Goal: Task Accomplishment & Management: Complete application form

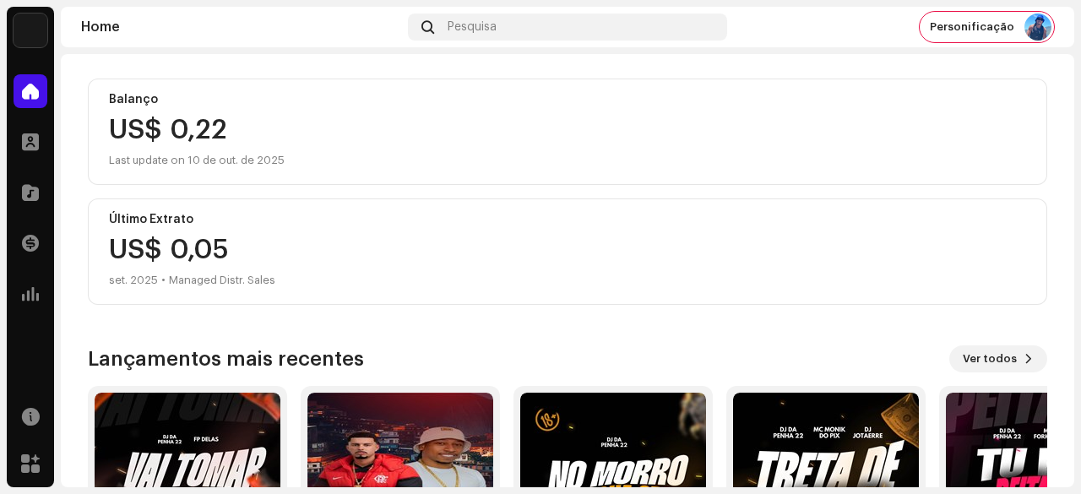
scroll to position [170, 0]
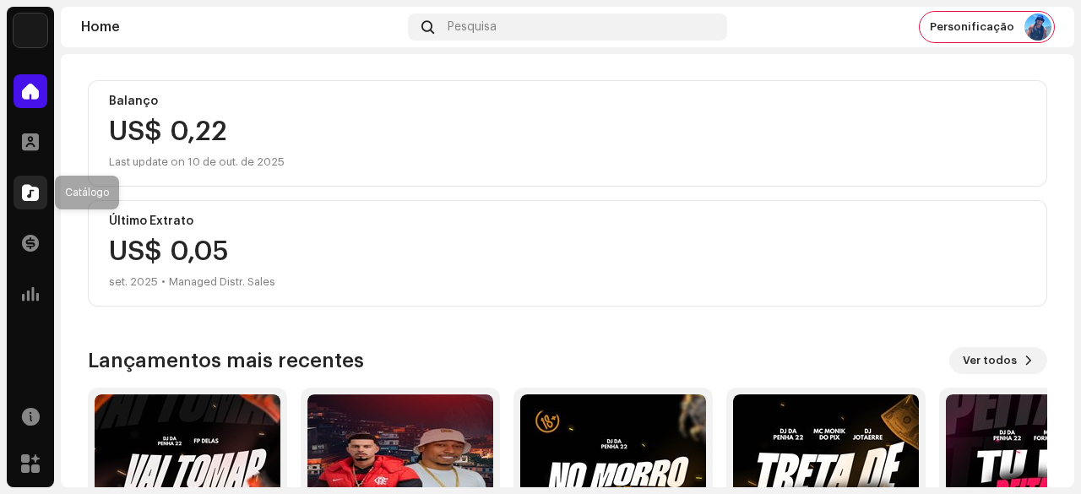
click at [35, 193] on span at bounding box center [30, 193] width 17 height 14
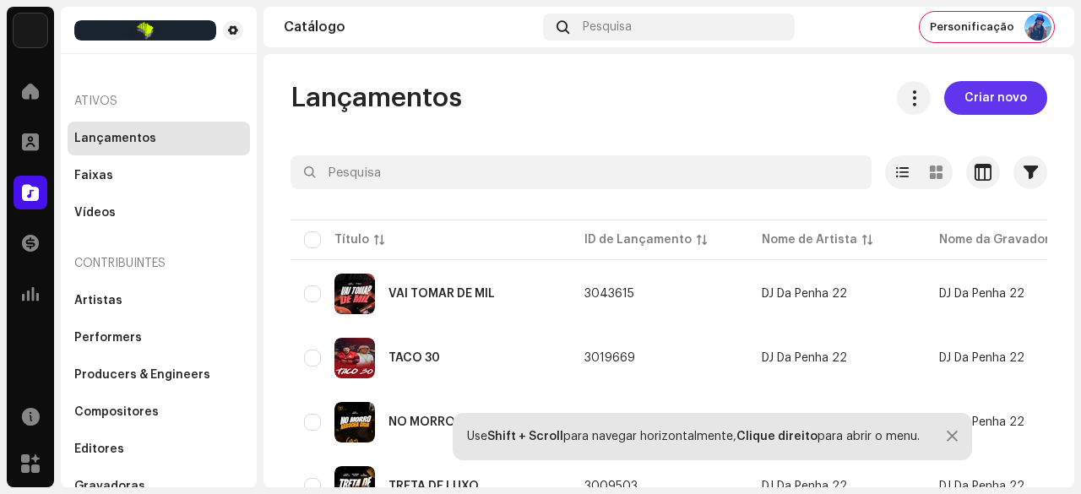
click at [978, 103] on span "Criar novo" at bounding box center [996, 98] width 63 height 34
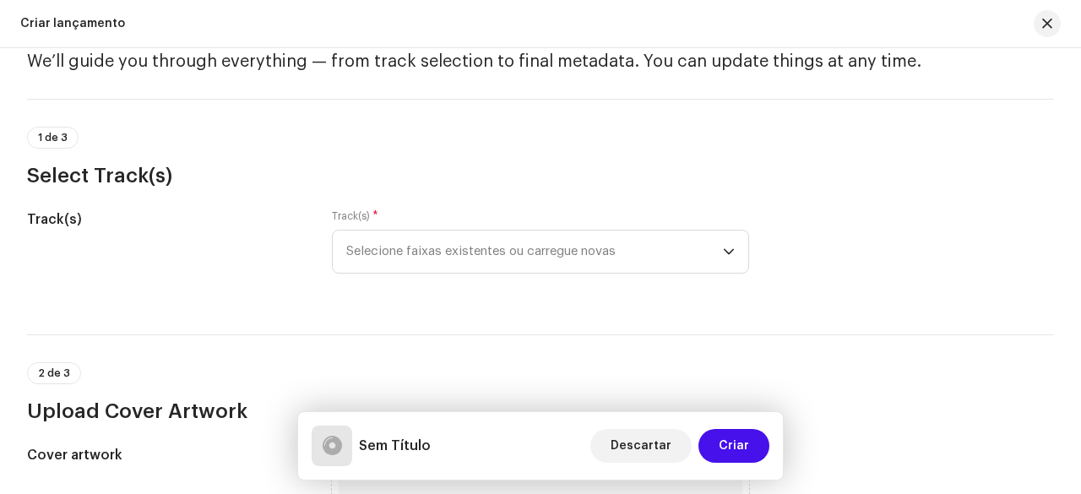
scroll to position [169, 0]
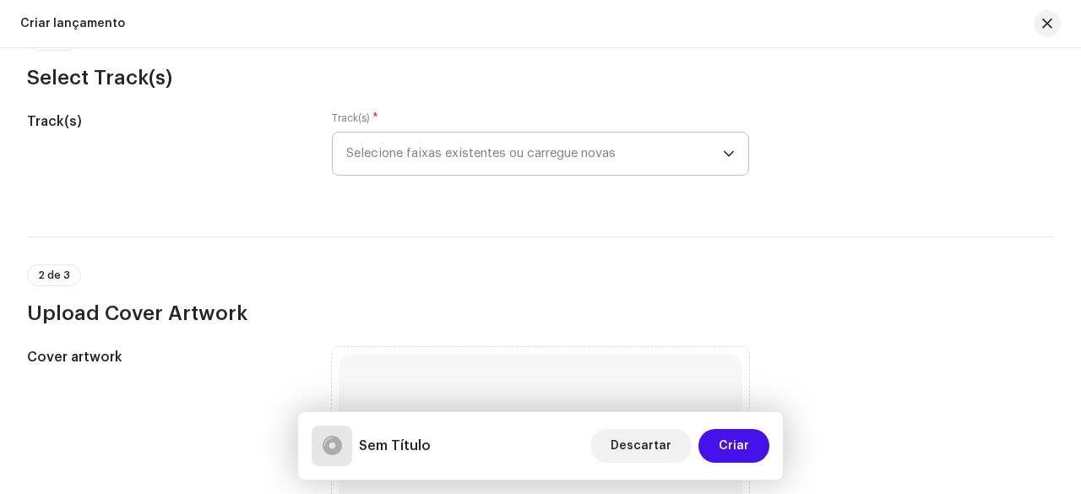
click at [461, 167] on span "Selecione faixas existentes ou carregue novas" at bounding box center [534, 154] width 377 height 42
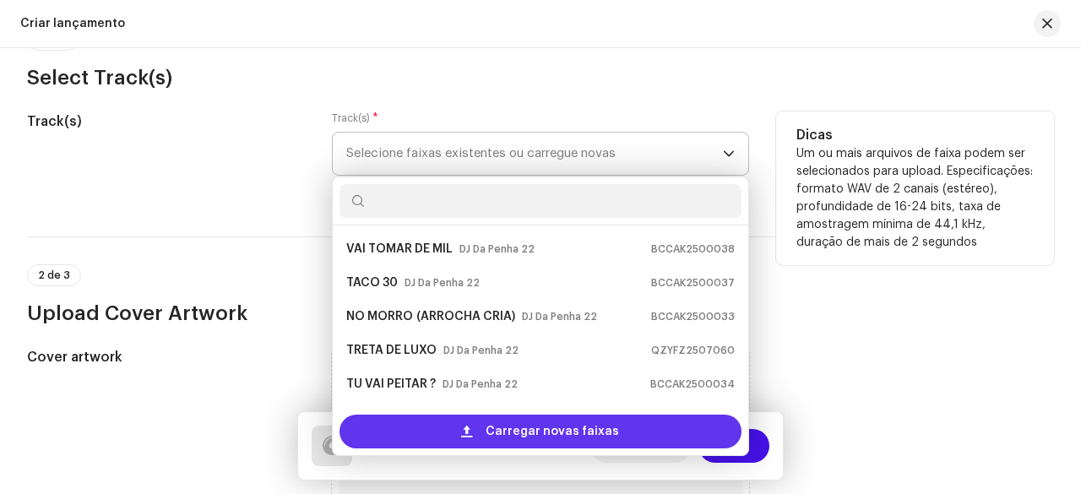
scroll to position [27, 0]
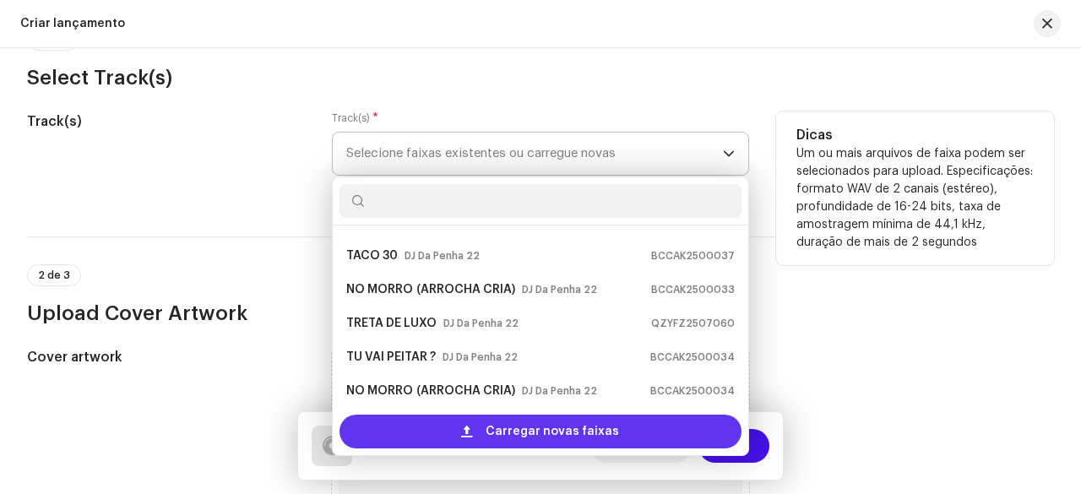
click at [482, 424] on div "Carregar novas faixas" at bounding box center [541, 432] width 402 height 34
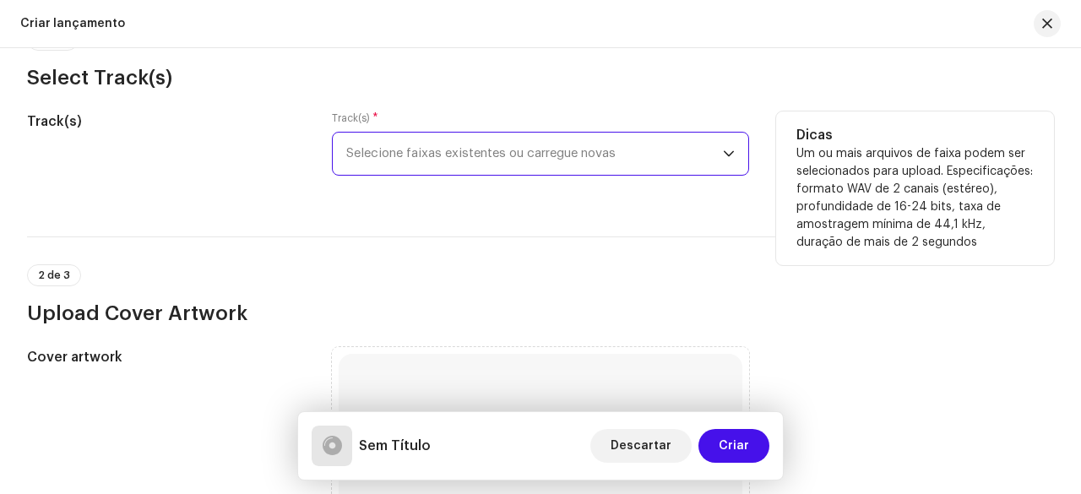
click at [409, 155] on span "Selecione faixas existentes ou carregue novas" at bounding box center [534, 154] width 377 height 42
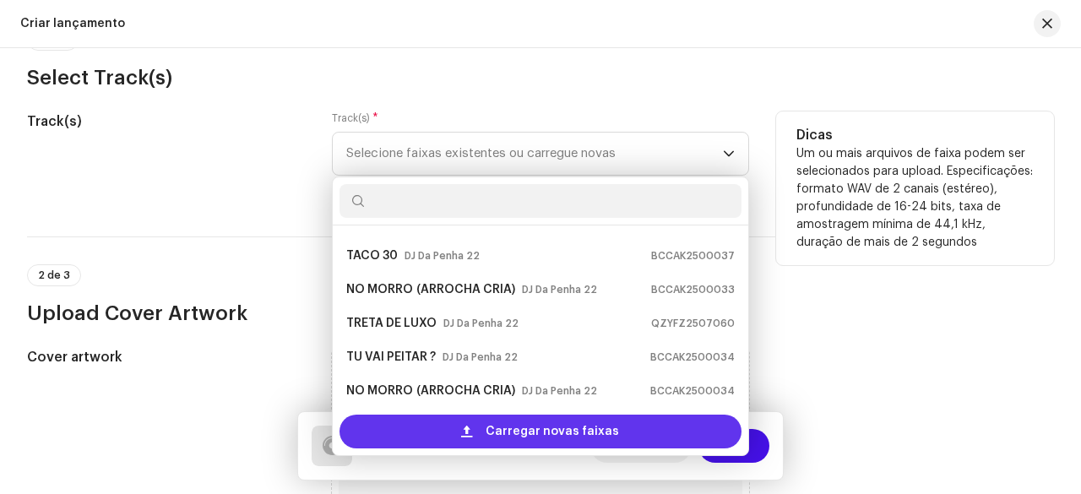
click at [480, 434] on div "Carregar novas faixas" at bounding box center [541, 432] width 402 height 34
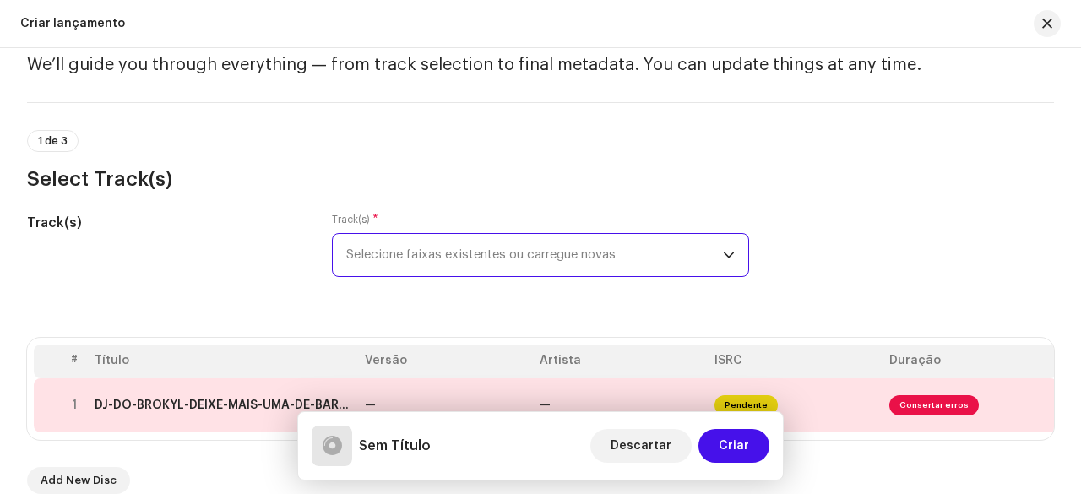
scroll to position [152, 0]
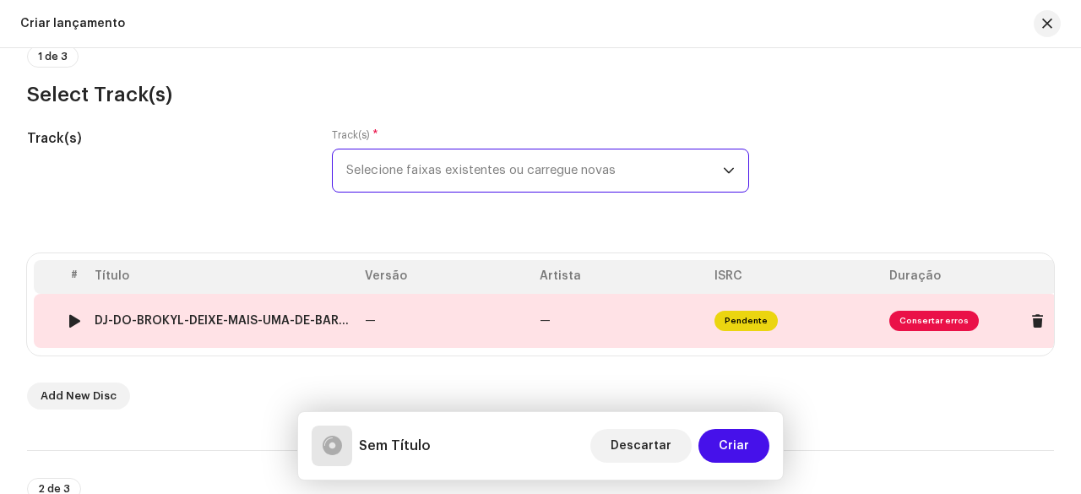
click at [373, 322] on span "—" at bounding box center [370, 321] width 11 height 12
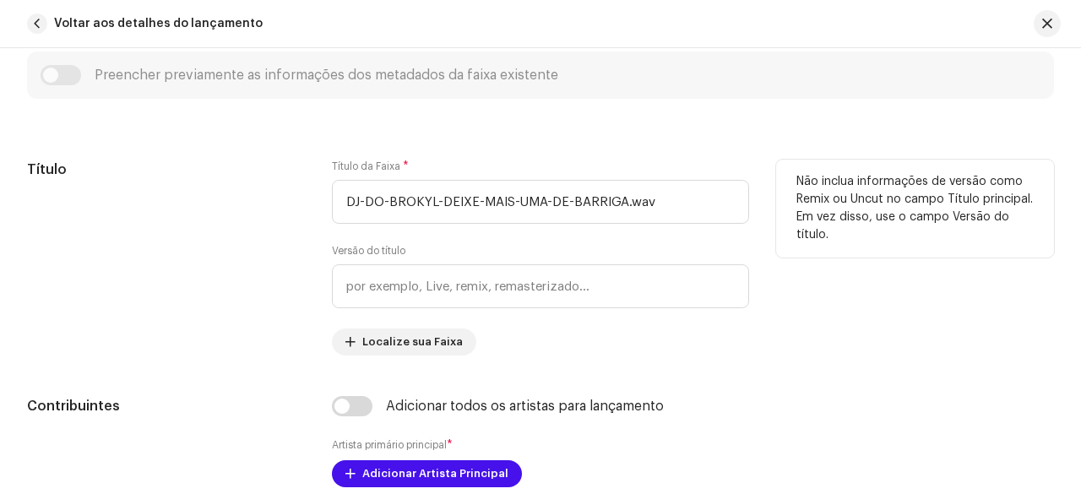
scroll to position [563, 0]
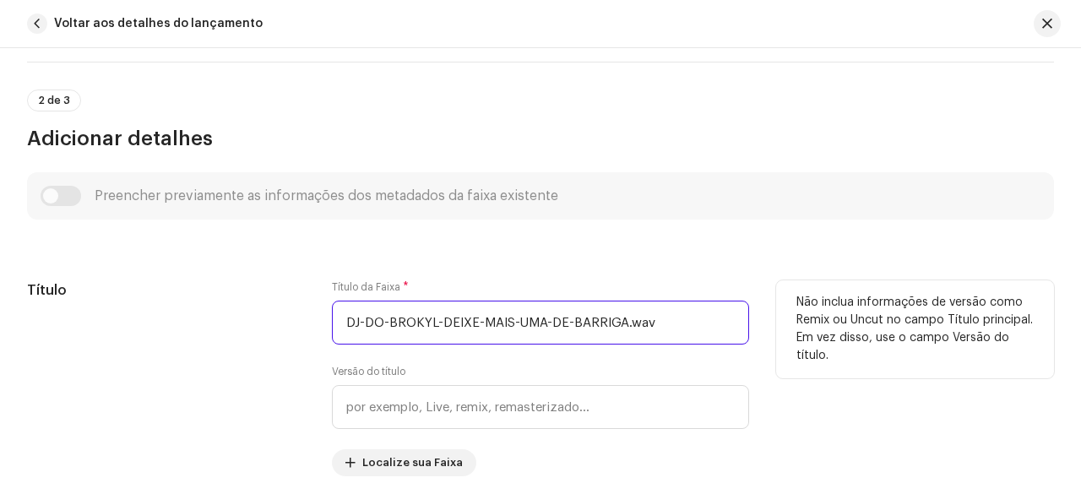
drag, startPoint x: 667, startPoint y: 322, endPoint x: 340, endPoint y: 317, distance: 327.8
click at [340, 317] on input "DJ-DO-BROKYL-DEIXE-MAIS-UMA-DE-BARRIGA.wav" at bounding box center [540, 323] width 417 height 44
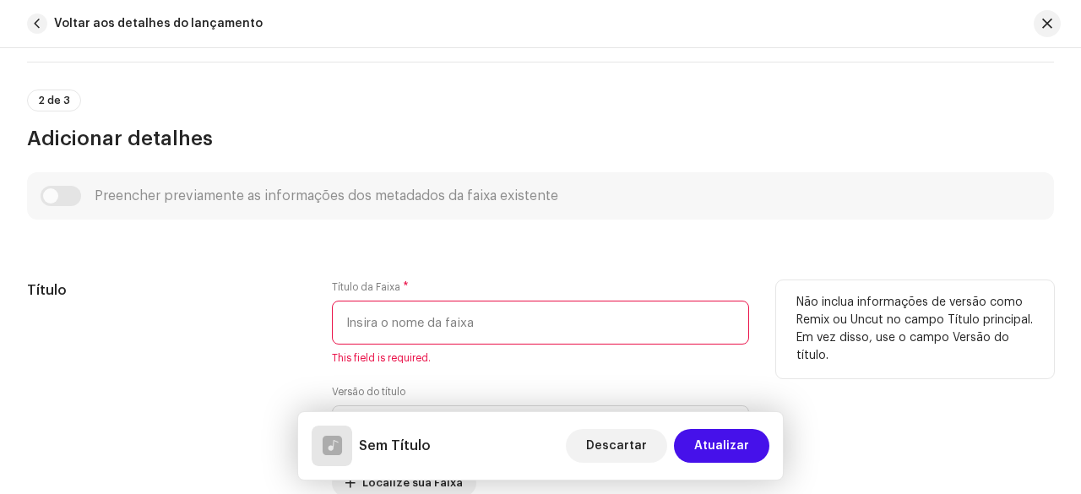
paste input "DEXEI MAIS UMA DE BARRIGA"
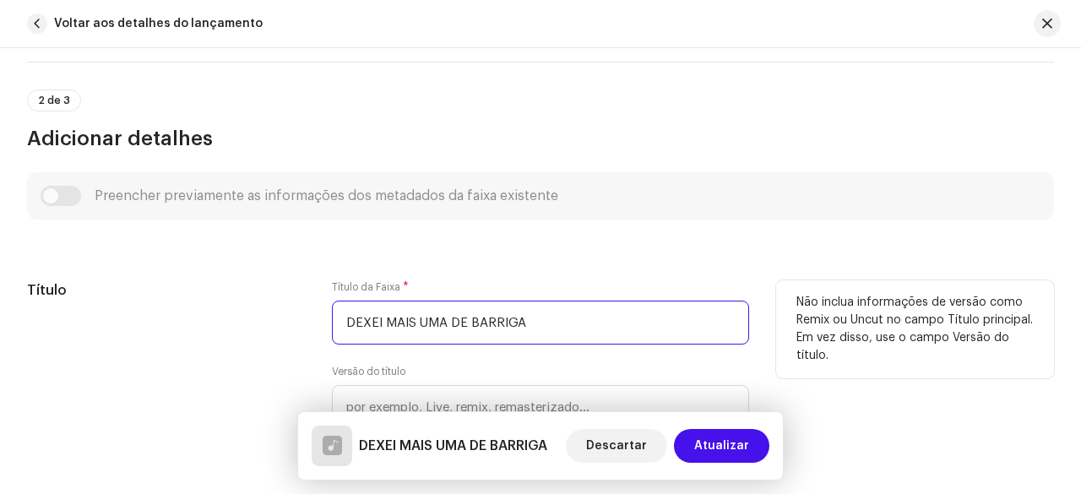
click at [361, 323] on input "DEXEI MAIS UMA DE BARRIGA" at bounding box center [540, 323] width 417 height 44
type input "DEIXEI MAIS UMA DE BARRIGA"
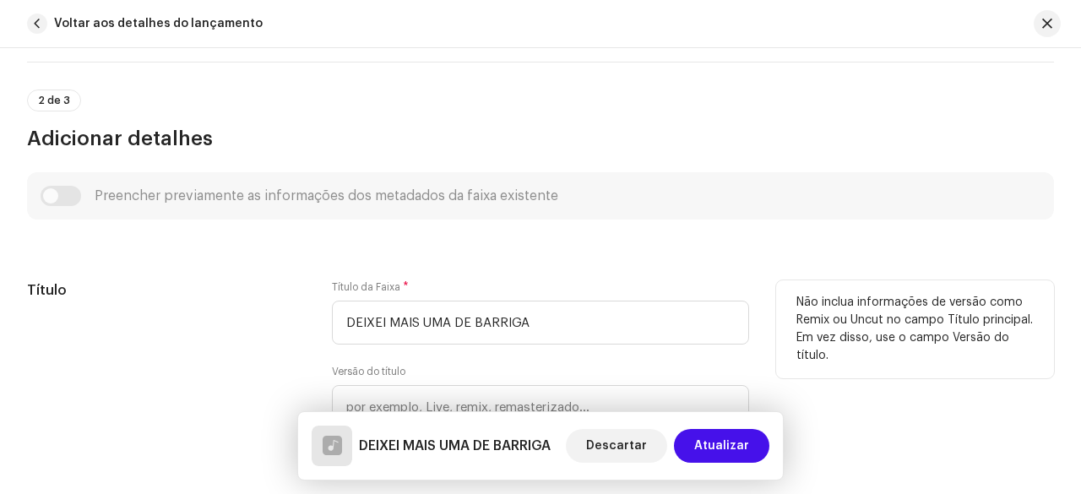
click at [217, 290] on h5 "Título" at bounding box center [166, 290] width 278 height 20
click at [258, 296] on h5 "Título" at bounding box center [166, 290] width 278 height 20
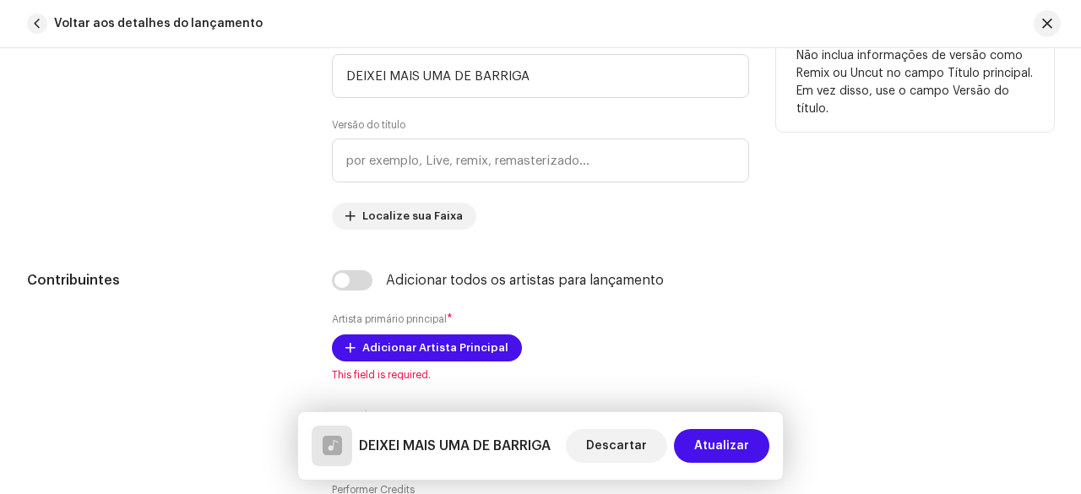
scroll to position [900, 0]
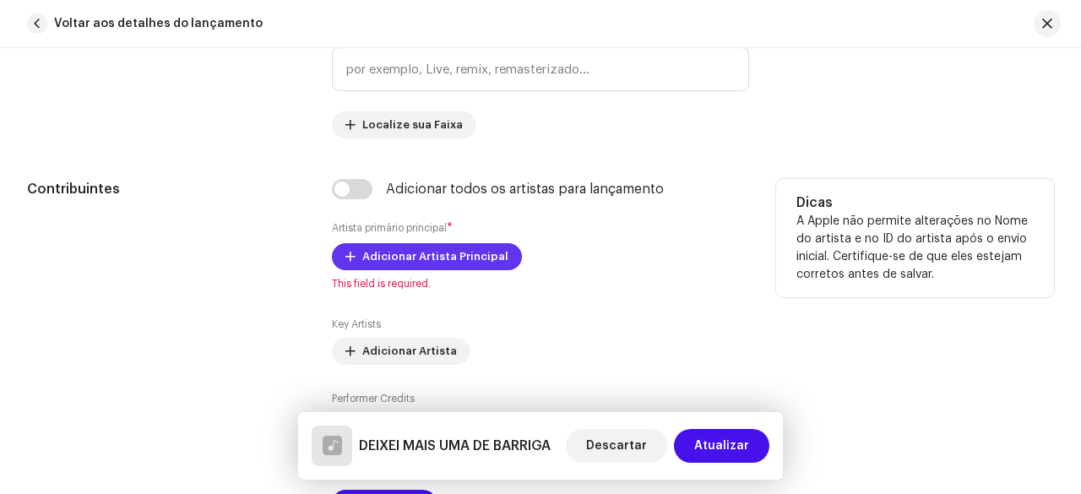
click at [405, 259] on span "Adicionar Artista Principal" at bounding box center [435, 257] width 146 height 34
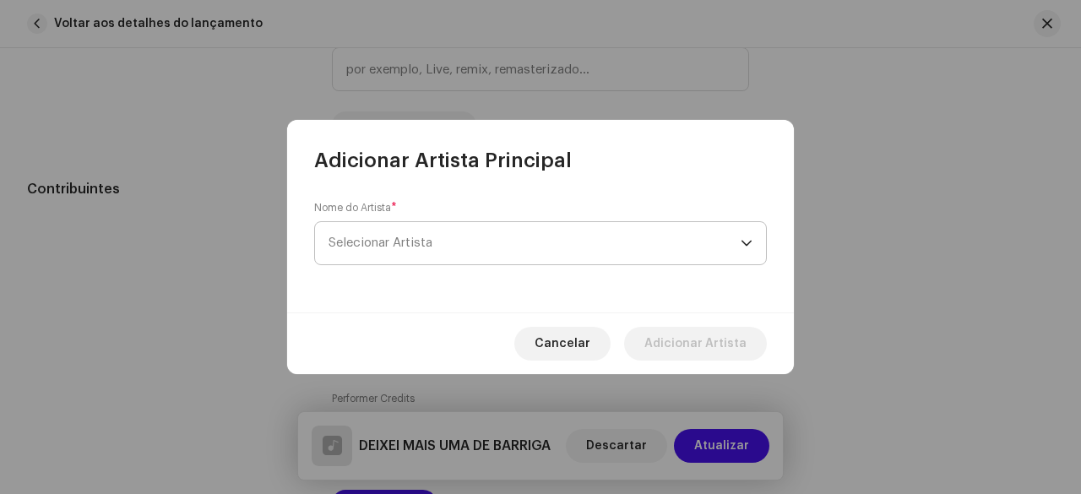
click at [423, 240] on span "Selecionar Artista" at bounding box center [381, 243] width 104 height 13
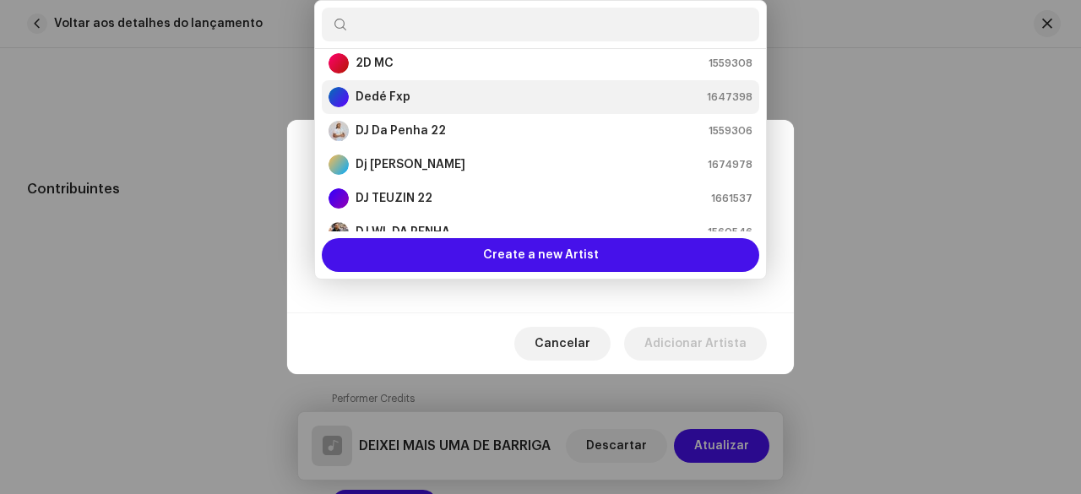
scroll to position [0, 0]
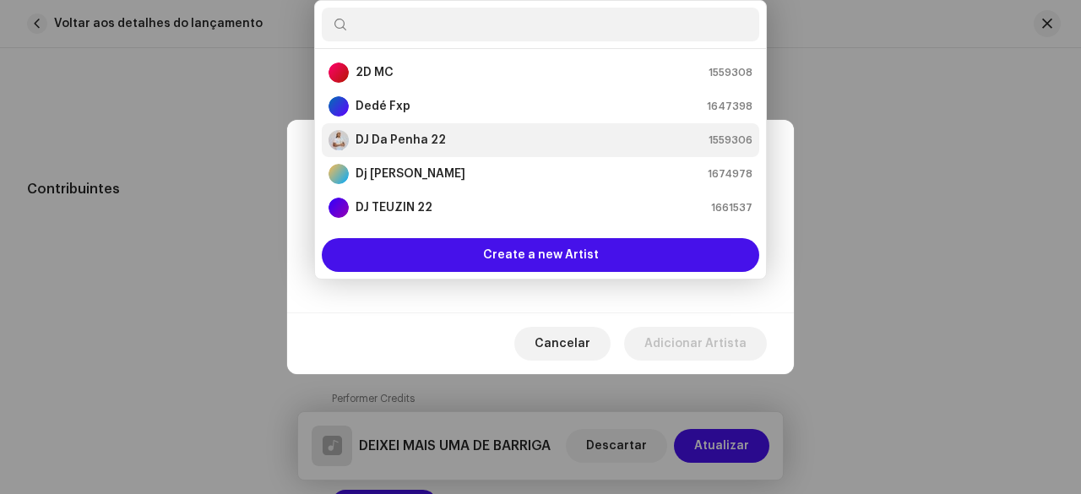
click at [424, 140] on strong "DJ Da Penha 22" at bounding box center [401, 140] width 90 height 17
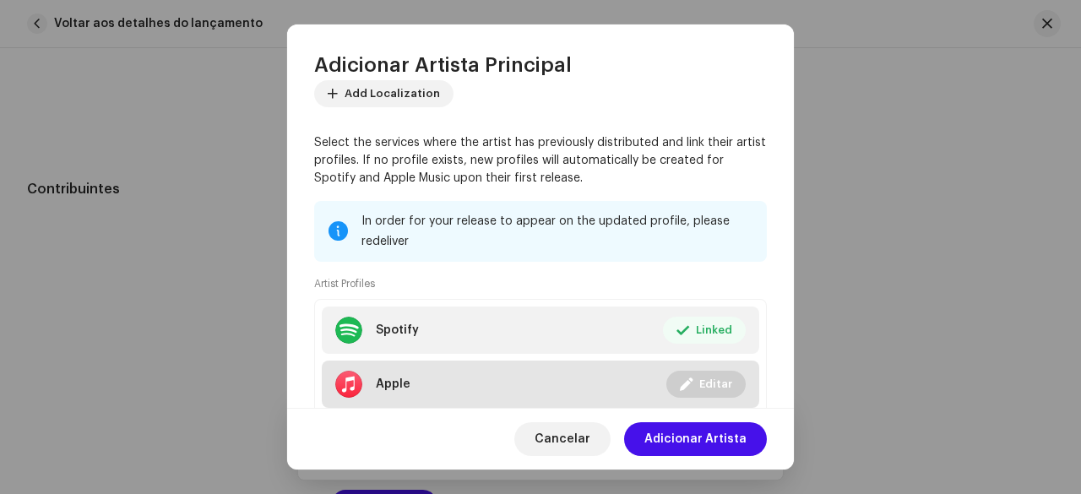
scroll to position [218, 0]
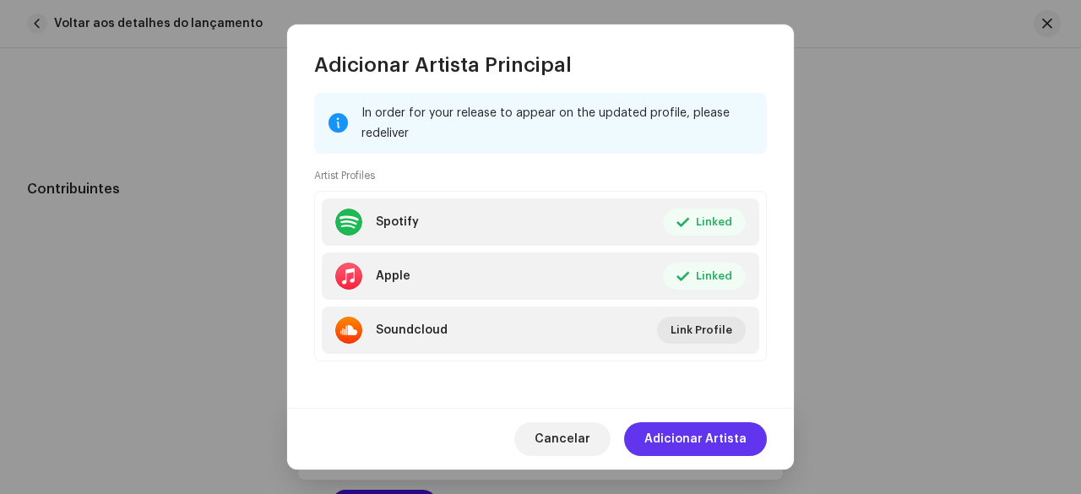
click at [685, 435] on span "Adicionar Artista" at bounding box center [695, 439] width 102 height 34
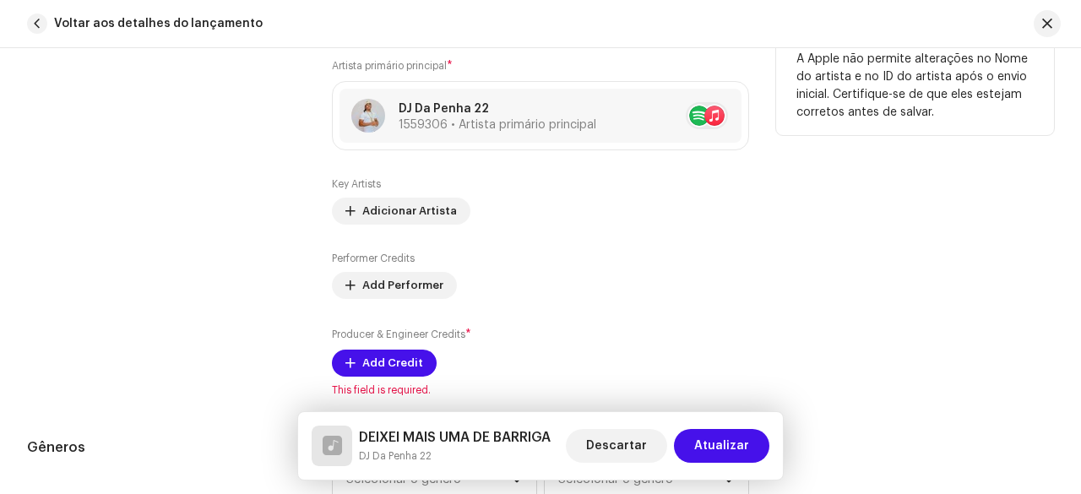
scroll to position [1069, 0]
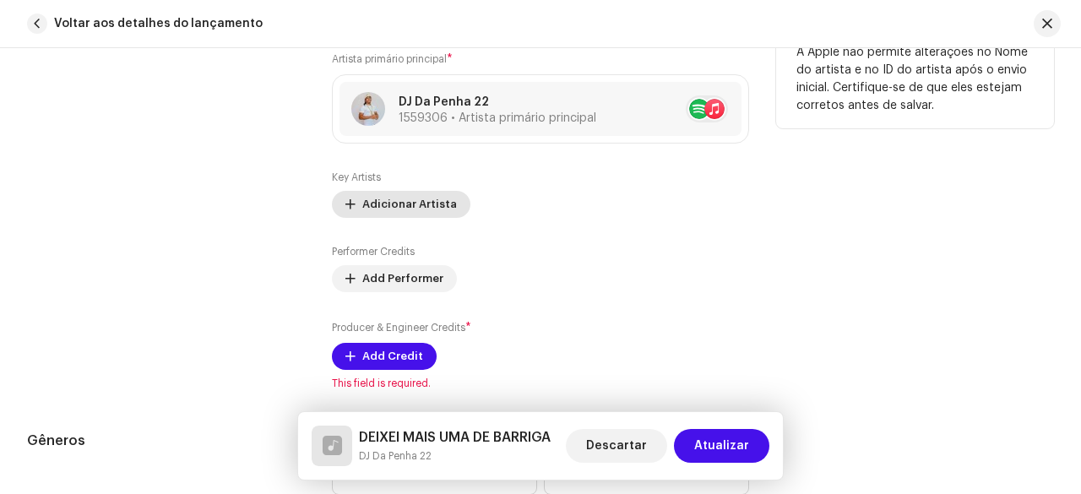
click at [374, 199] on span "Adicionar Artista" at bounding box center [409, 205] width 95 height 34
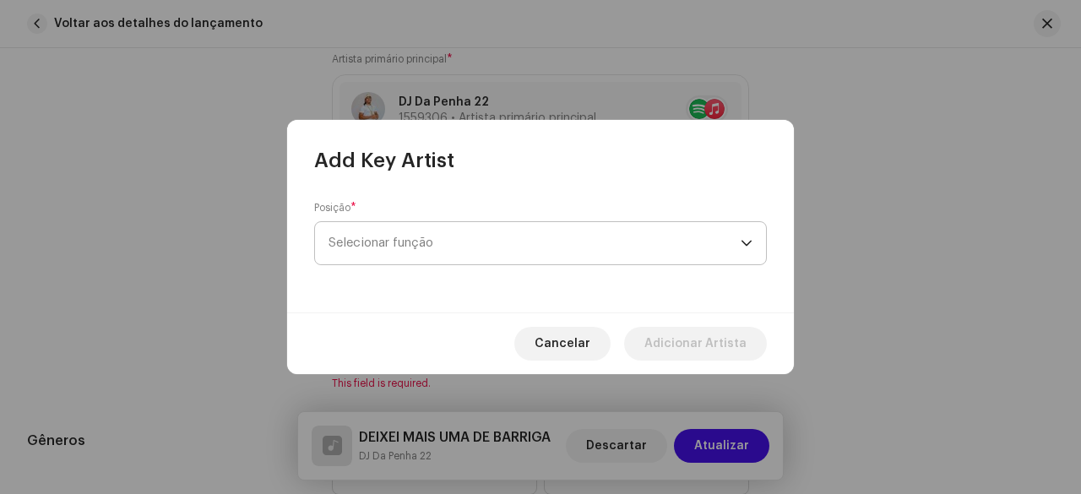
click at [427, 254] on span "Selecionar função" at bounding box center [535, 243] width 412 height 42
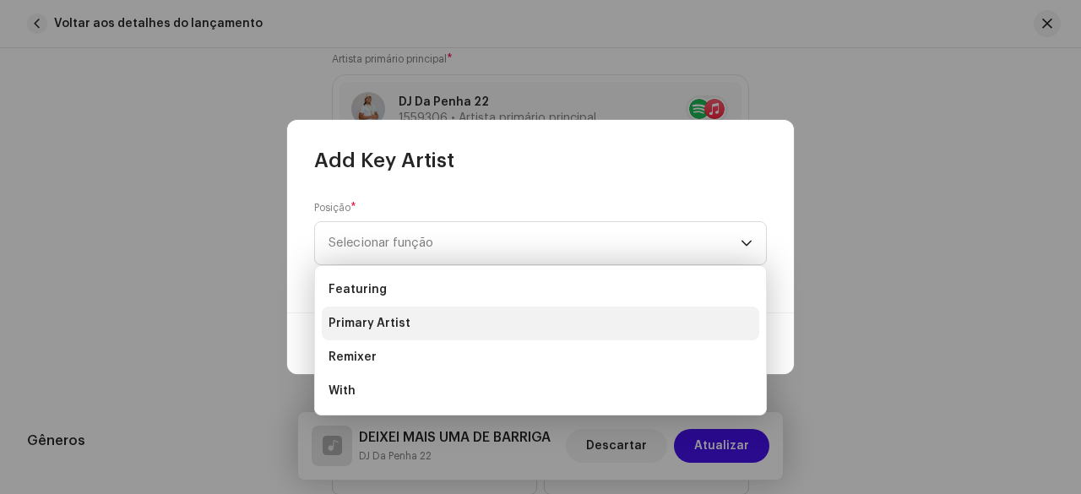
click at [394, 324] on span "Primary Artist" at bounding box center [370, 323] width 82 height 17
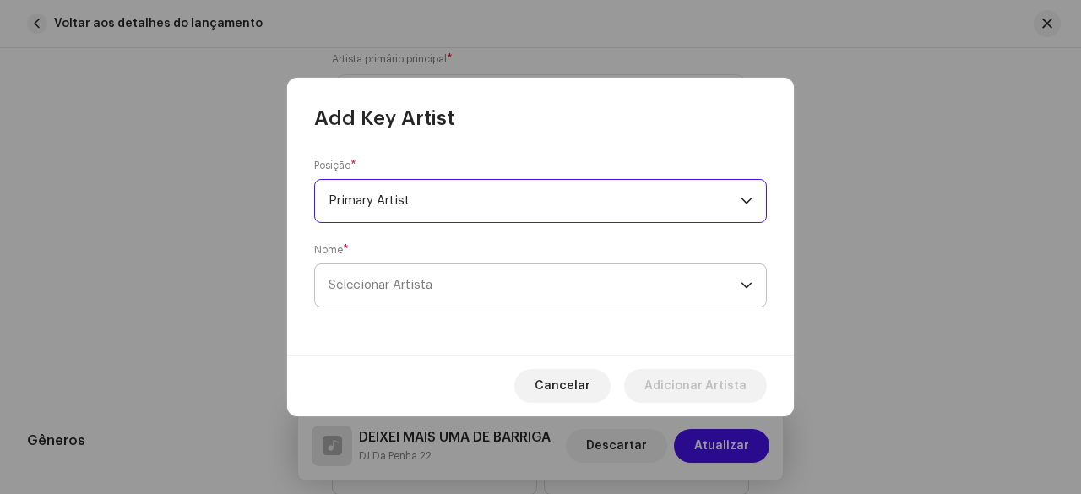
click at [408, 281] on span "Selecionar Artista" at bounding box center [381, 285] width 104 height 13
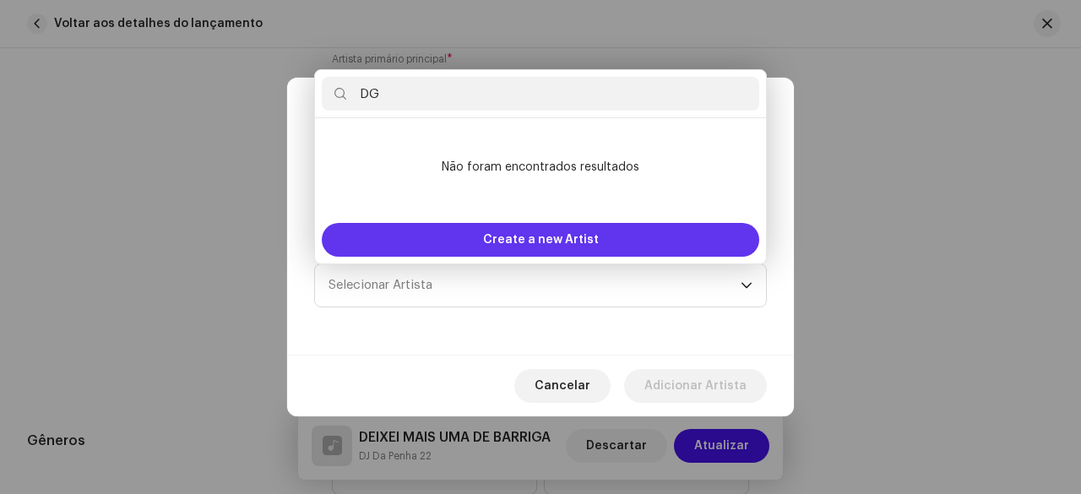
type input "DG"
click at [525, 239] on span "Create a new Artist" at bounding box center [541, 240] width 116 height 34
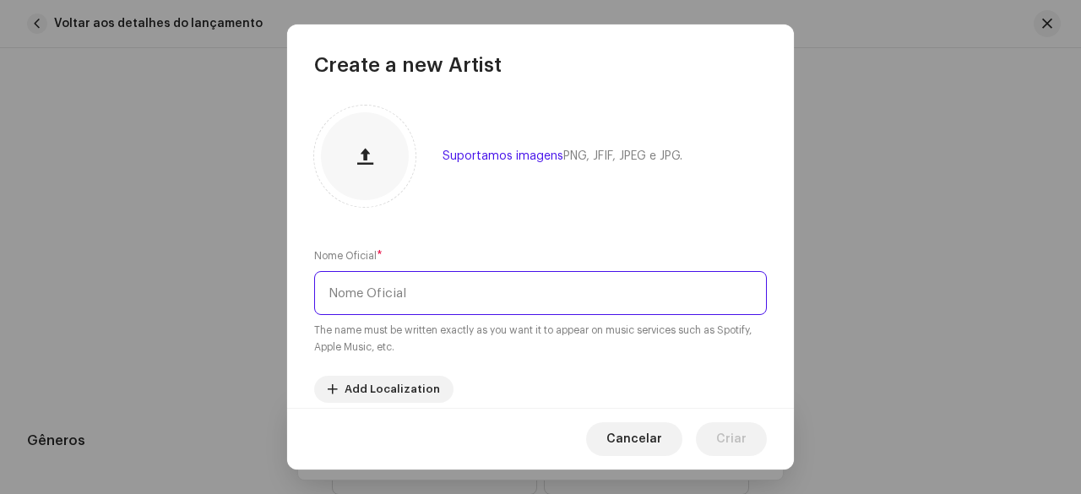
click at [416, 305] on input "text" at bounding box center [540, 293] width 453 height 44
type input "DG DO [GEOGRAPHIC_DATA]"
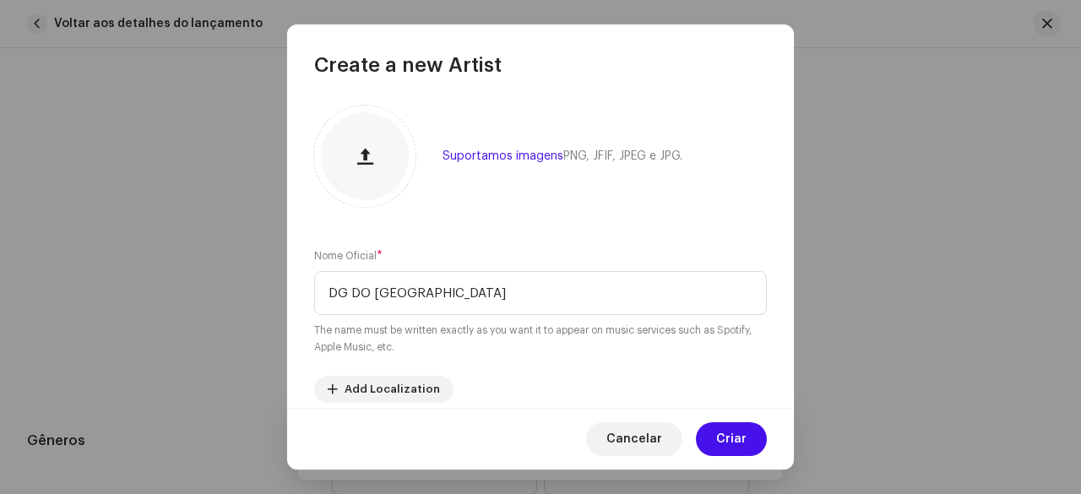
click at [530, 224] on div "Suportamos imagens PNG, JFIF, JPEG e JPG. Nome Oficial * DG DO [GEOGRAPHIC_DATA…" at bounding box center [540, 243] width 507 height 329
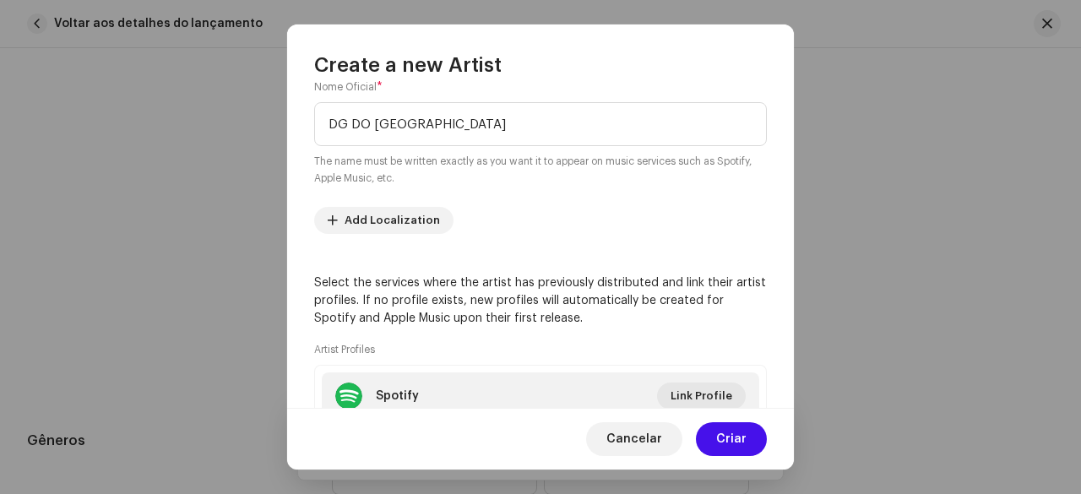
scroll to position [253, 0]
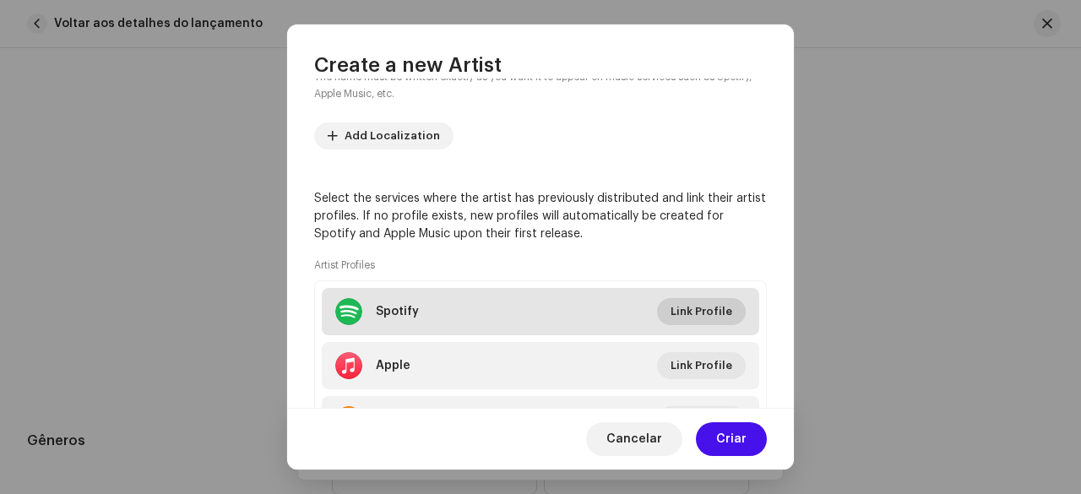
click at [701, 305] on span "Link Profile" at bounding box center [702, 312] width 62 height 34
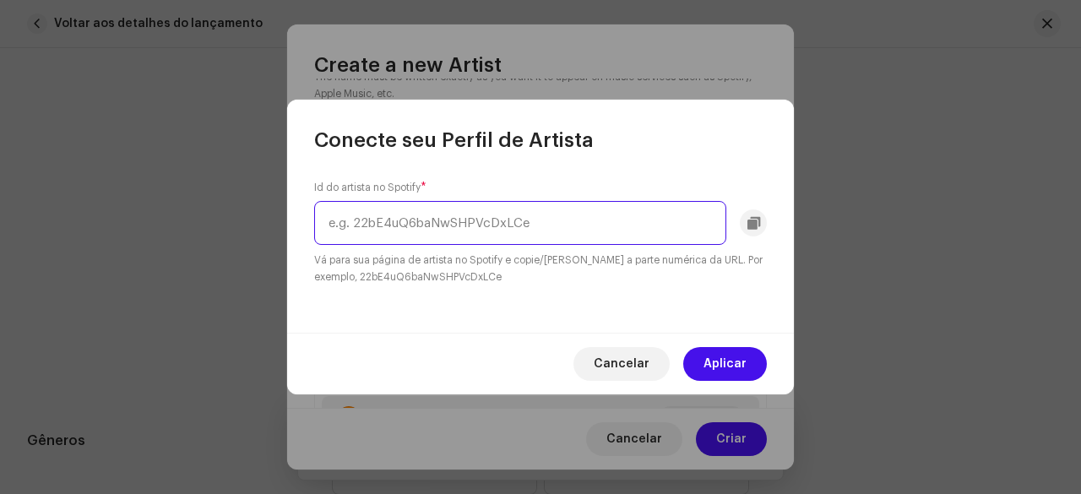
paste input "53frDulStqIMhNWMvoswPQ"
type input "53frDulStqIMhNWMvoswPQ"
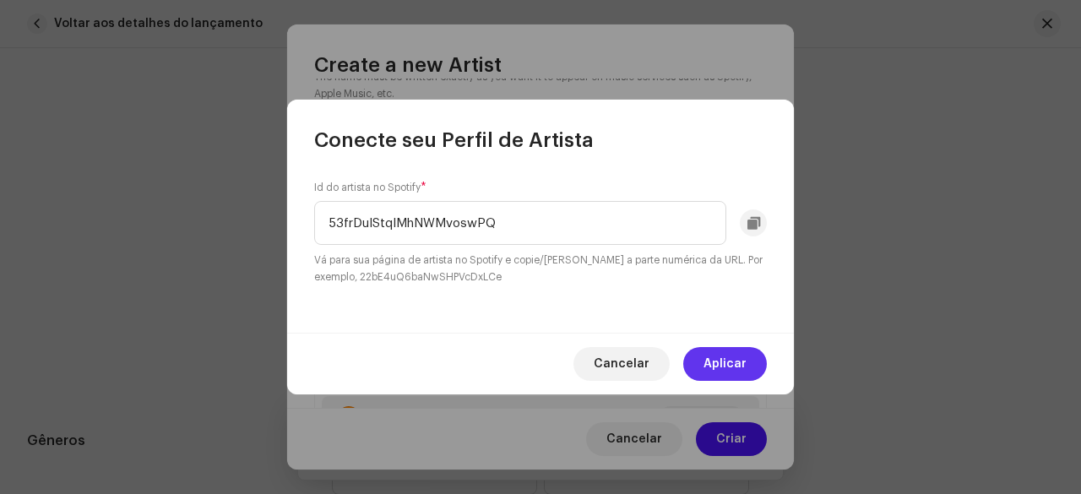
click at [723, 358] on span "Aplicar" at bounding box center [725, 364] width 43 height 34
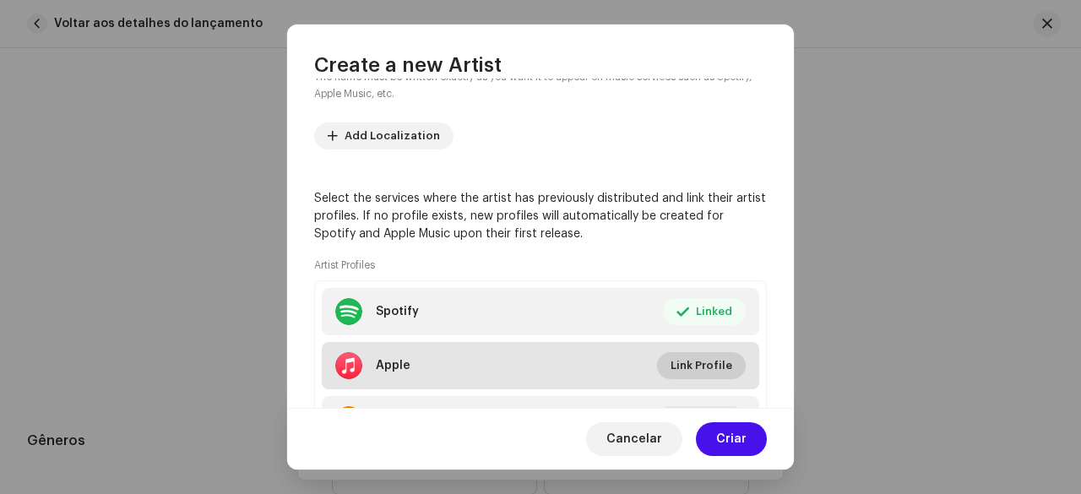
click at [695, 369] on span "Link Profile" at bounding box center [702, 366] width 62 height 34
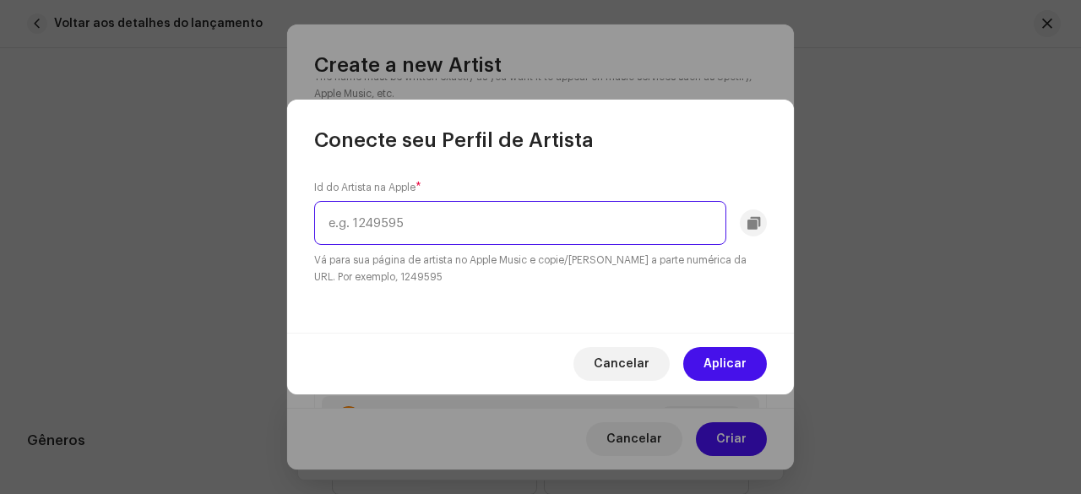
paste input "1589567424"
type input "1589567424"
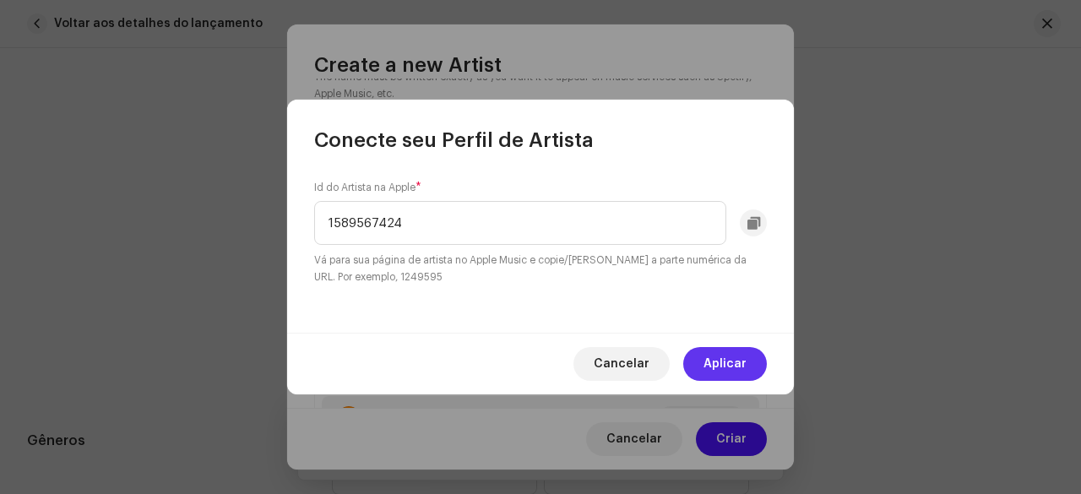
click at [732, 371] on span "Aplicar" at bounding box center [725, 364] width 43 height 34
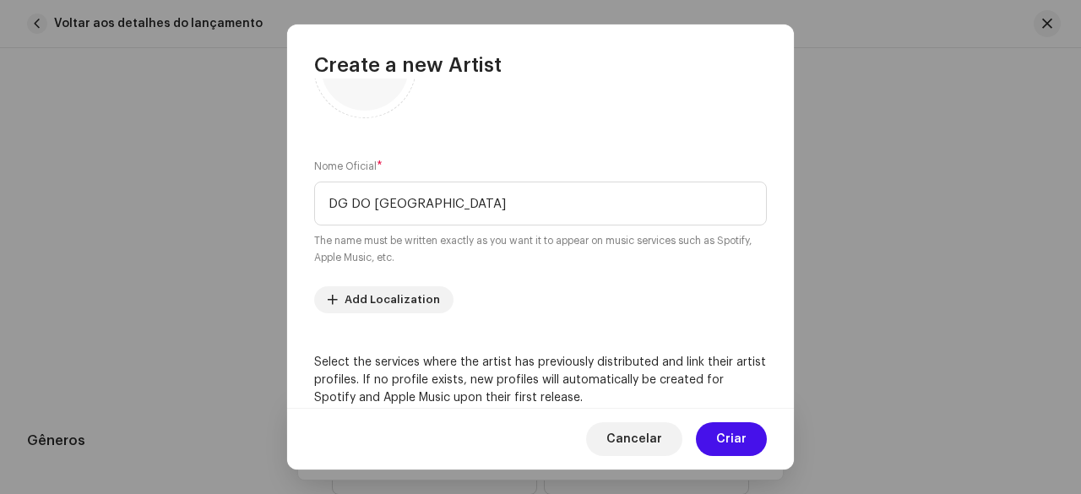
scroll to position [0, 0]
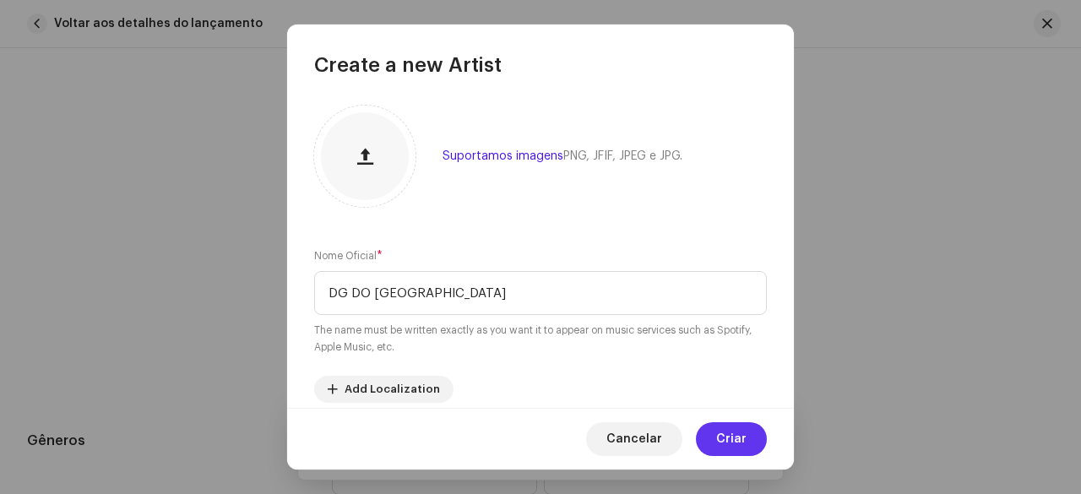
click at [728, 430] on span "Criar" at bounding box center [731, 439] width 30 height 34
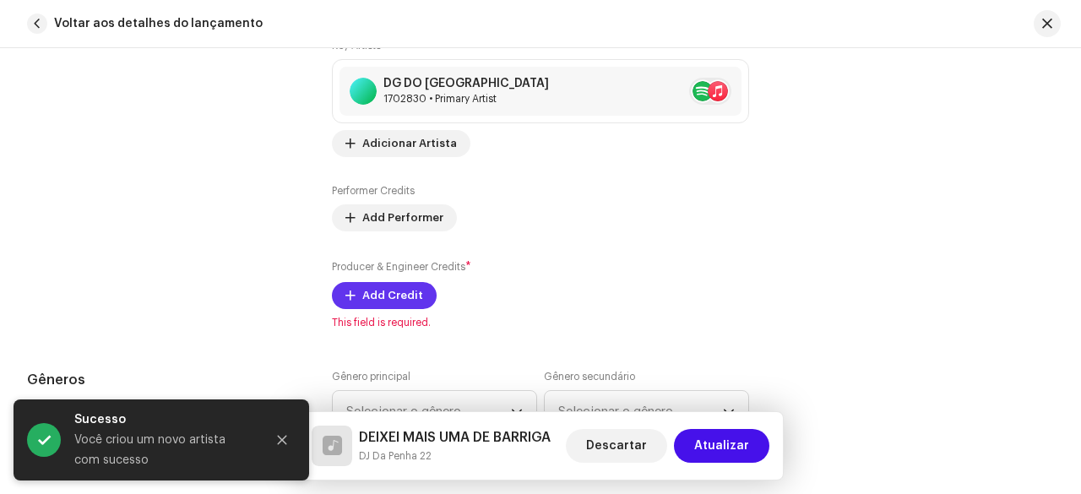
scroll to position [1238, 0]
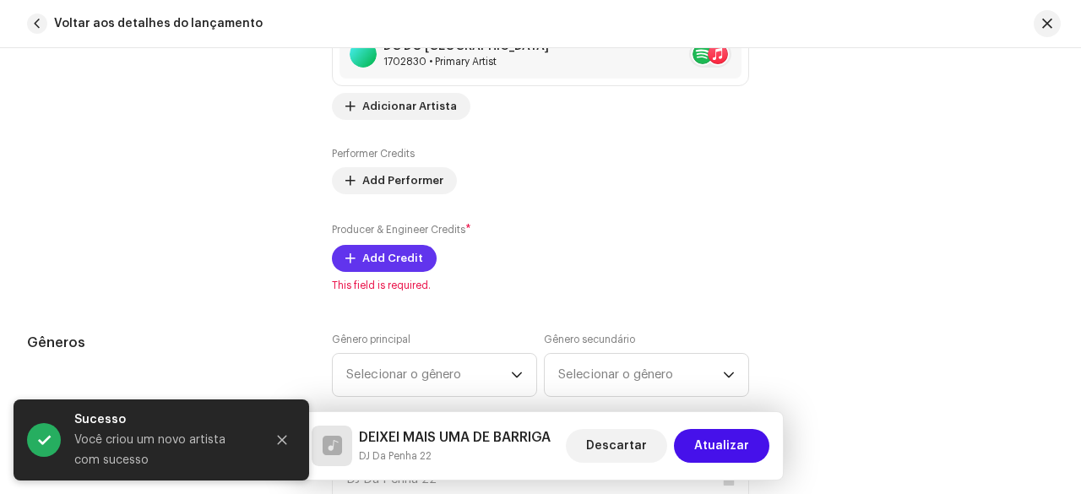
click at [375, 257] on span "Add Credit" at bounding box center [392, 259] width 61 height 34
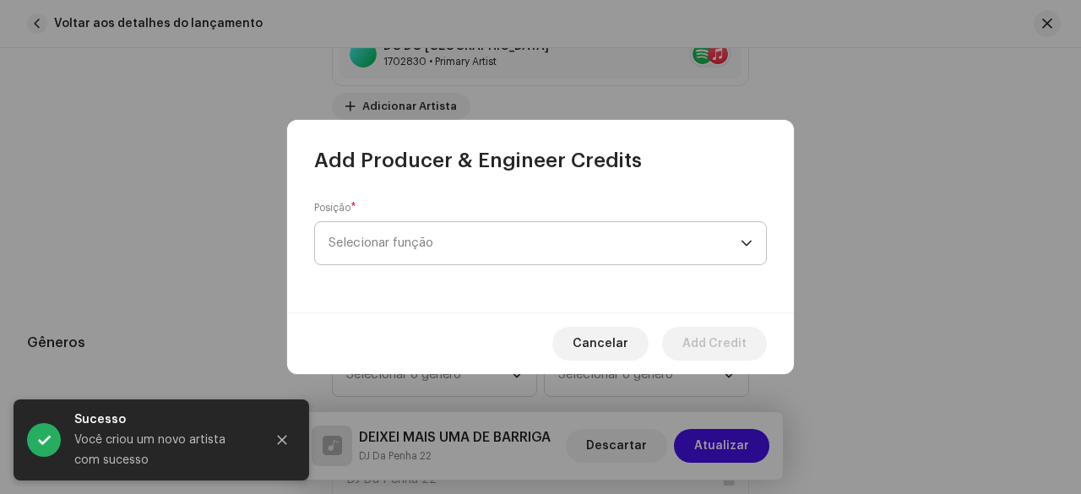
click at [465, 237] on span "Selecionar função" at bounding box center [535, 243] width 412 height 42
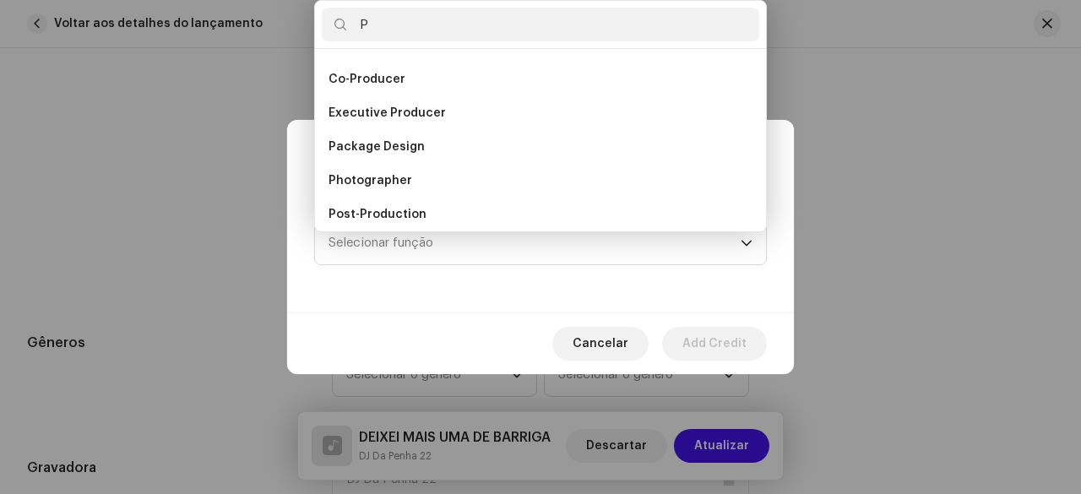
scroll to position [0, 0]
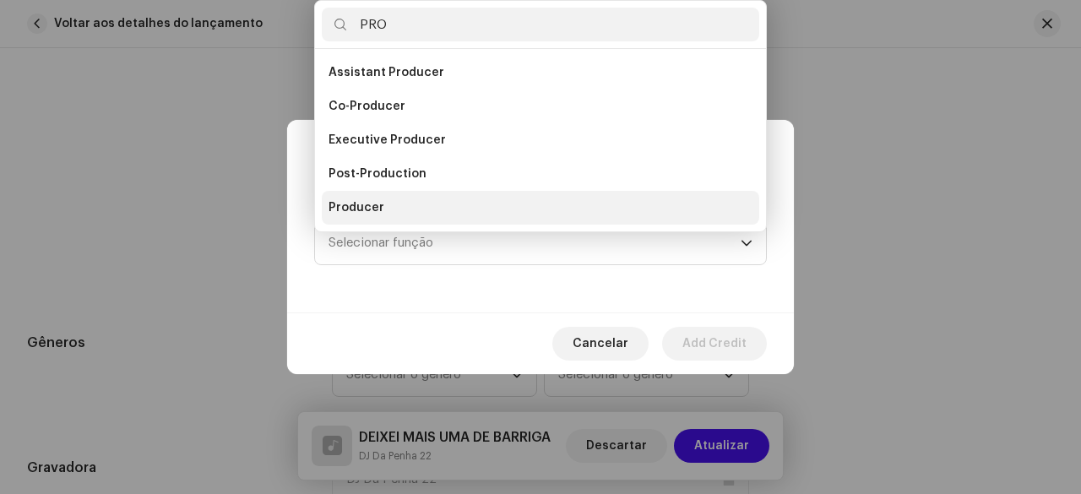
type input "PRO"
click at [358, 200] on span "Producer" at bounding box center [357, 207] width 56 height 17
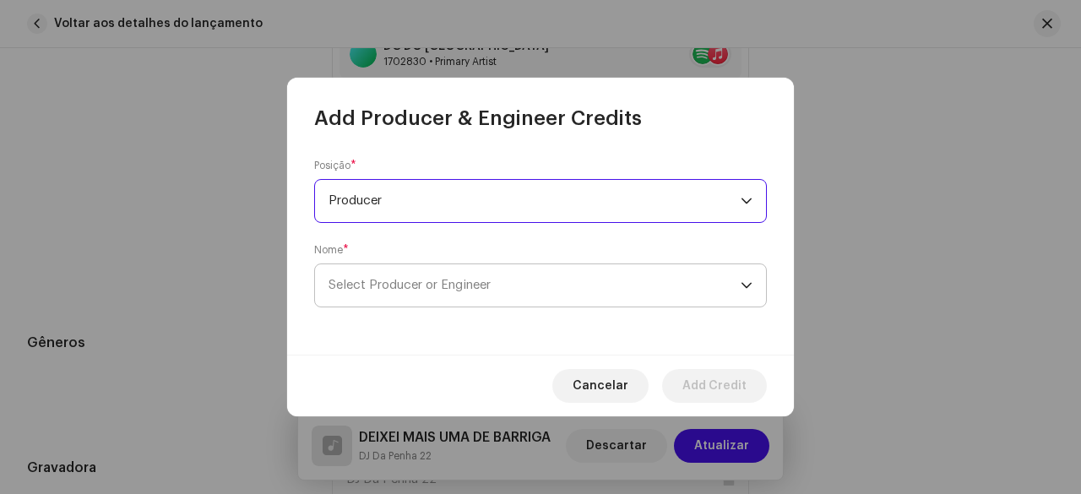
click at [414, 306] on span "Select Producer or Engineer" at bounding box center [535, 285] width 412 height 42
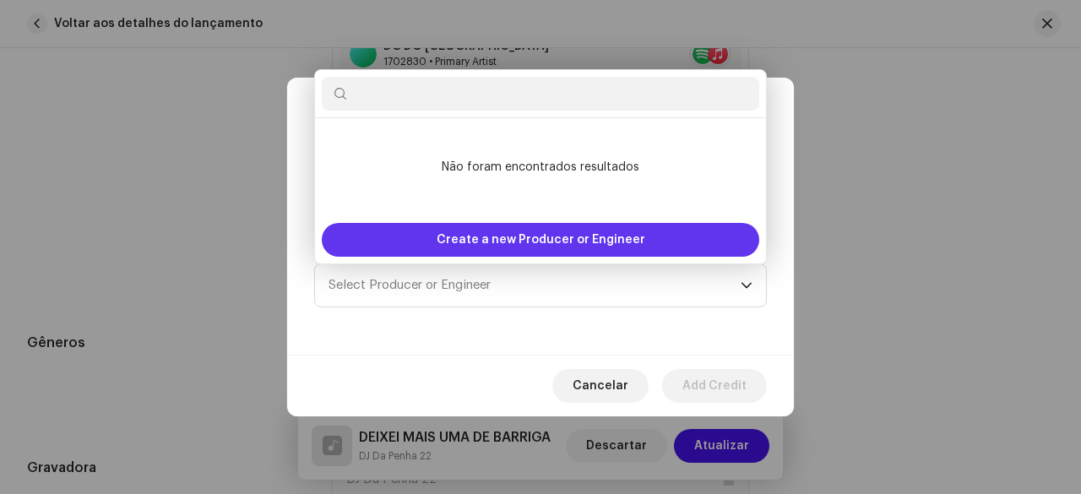
type input "B"
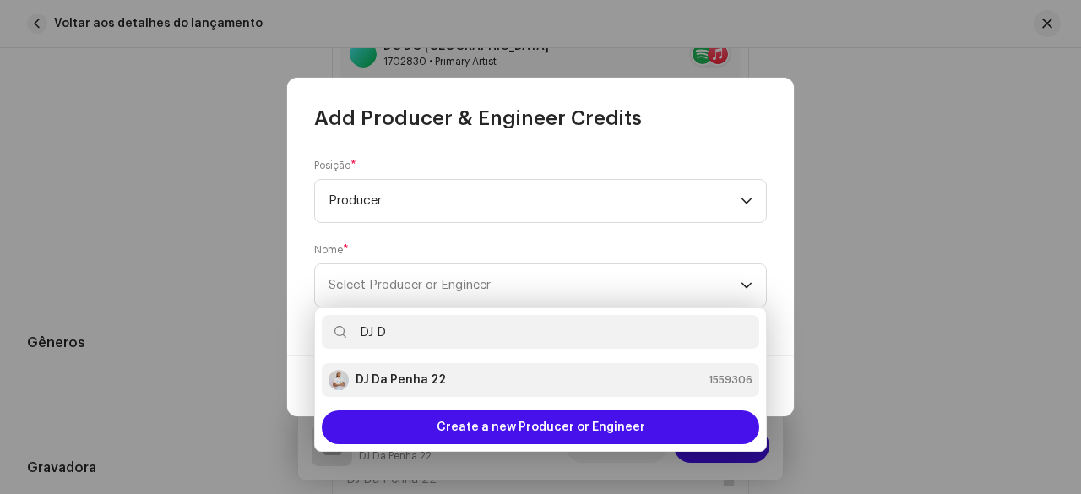
type input "DJ D"
click at [424, 376] on strong "DJ Da Penha 22" at bounding box center [401, 380] width 90 height 17
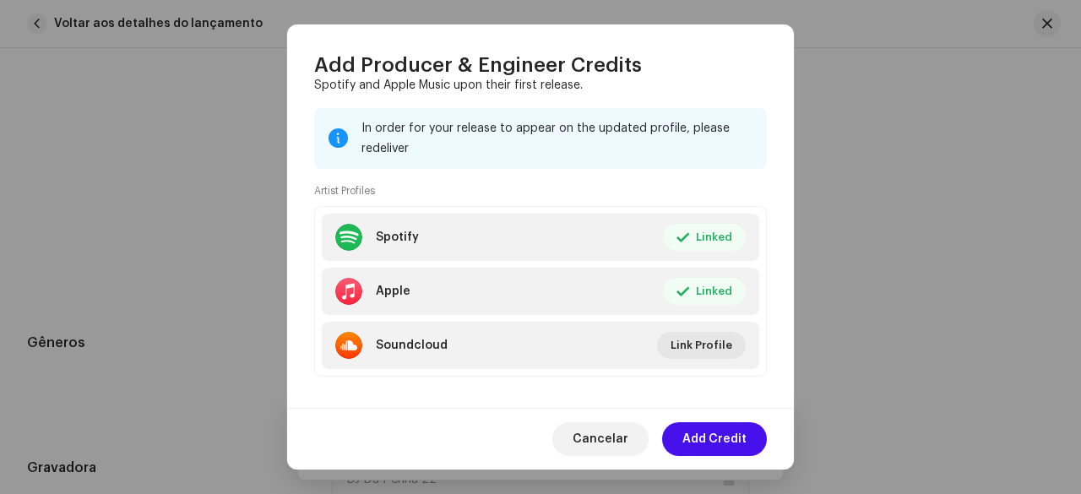
scroll to position [302, 0]
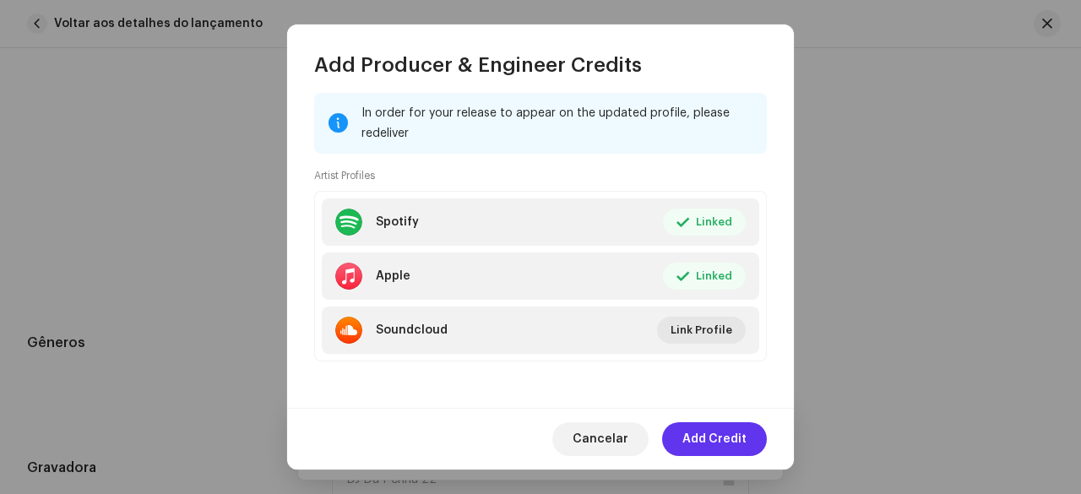
click at [715, 437] on span "Add Credit" at bounding box center [715, 439] width 64 height 34
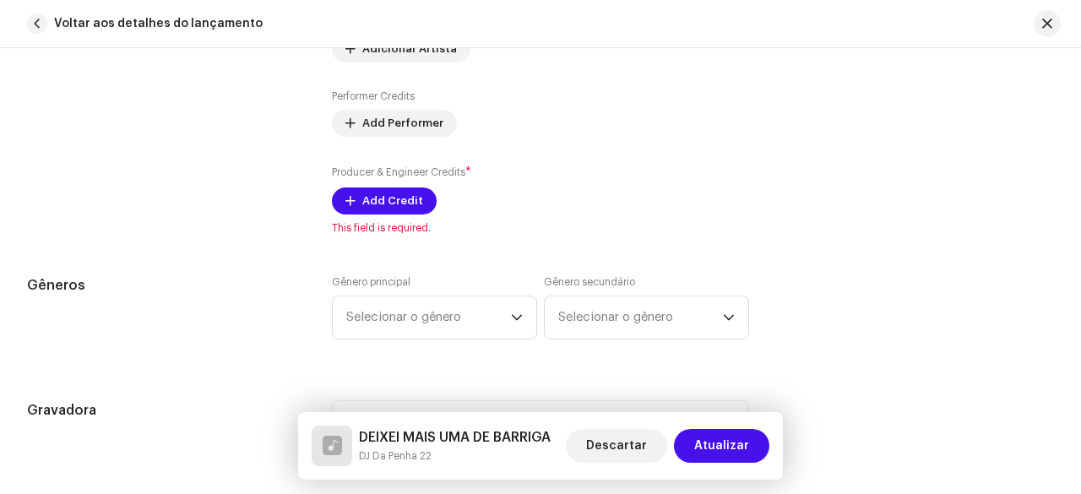
scroll to position [1323, 0]
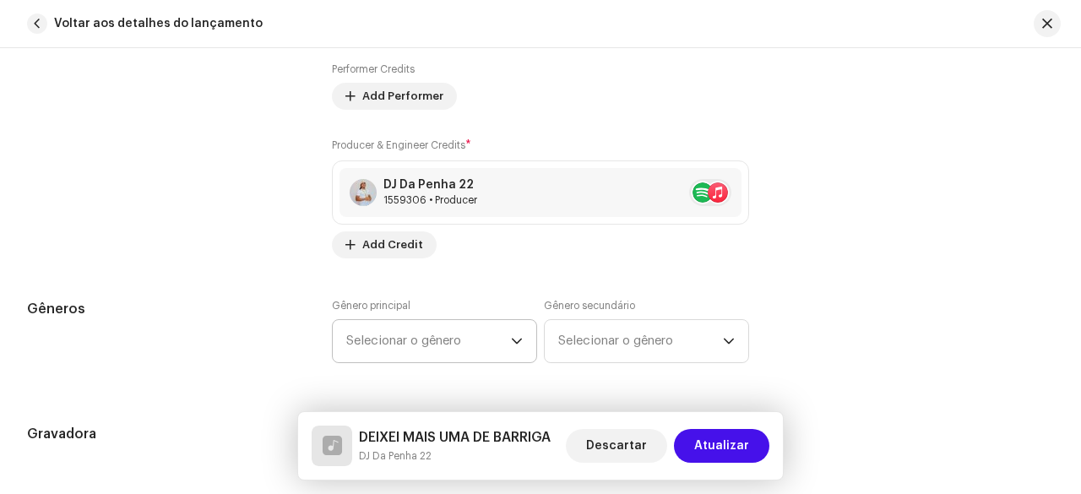
click at [400, 329] on span "Selecionar o gênero" at bounding box center [428, 341] width 165 height 42
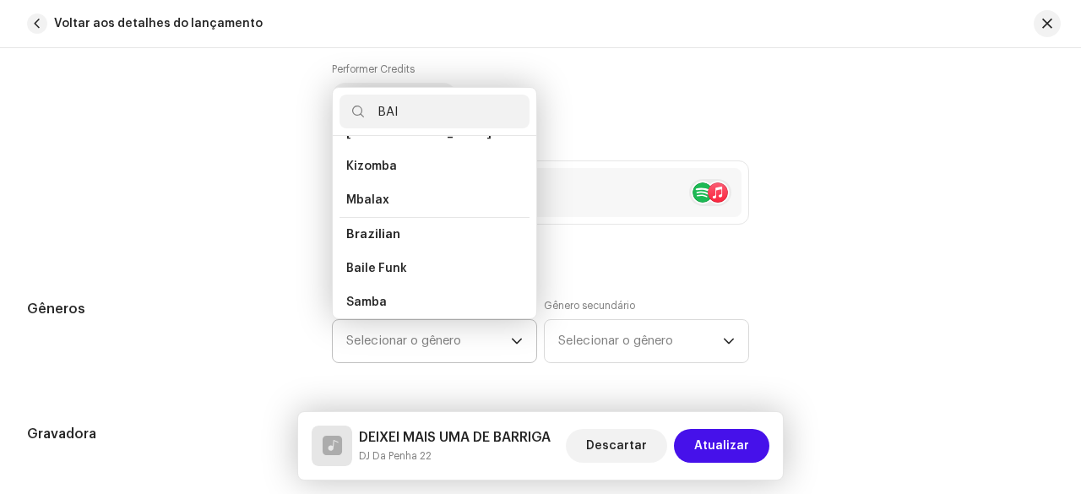
scroll to position [0, 0]
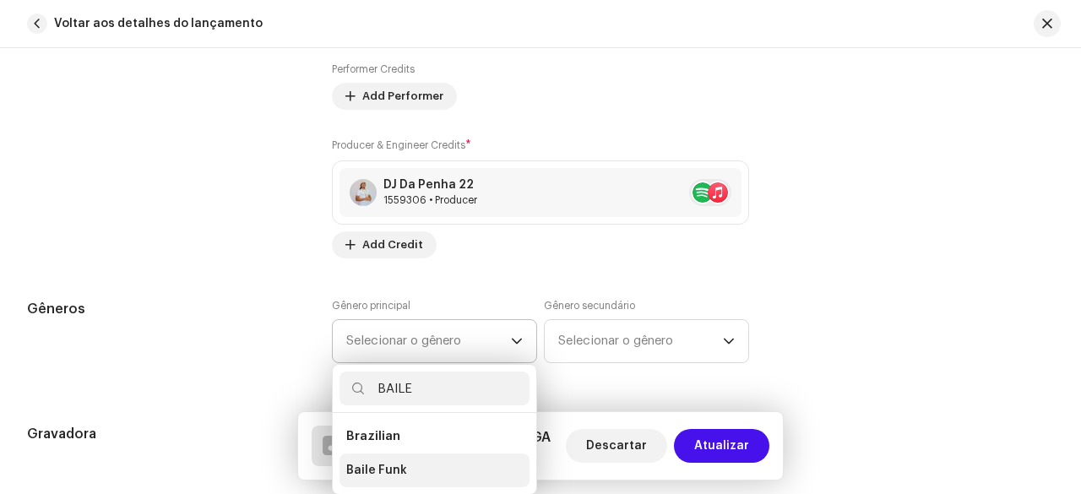
type input "BAILE"
click at [373, 462] on span "Baile Funk" at bounding box center [376, 470] width 61 height 17
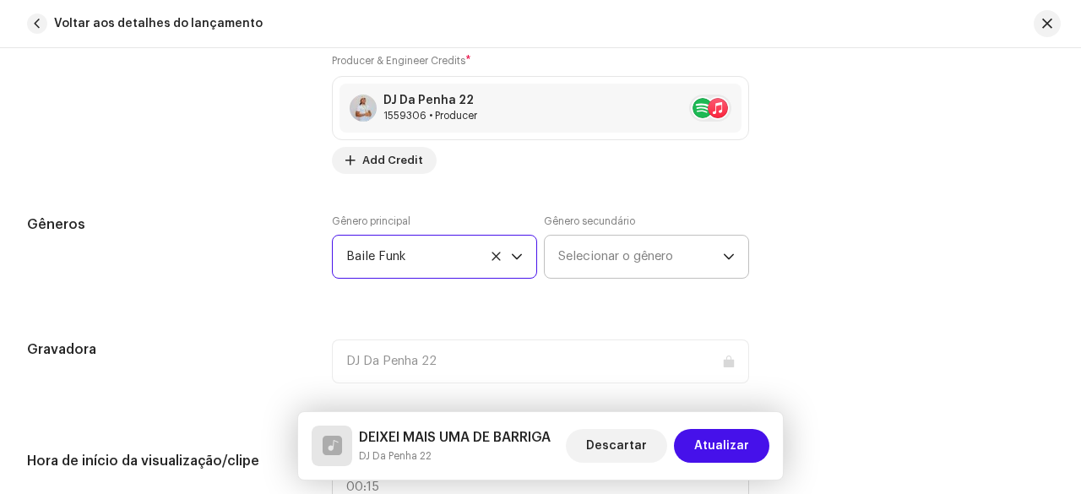
click at [596, 264] on span "Selecionar o gênero" at bounding box center [640, 257] width 165 height 42
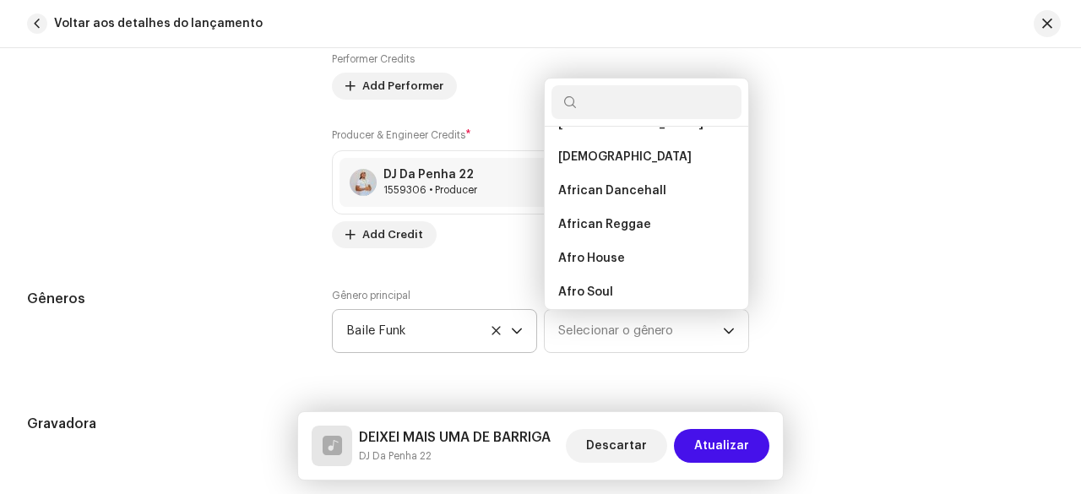
scroll to position [1297, 0]
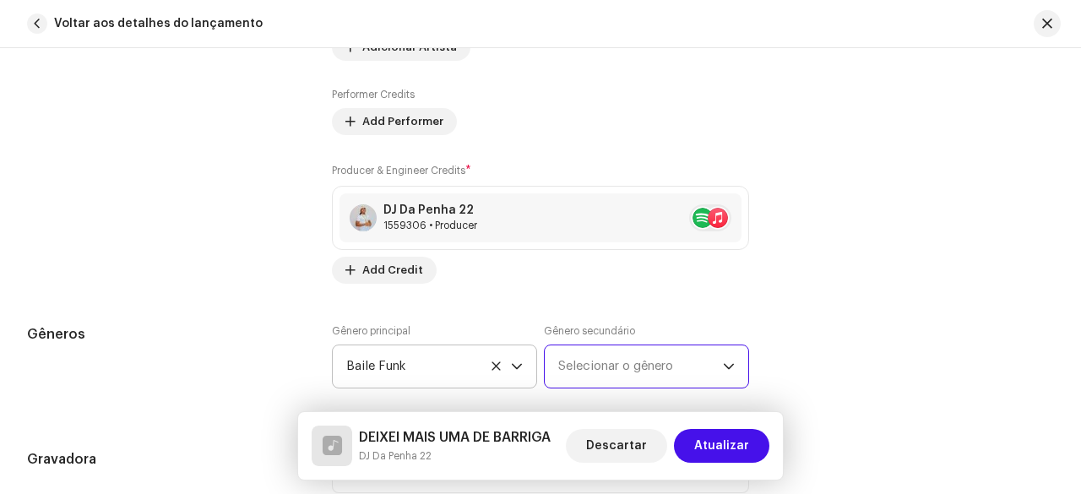
click at [609, 354] on span "Selecionar o gênero" at bounding box center [640, 366] width 165 height 42
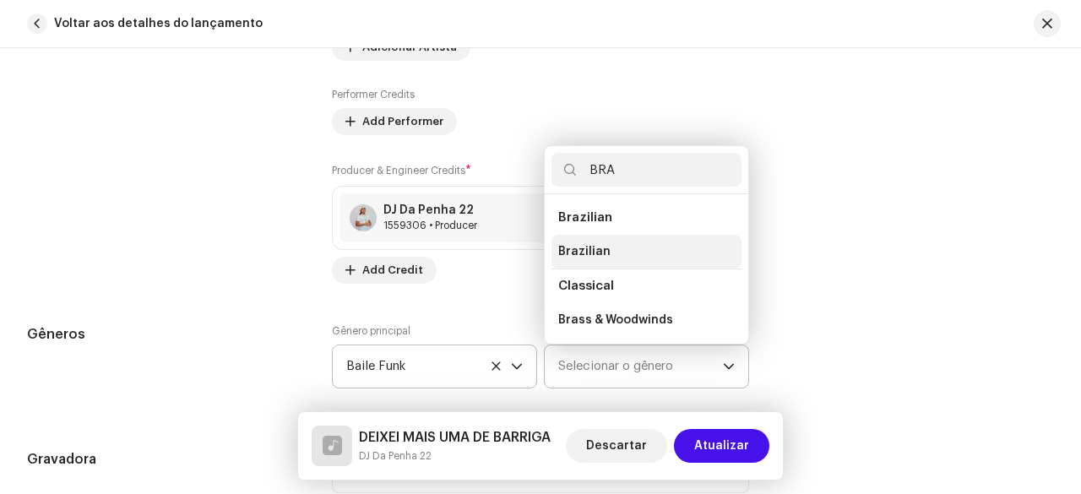
type input "BRA"
click at [601, 243] on span "Brazilian" at bounding box center [584, 251] width 52 height 17
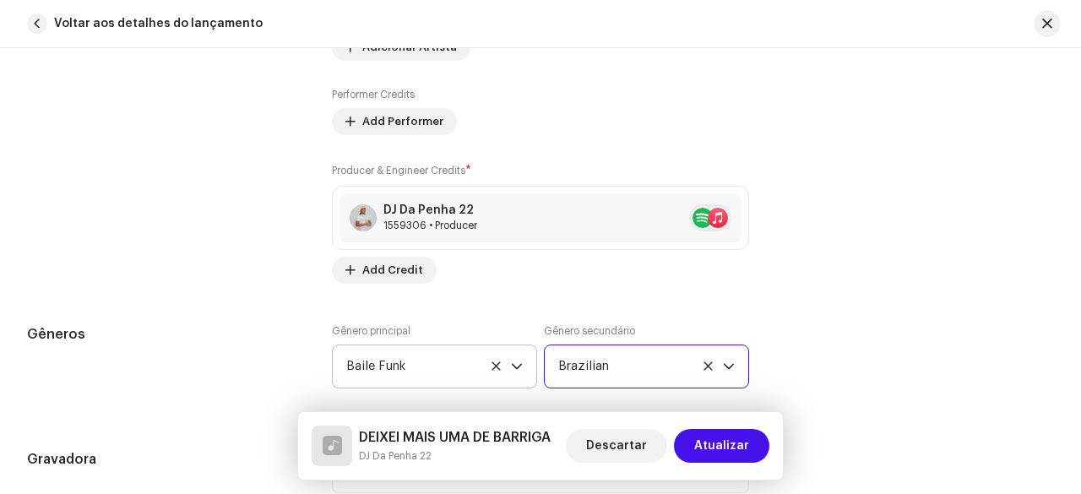
click at [204, 269] on div "Contribuintes" at bounding box center [166, 33] width 278 height 502
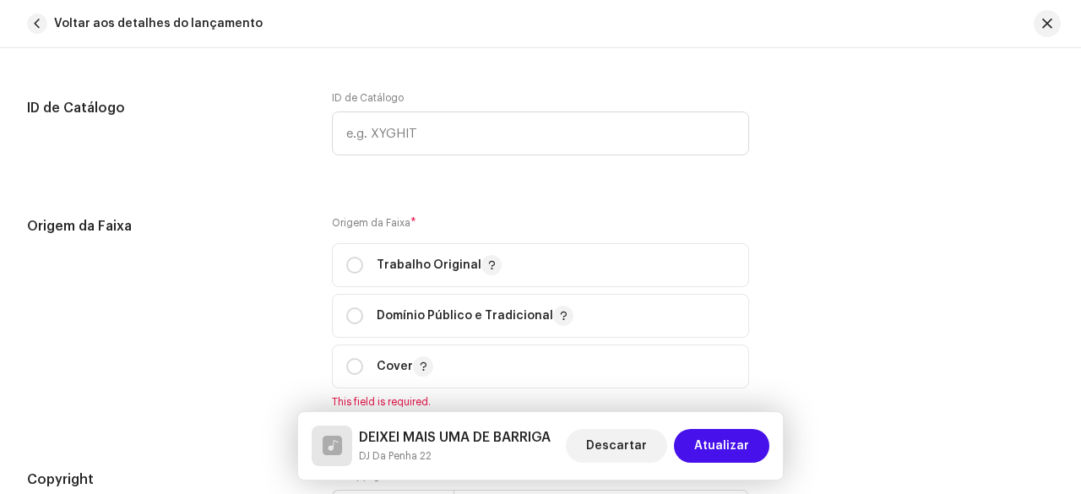
scroll to position [1889, 0]
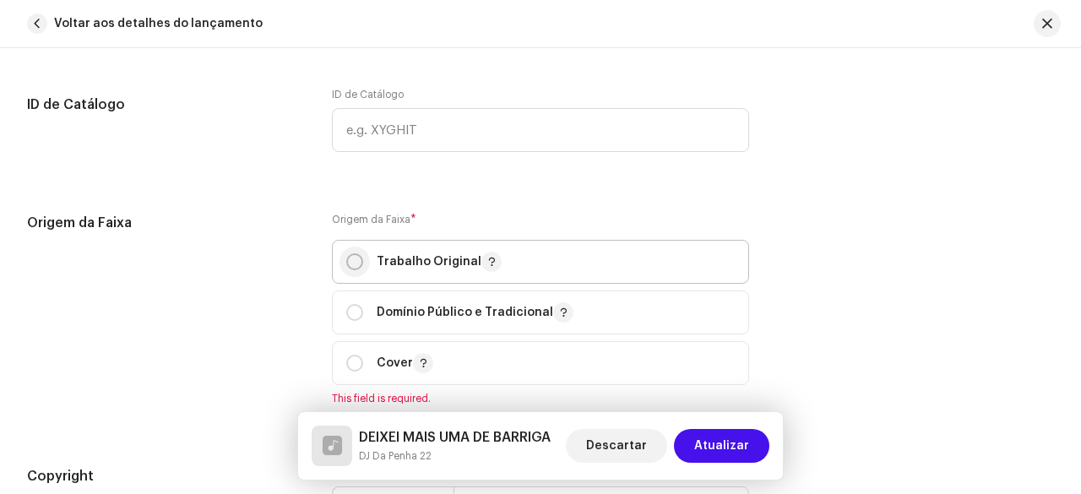
click at [346, 257] on input "radio" at bounding box center [354, 261] width 17 height 17
radio input "true"
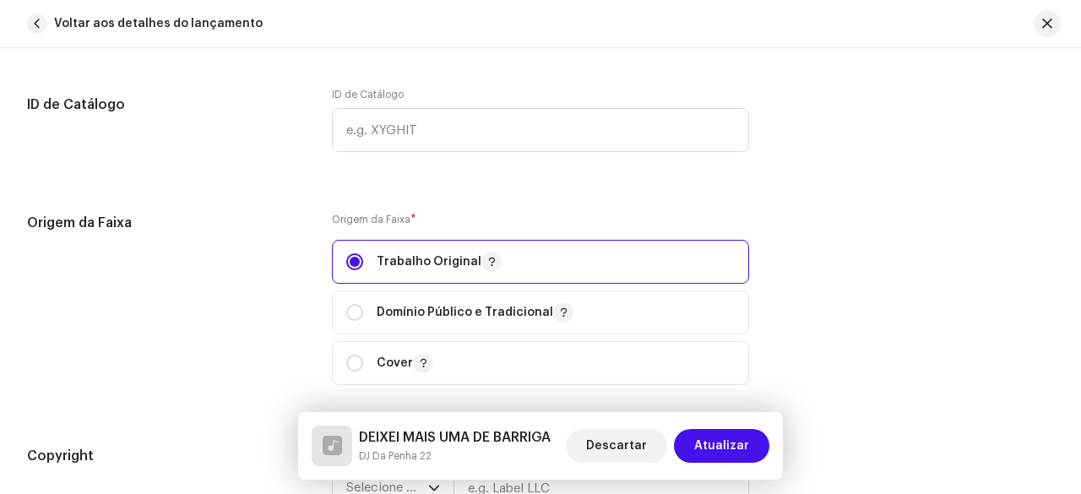
click at [248, 272] on div "Origem da Faixa" at bounding box center [166, 309] width 278 height 193
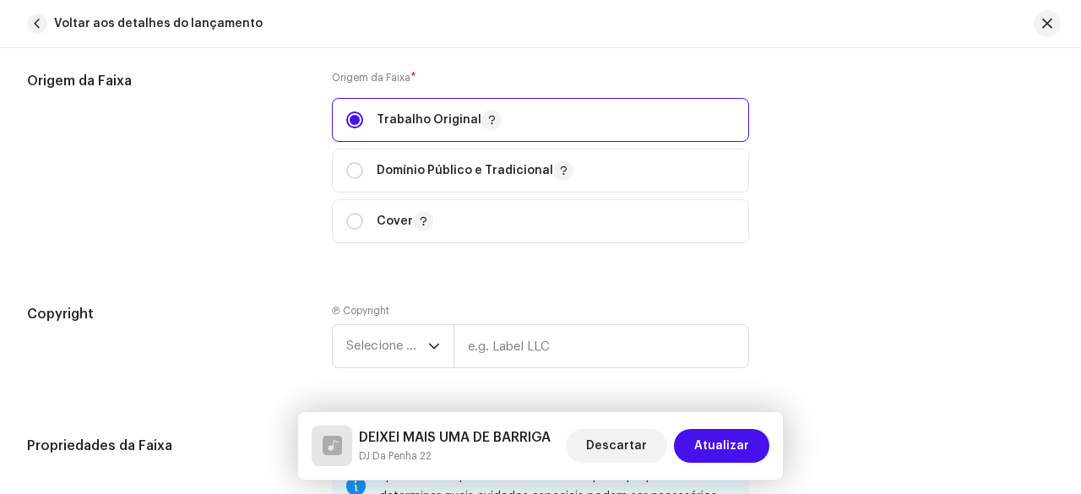
scroll to position [2142, 0]
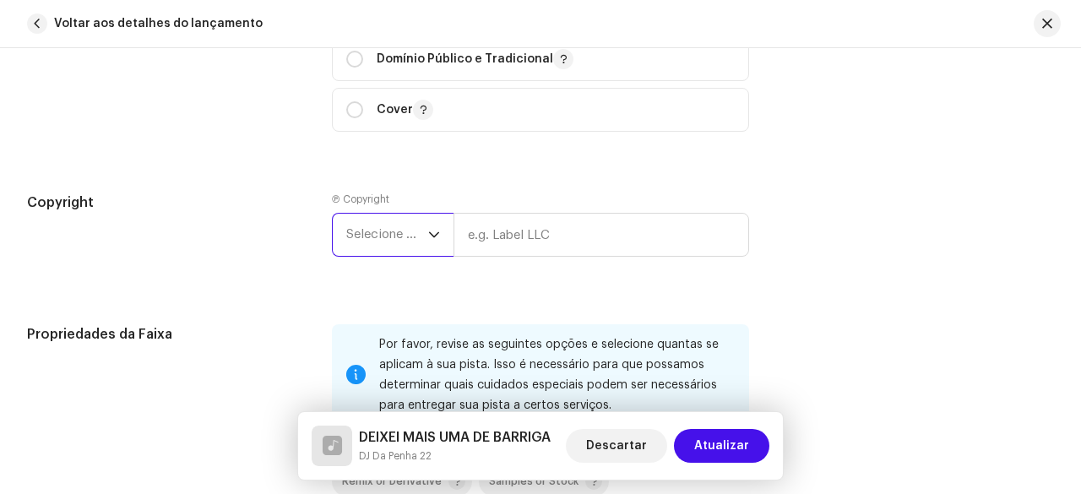
click at [390, 234] on span "Selecione o ano" at bounding box center [387, 235] width 82 height 42
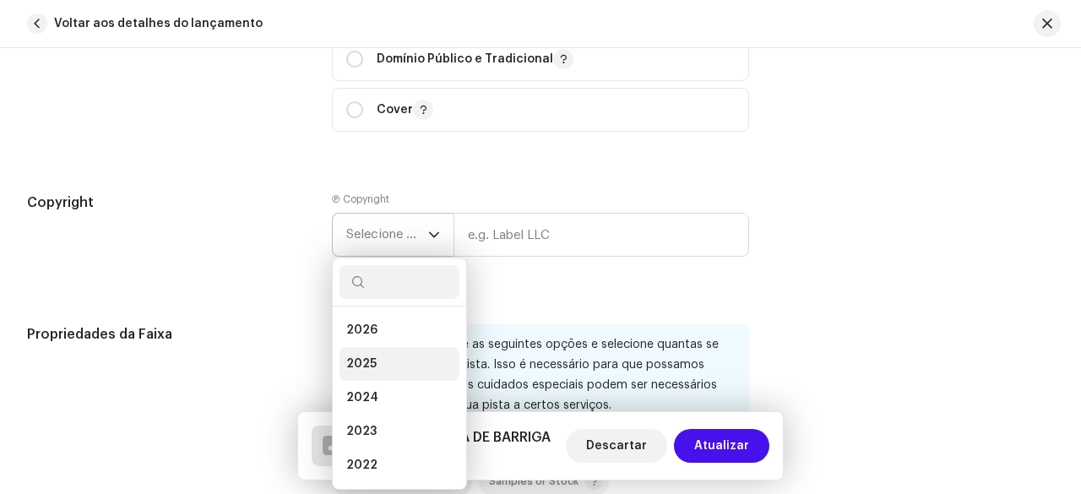
click at [373, 354] on li "2025" at bounding box center [400, 364] width 120 height 34
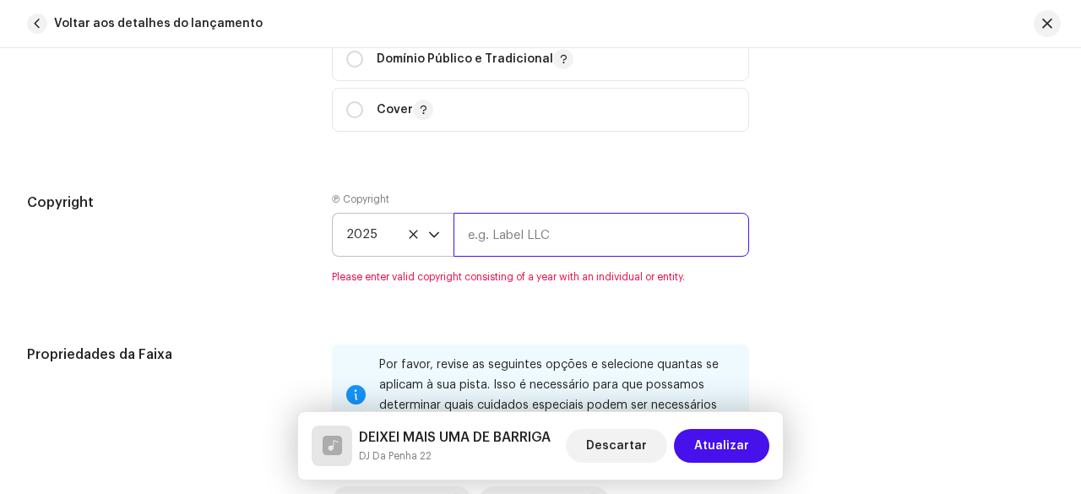
click at [513, 244] on input "text" at bounding box center [602, 235] width 296 height 44
type input "D"
drag, startPoint x: 605, startPoint y: 237, endPoint x: 461, endPoint y: 246, distance: 143.9
click at [461, 246] on input "DJ Da Penha 22" at bounding box center [602, 235] width 296 height 44
type input "DJ Da Penha 22"
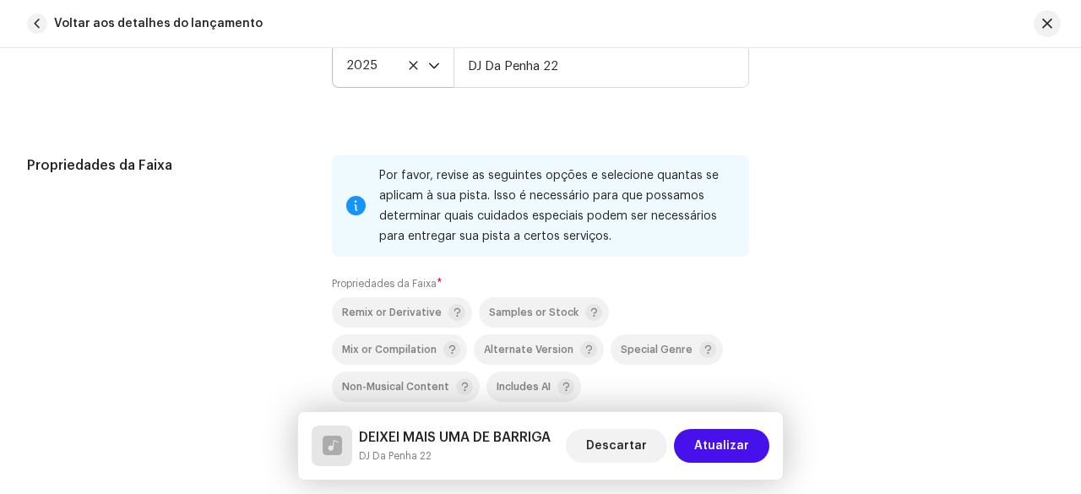
scroll to position [2480, 0]
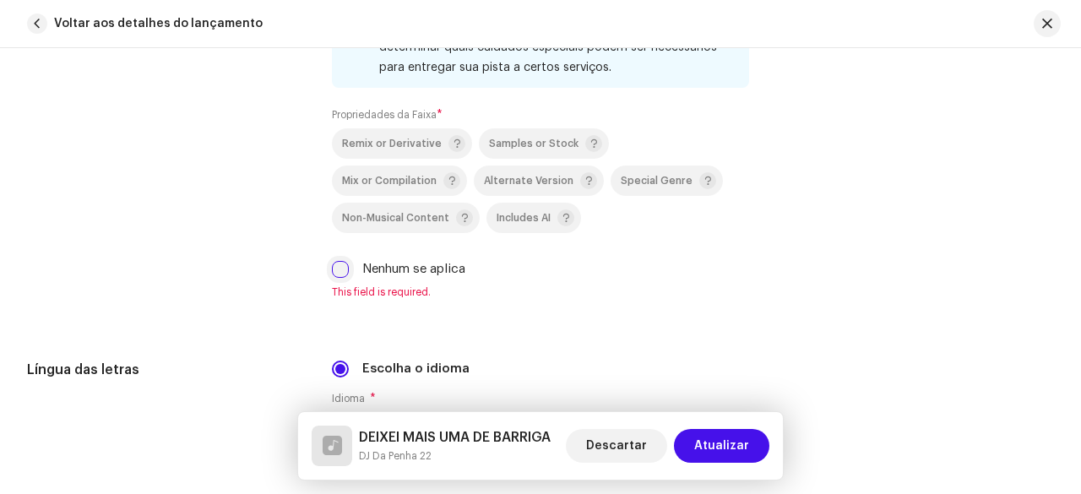
click at [336, 261] on input "Nenhum se aplica" at bounding box center [340, 269] width 17 height 17
checkbox input "true"
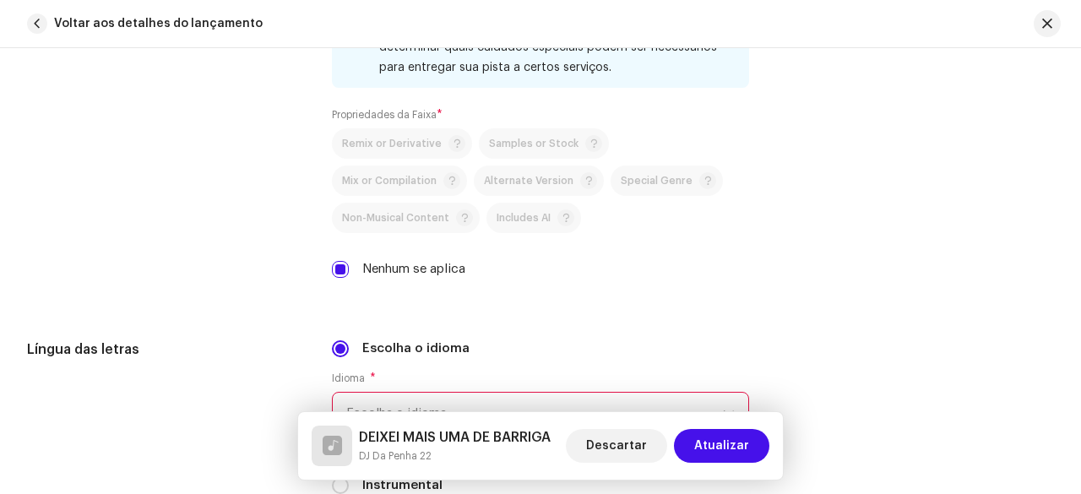
scroll to position [2649, 0]
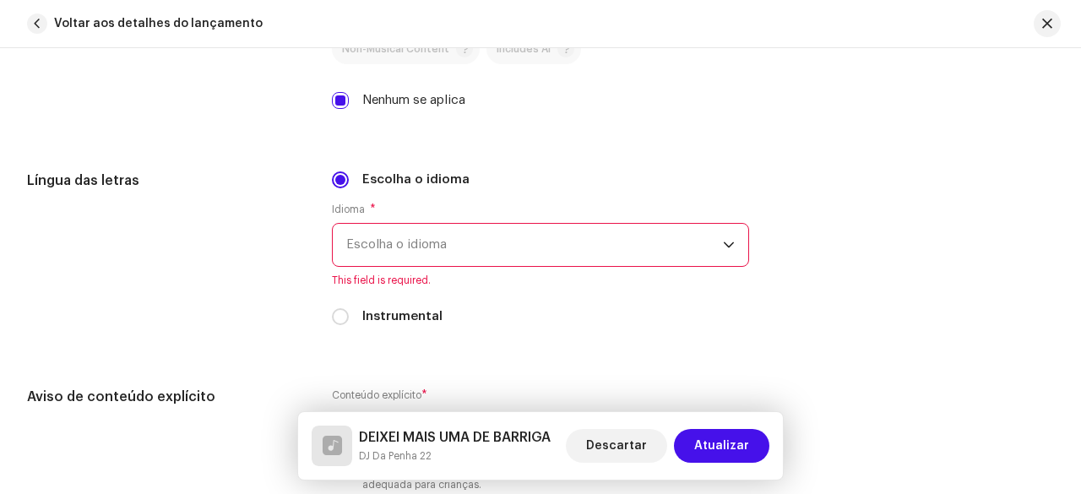
click at [458, 234] on span "Escolha o idioma" at bounding box center [534, 245] width 377 height 42
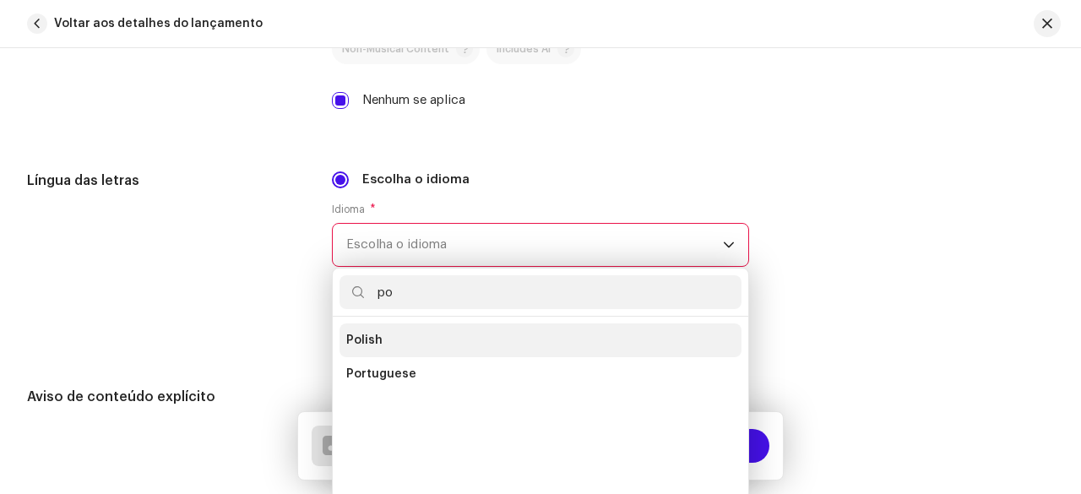
scroll to position [0, 0]
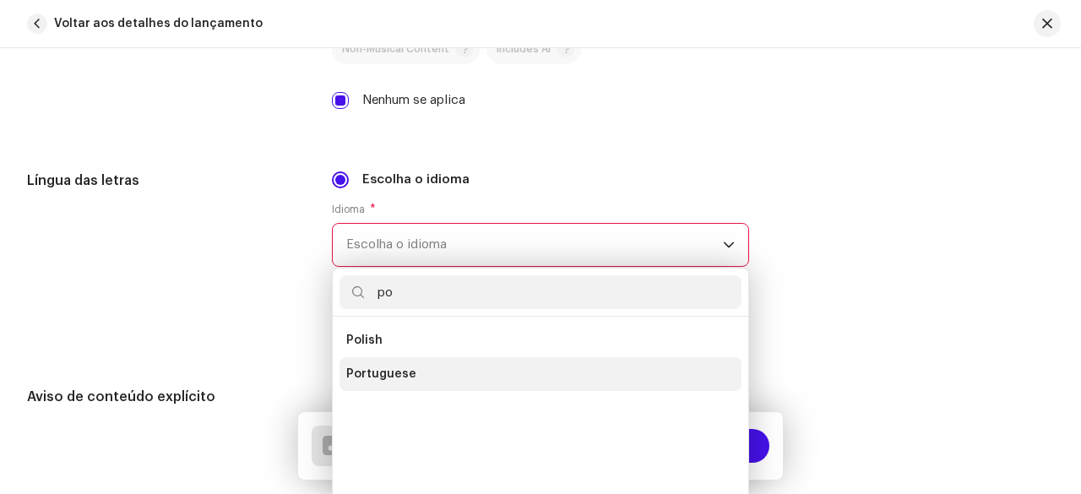
type input "po"
click at [390, 367] on span "Portuguese" at bounding box center [381, 374] width 70 height 17
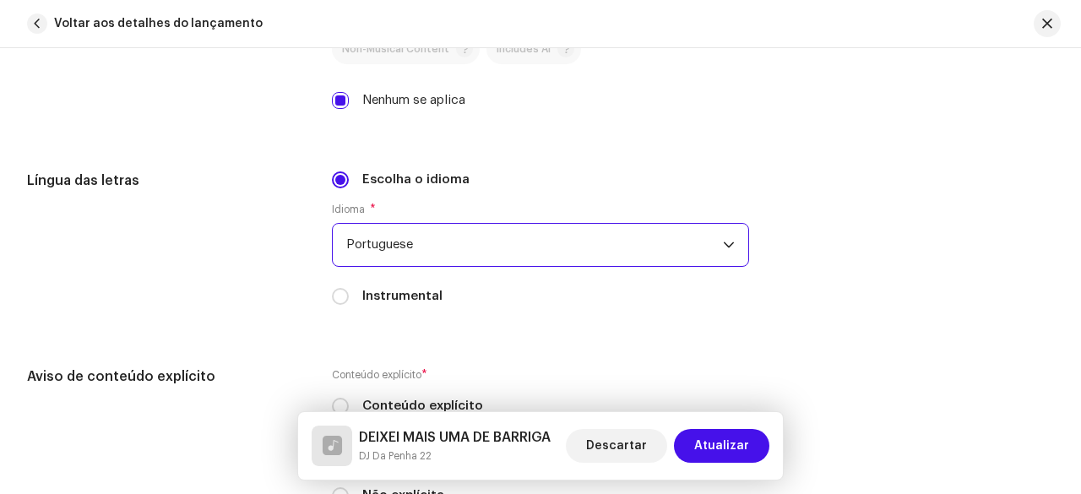
click at [223, 273] on div "Língua das letras" at bounding box center [166, 248] width 278 height 155
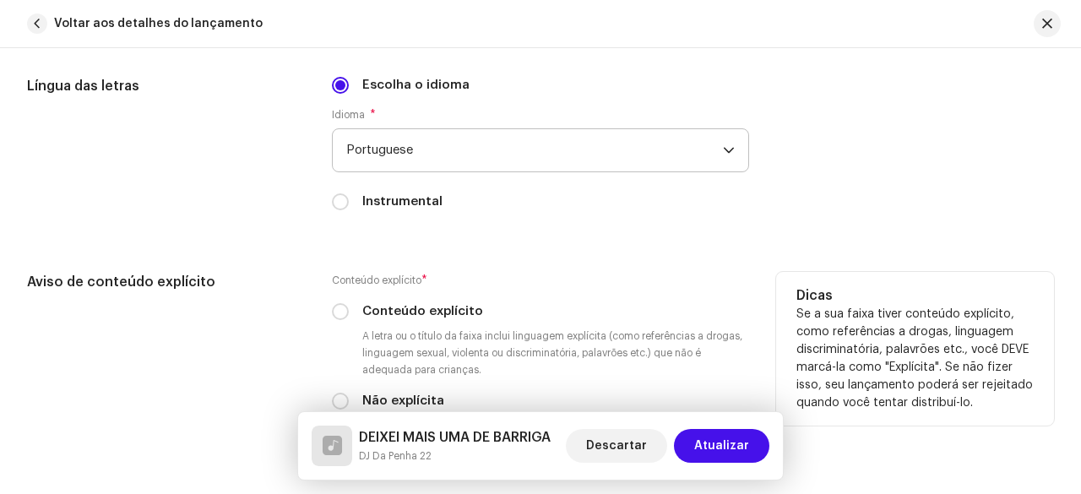
scroll to position [2818, 0]
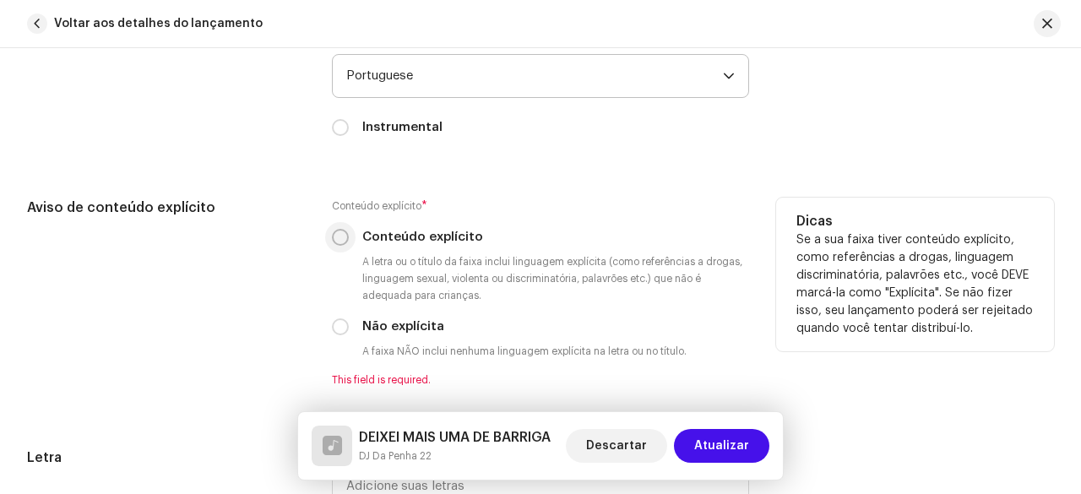
click at [340, 229] on input "Conteúdo explícito" at bounding box center [340, 237] width 17 height 17
radio input "true"
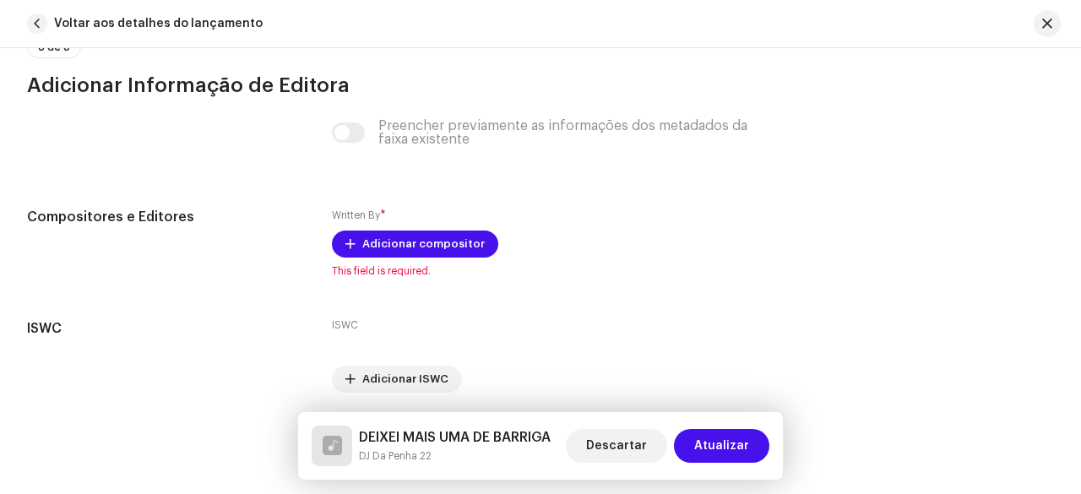
scroll to position [3409, 0]
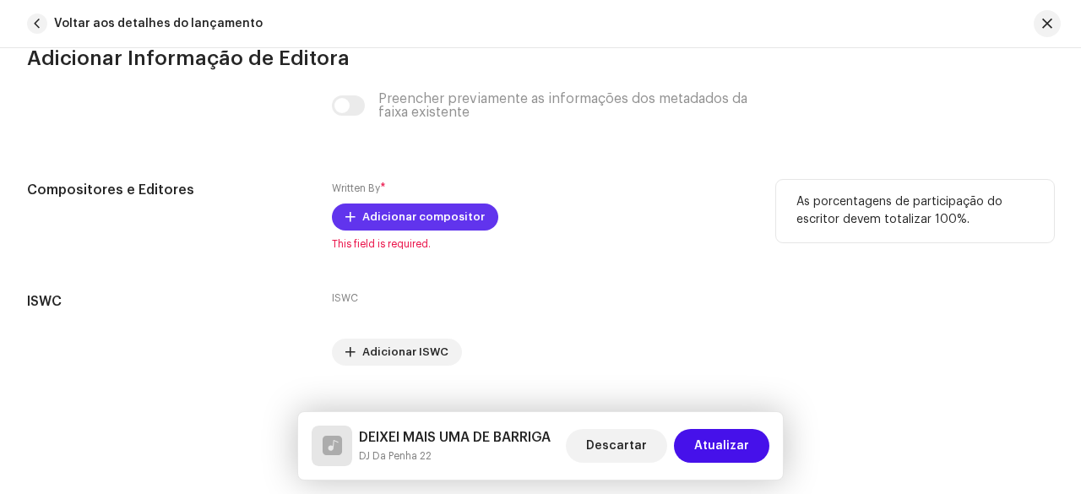
click at [364, 217] on span "Adicionar compositor" at bounding box center [423, 217] width 122 height 34
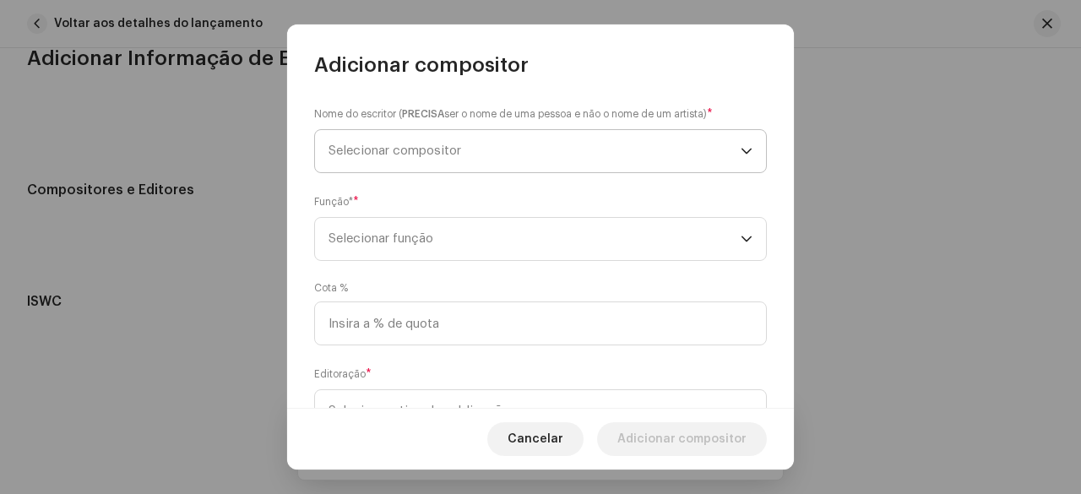
click at [424, 153] on span "Selecionar compositor" at bounding box center [395, 150] width 133 height 13
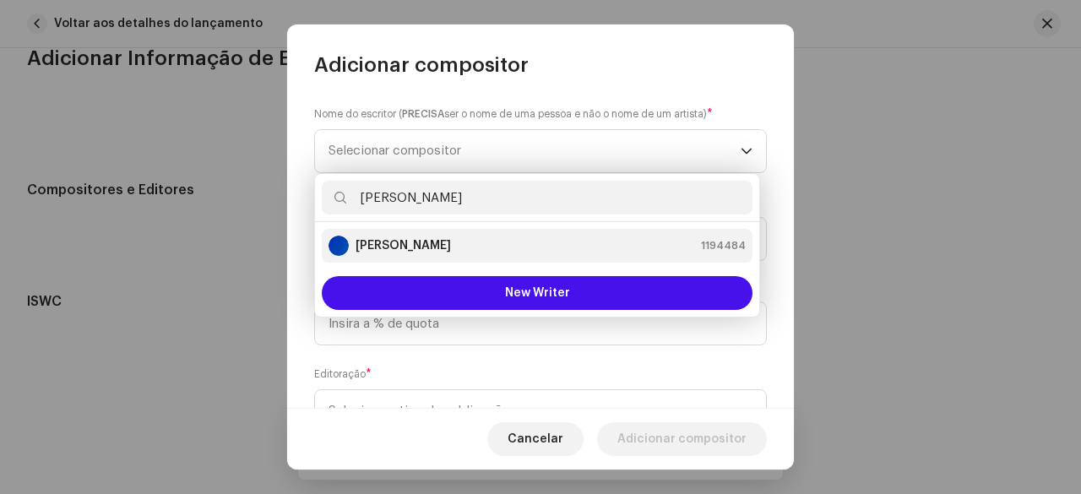
type input "[PERSON_NAME]"
click at [451, 247] on strong "[PERSON_NAME]" at bounding box center [403, 245] width 95 height 17
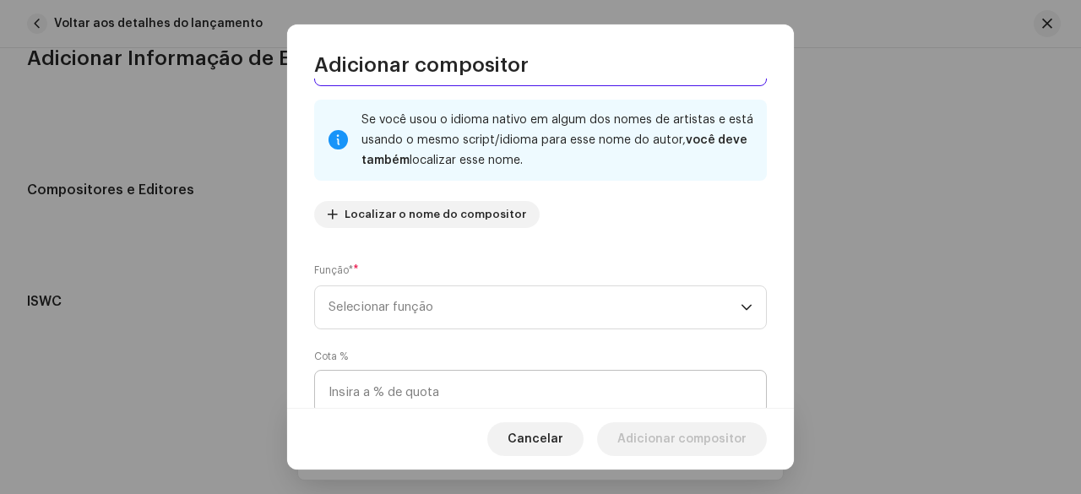
scroll to position [169, 0]
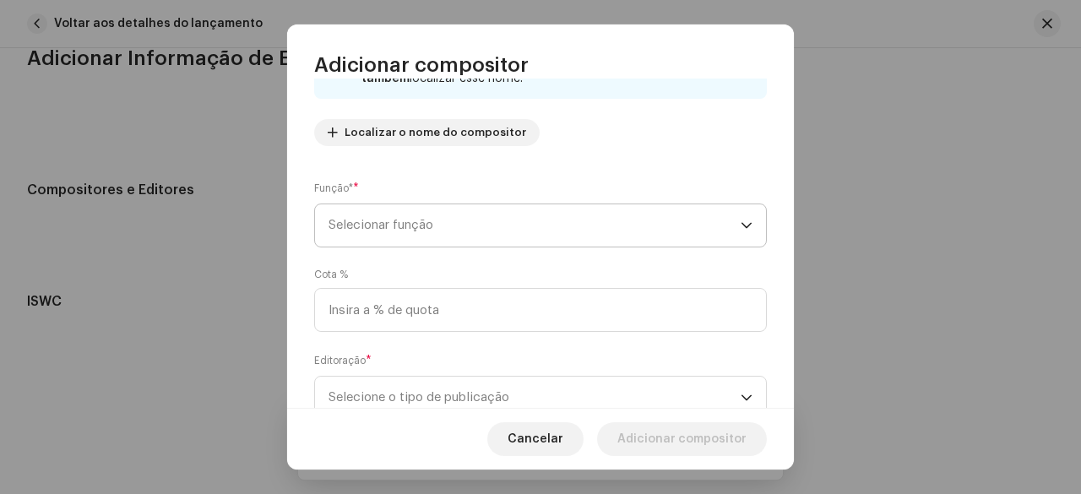
click at [419, 232] on span "Selecionar função" at bounding box center [535, 225] width 412 height 42
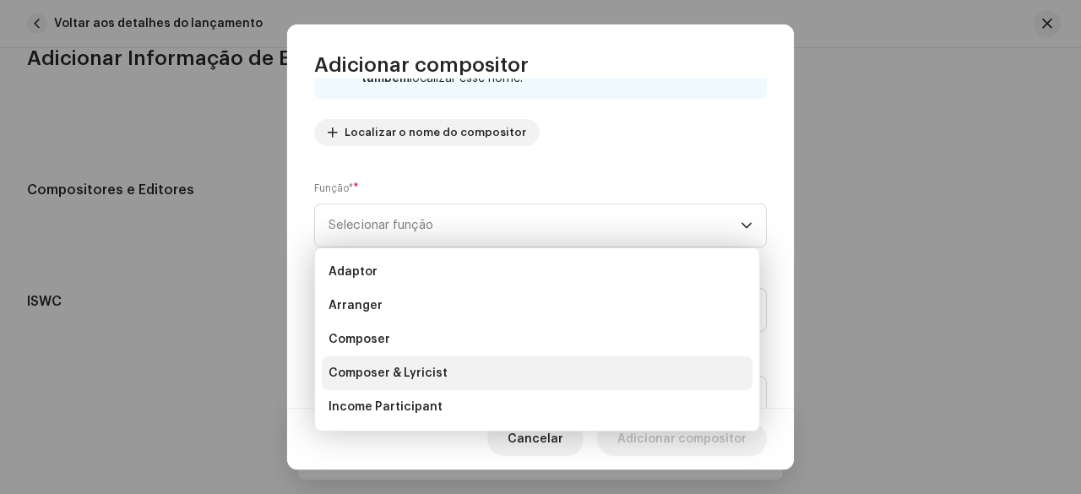
click at [381, 377] on span "Composer & Lyricist" at bounding box center [388, 373] width 119 height 17
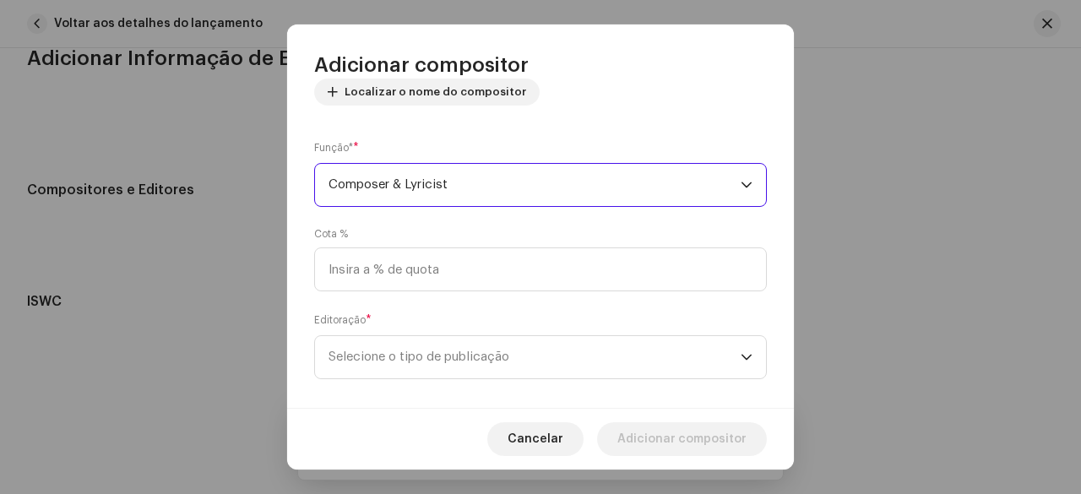
scroll to position [228, 0]
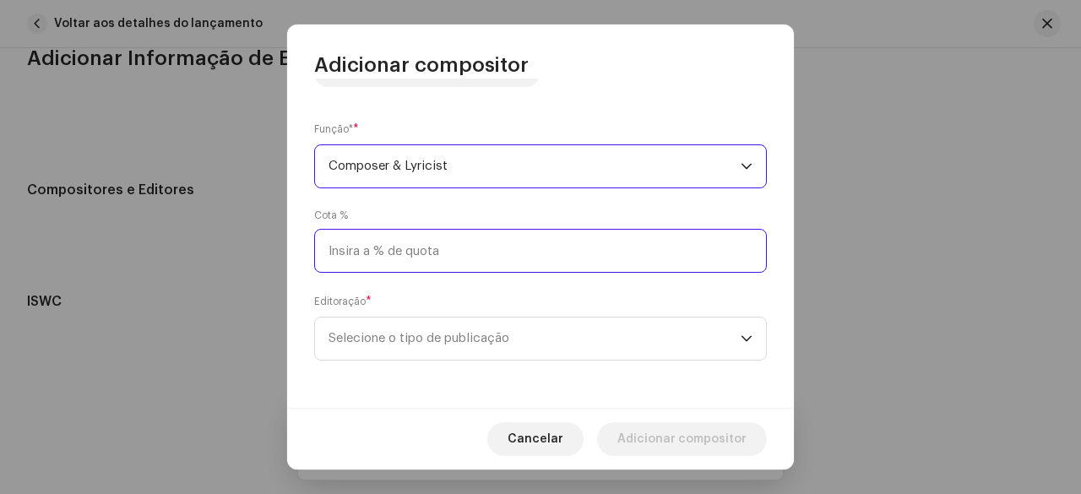
click at [390, 263] on input at bounding box center [540, 251] width 453 height 44
type input "50,00"
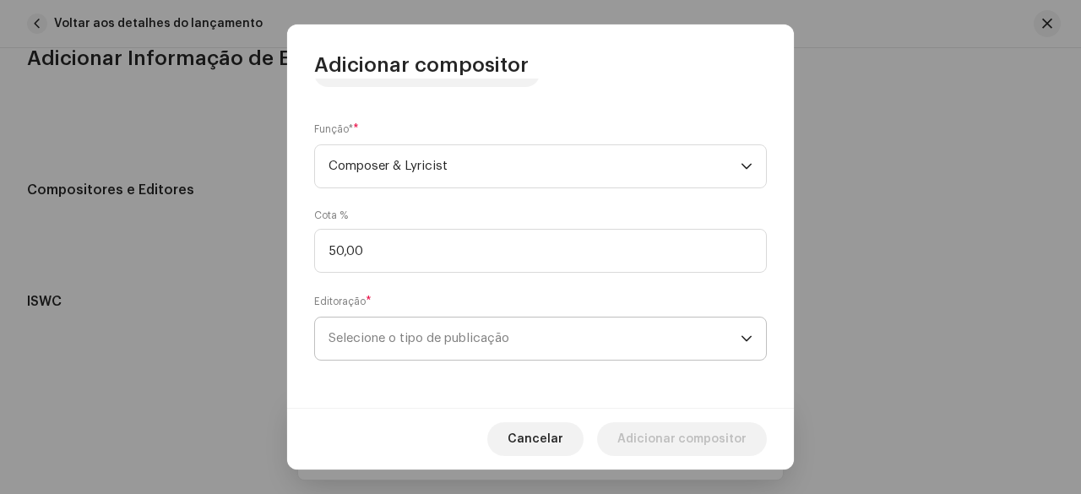
click at [412, 320] on span "Selecione o tipo de publicação" at bounding box center [535, 339] width 412 height 42
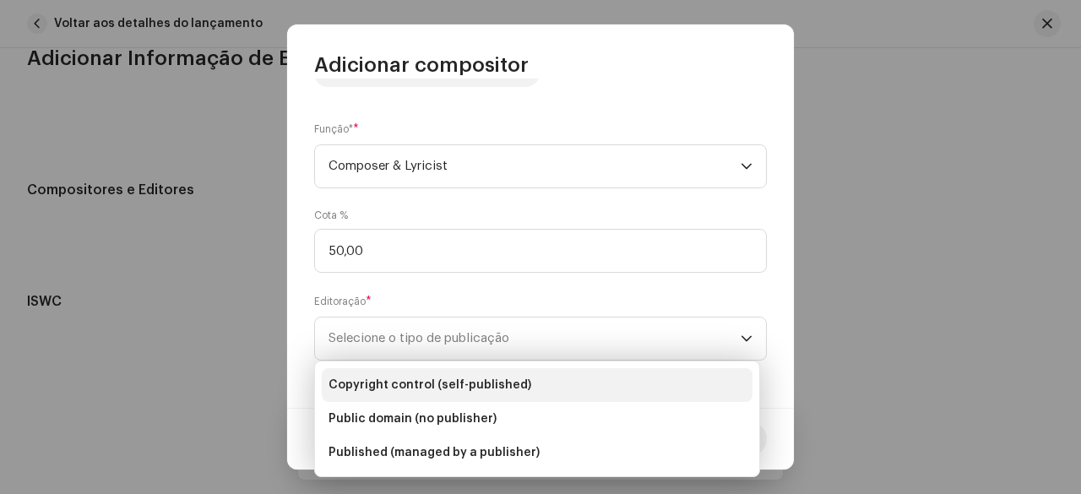
click at [424, 378] on span "Copyright control (self-published)" at bounding box center [430, 385] width 203 height 17
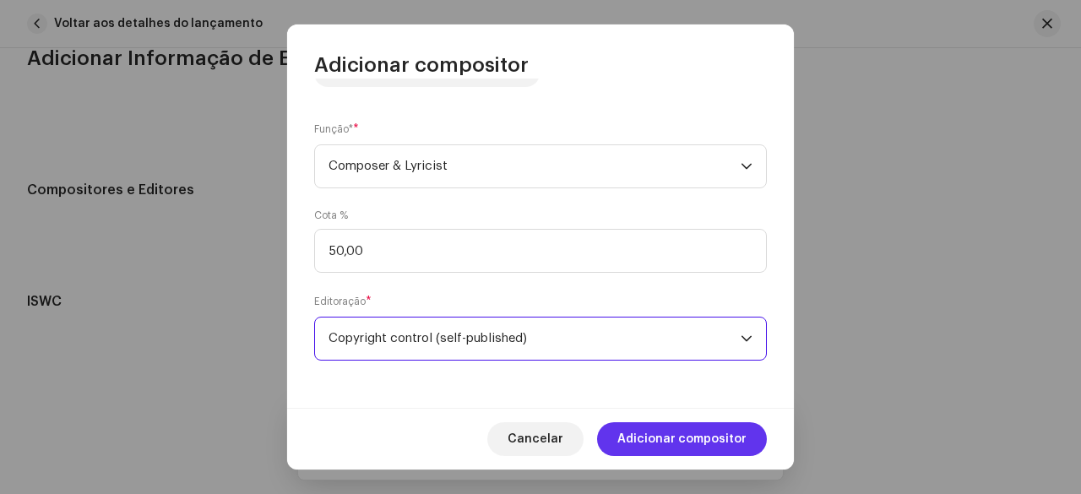
click at [662, 446] on span "Adicionar compositor" at bounding box center [681, 439] width 129 height 34
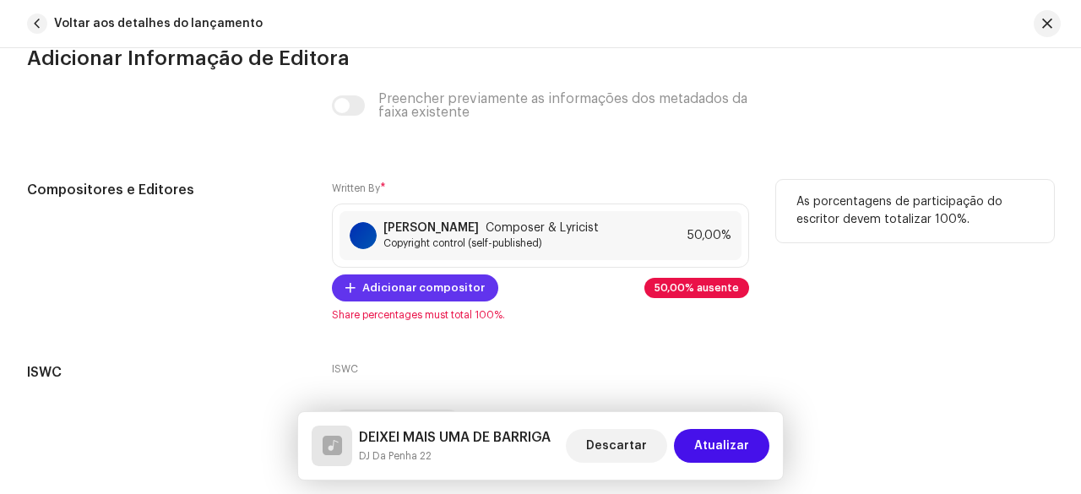
click at [397, 300] on span "Adicionar compositor" at bounding box center [423, 288] width 122 height 34
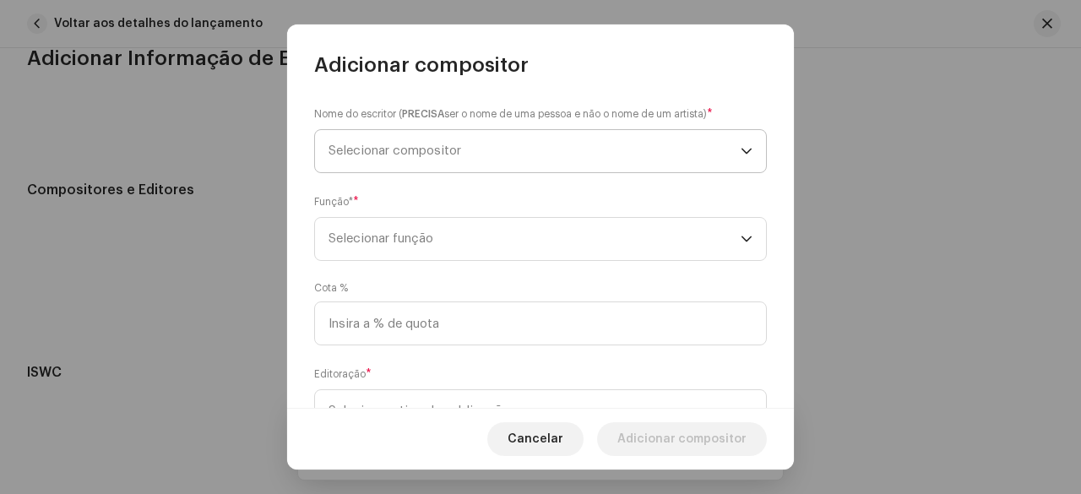
click at [435, 168] on span "Selecionar compositor" at bounding box center [535, 151] width 412 height 42
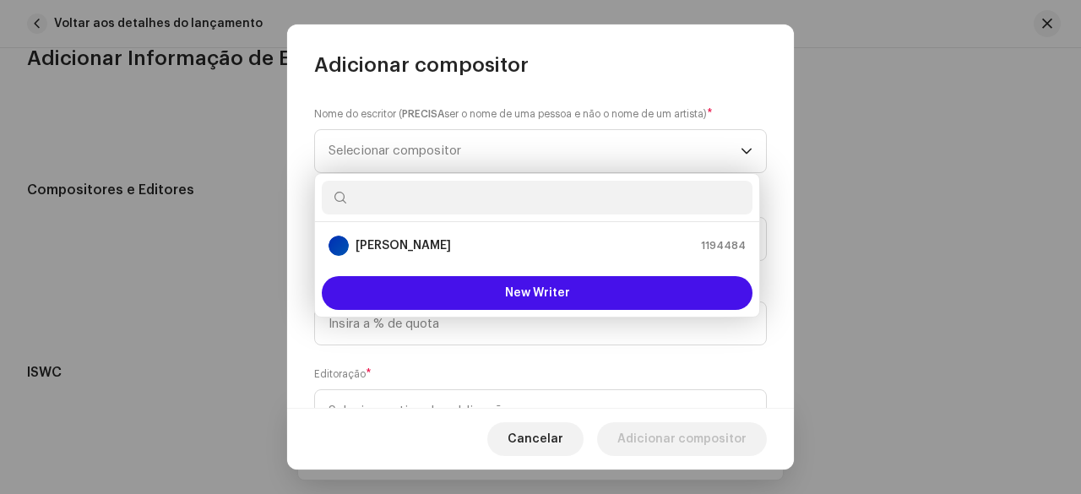
click at [293, 131] on div "Nome do escritor ( PRECISA ser o nome de uma pessoa e não o nome de um artista)…" at bounding box center [540, 243] width 507 height 329
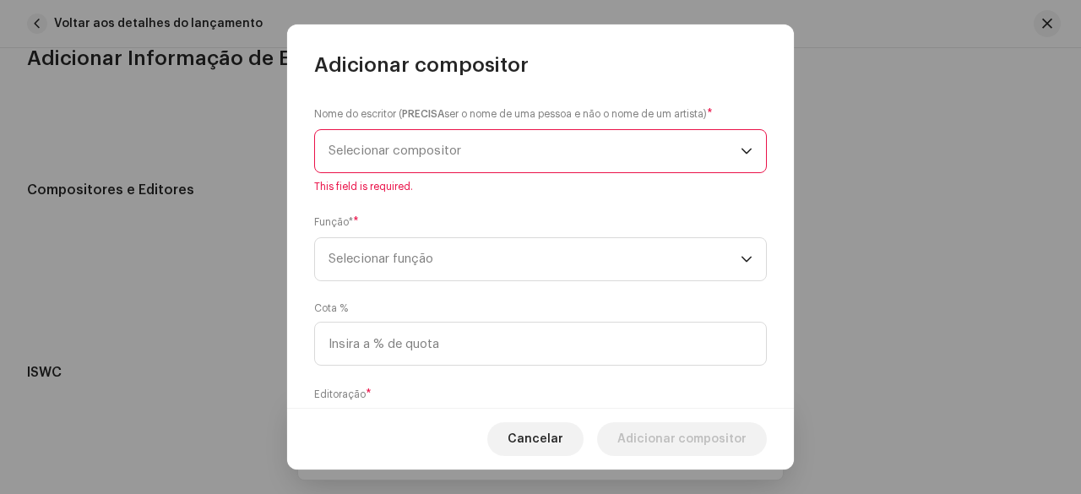
click at [422, 161] on span "Selecionar compositor" at bounding box center [535, 151] width 412 height 42
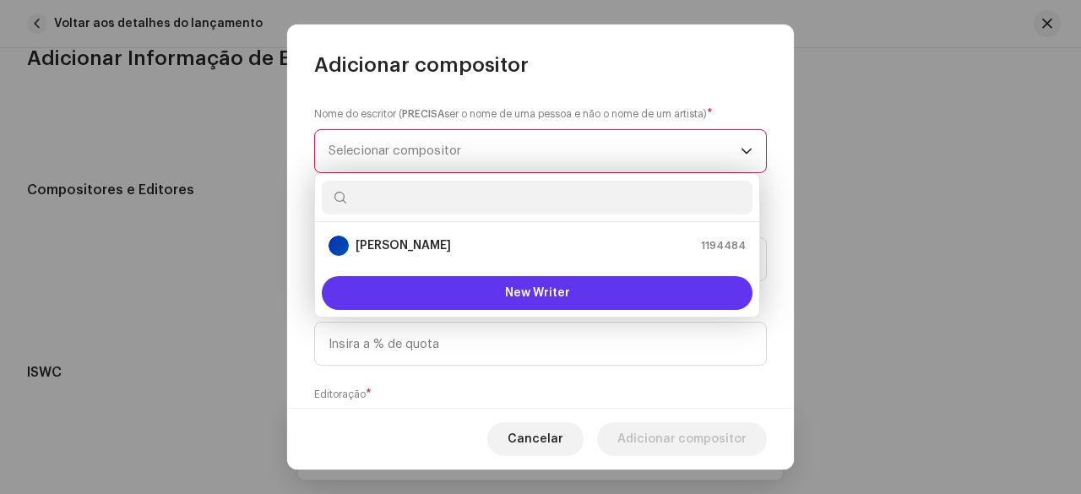
click at [456, 292] on button "New Writer" at bounding box center [537, 293] width 431 height 34
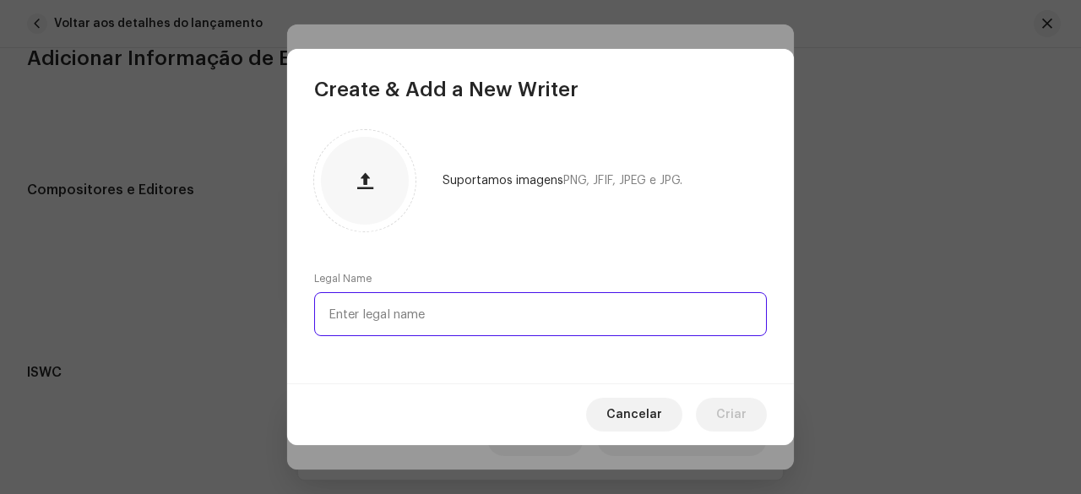
click at [440, 324] on input "text" at bounding box center [540, 314] width 453 height 44
type input "[PERSON_NAME]"
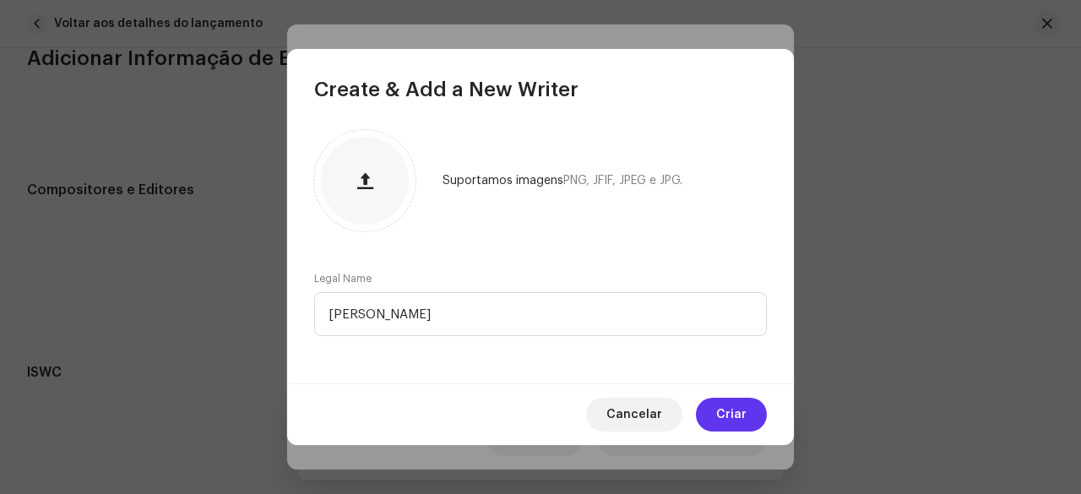
click at [733, 411] on span "Criar" at bounding box center [731, 415] width 30 height 34
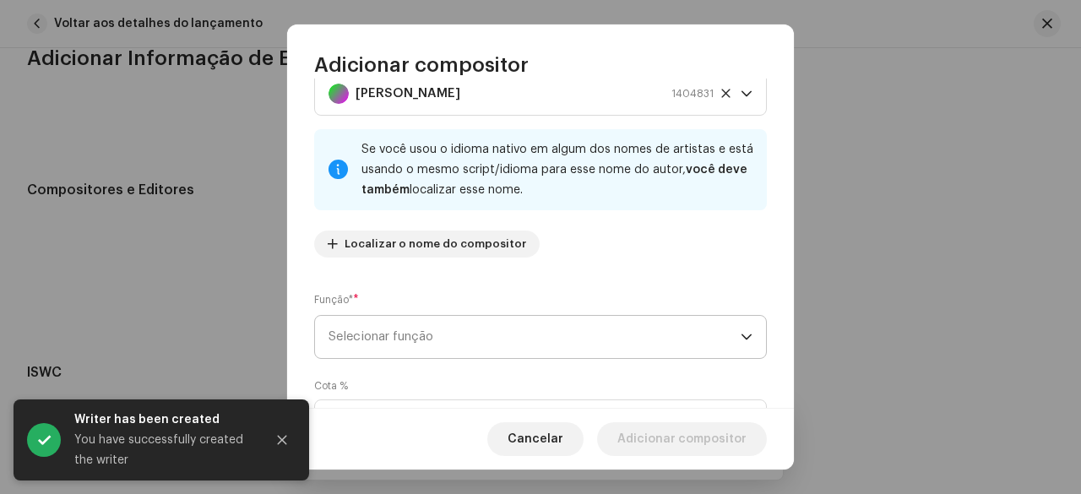
scroll to position [84, 0]
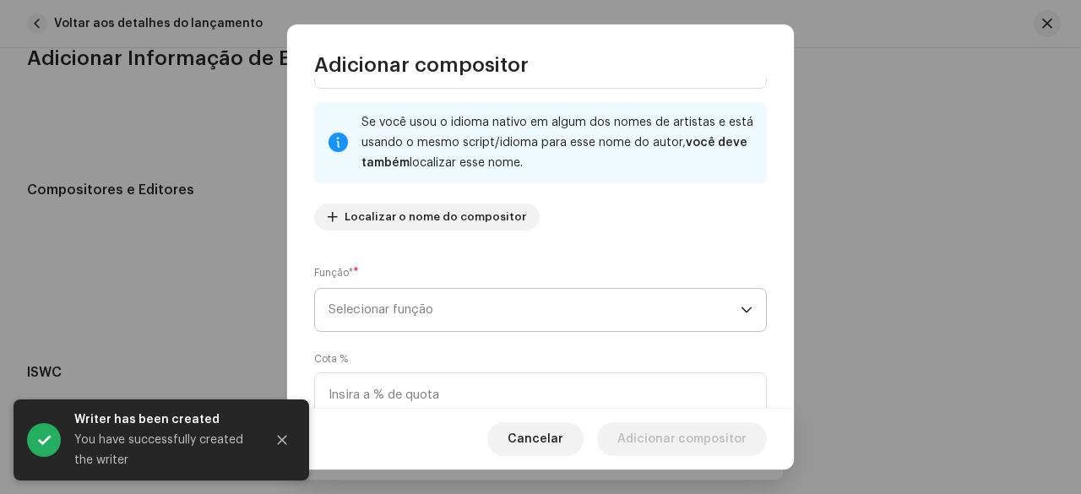
click at [441, 294] on span "Selecionar função" at bounding box center [535, 310] width 412 height 42
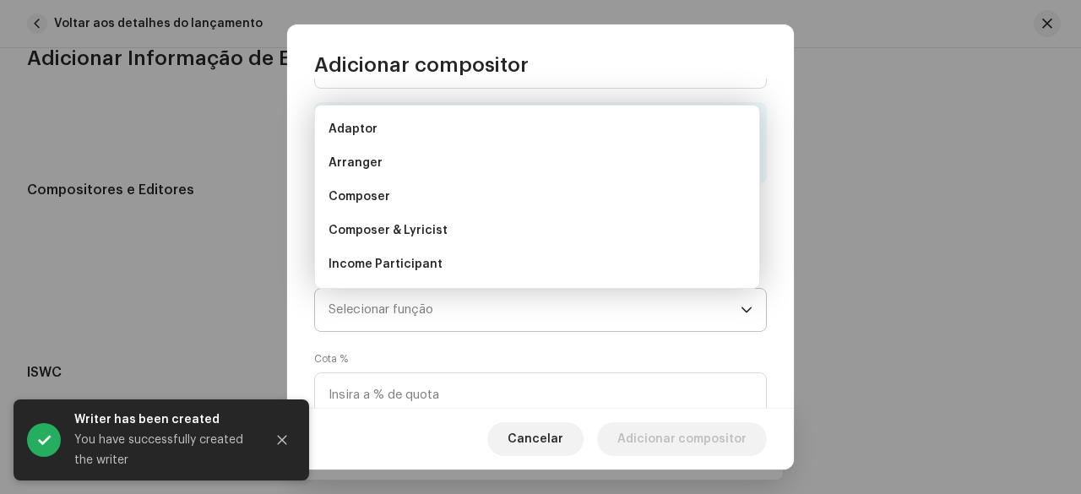
scroll to position [27, 0]
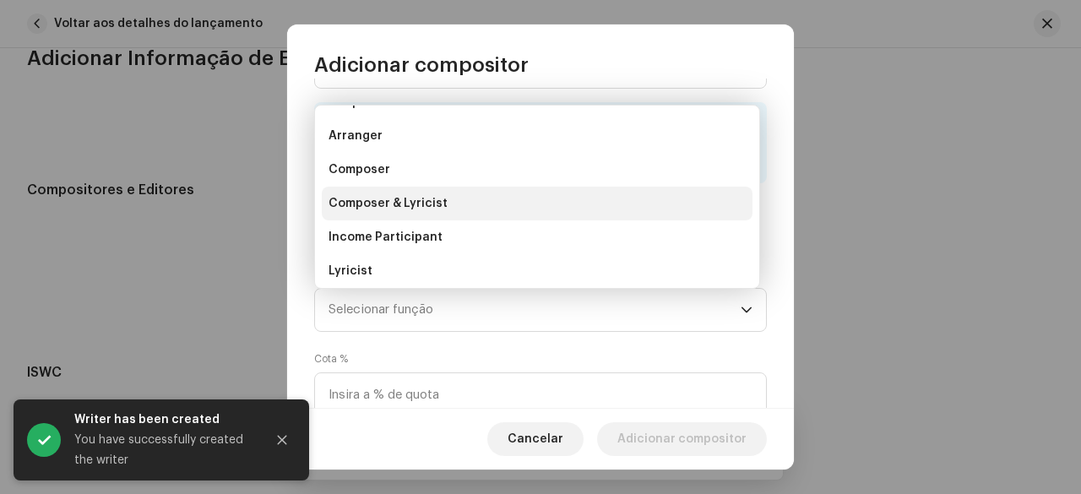
click at [411, 205] on span "Composer & Lyricist" at bounding box center [388, 203] width 119 height 17
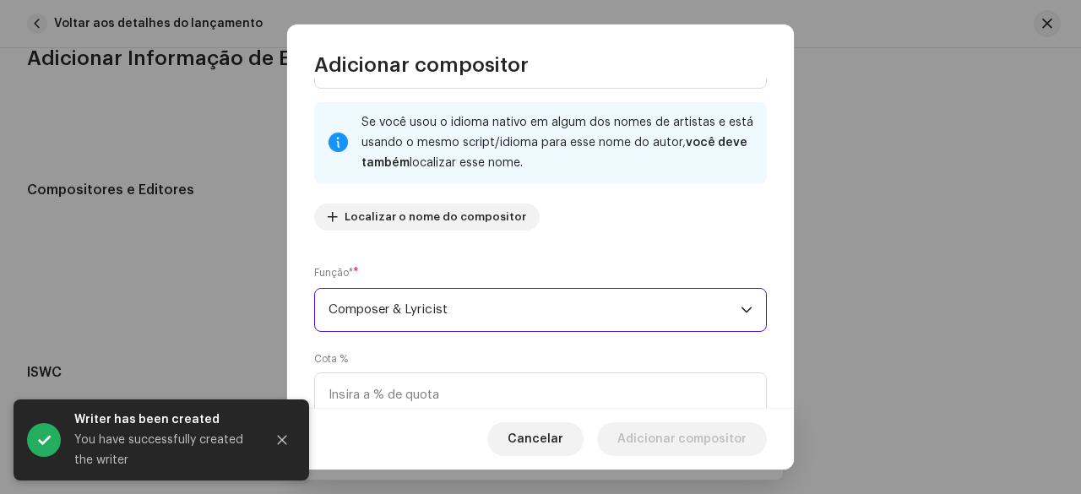
scroll to position [228, 0]
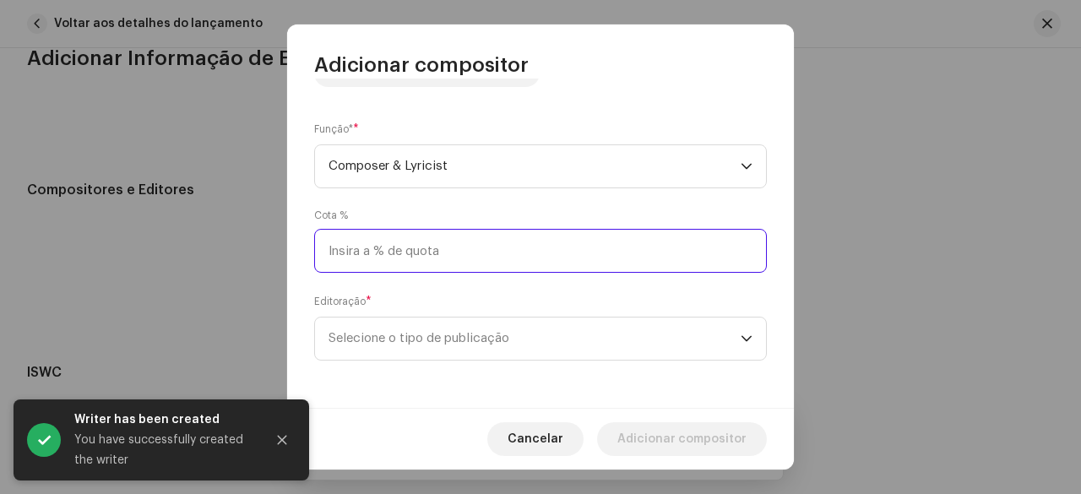
click at [408, 244] on input at bounding box center [540, 251] width 453 height 44
type input "50,00"
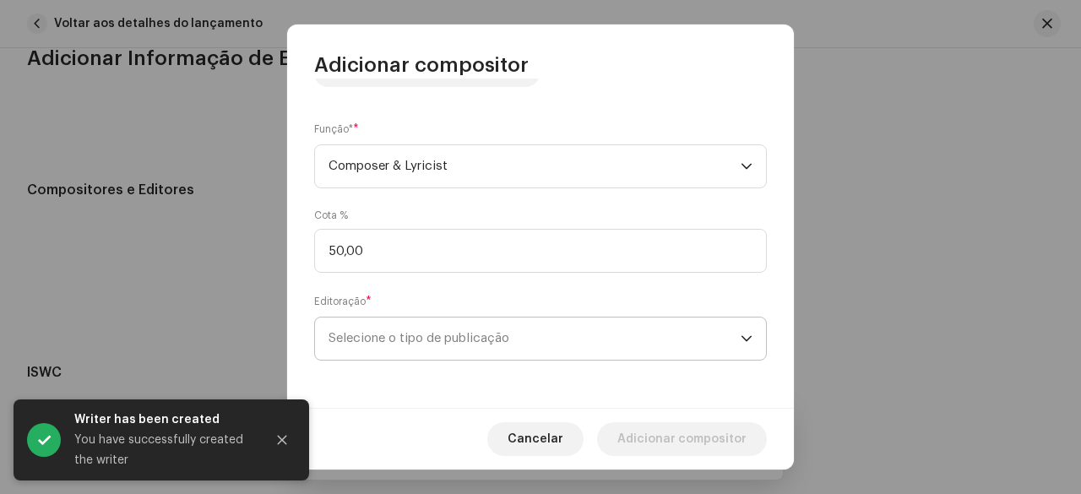
click at [443, 344] on span "Selecione o tipo de publicação" at bounding box center [535, 339] width 412 height 42
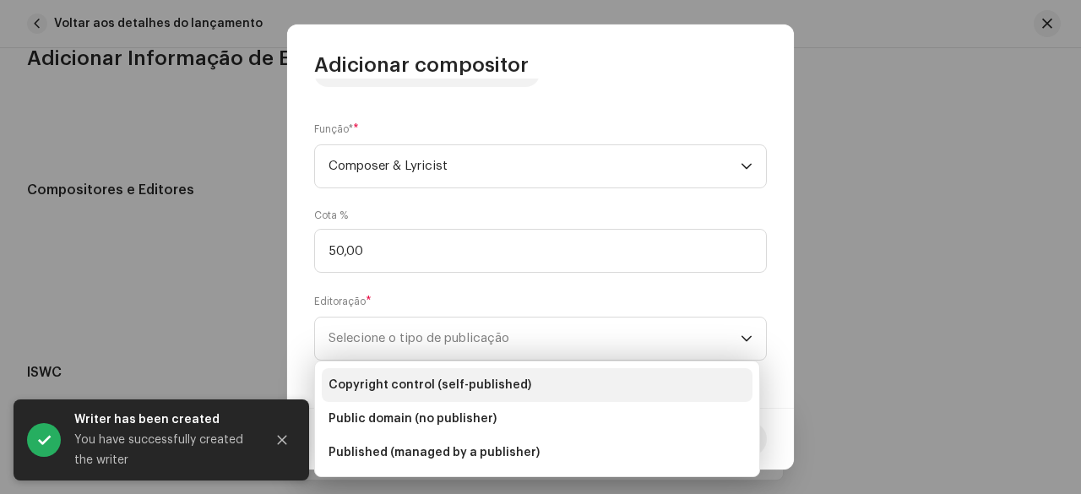
click at [453, 383] on span "Copyright control (self-published)" at bounding box center [430, 385] width 203 height 17
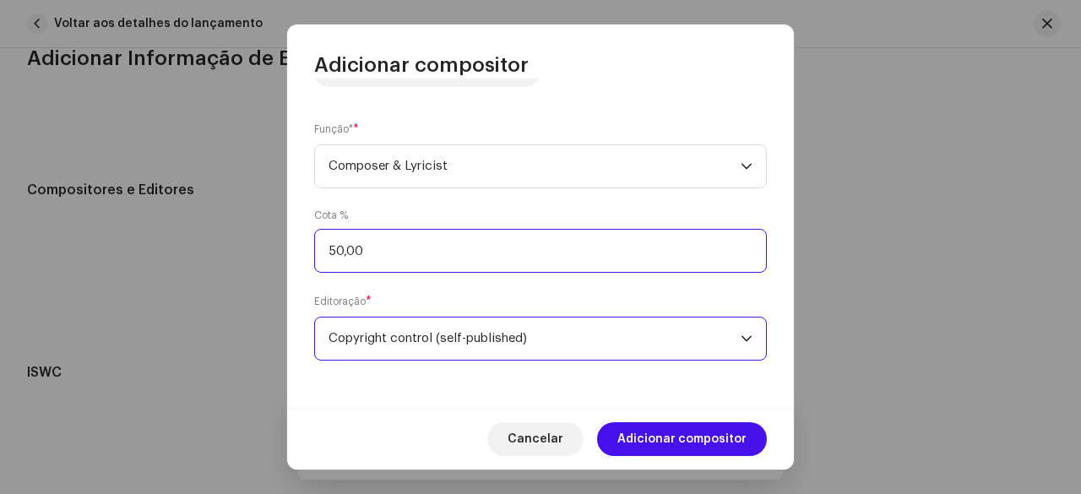
click at [318, 271] on input "50,00" at bounding box center [540, 251] width 453 height 44
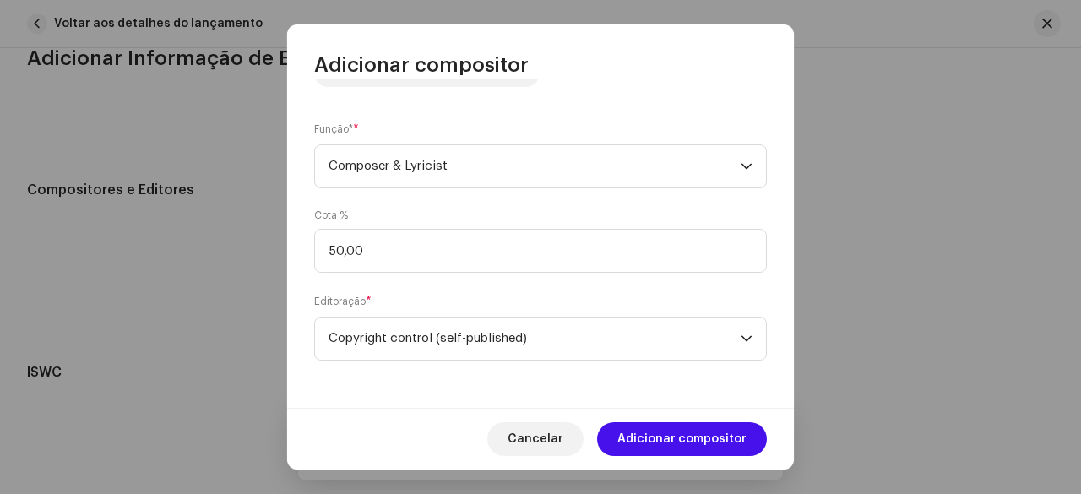
click at [307, 278] on div "Nome do escritor ( PRECISA ser o nome de uma pessoa e não o nome de um artista)…" at bounding box center [540, 243] width 507 height 329
click at [703, 434] on span "Adicionar compositor" at bounding box center [681, 439] width 129 height 34
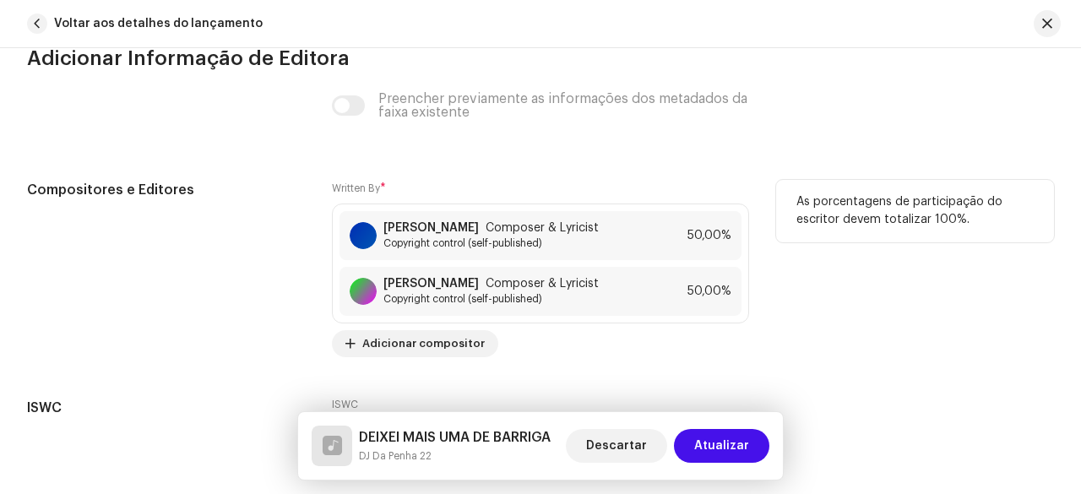
scroll to position [3559, 0]
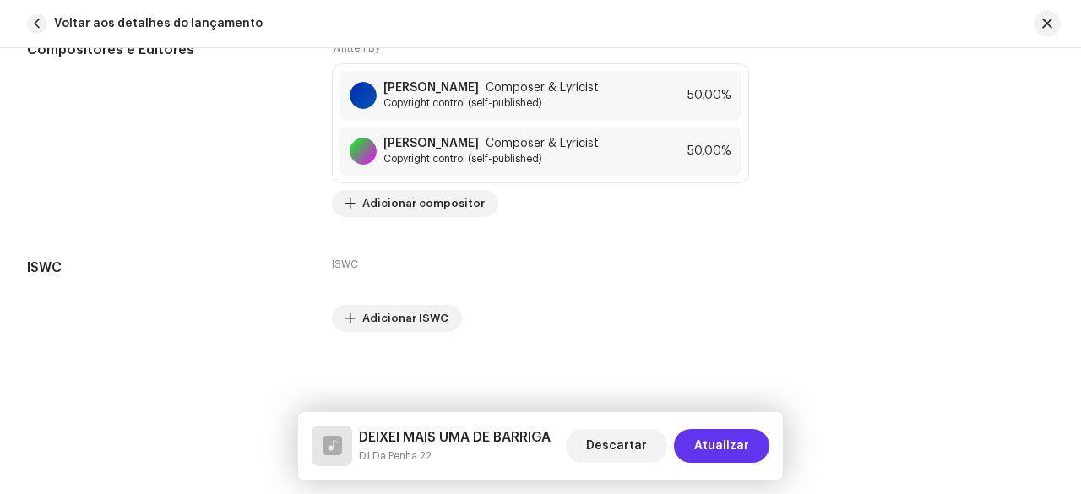
click at [727, 446] on span "Atualizar" at bounding box center [721, 446] width 55 height 34
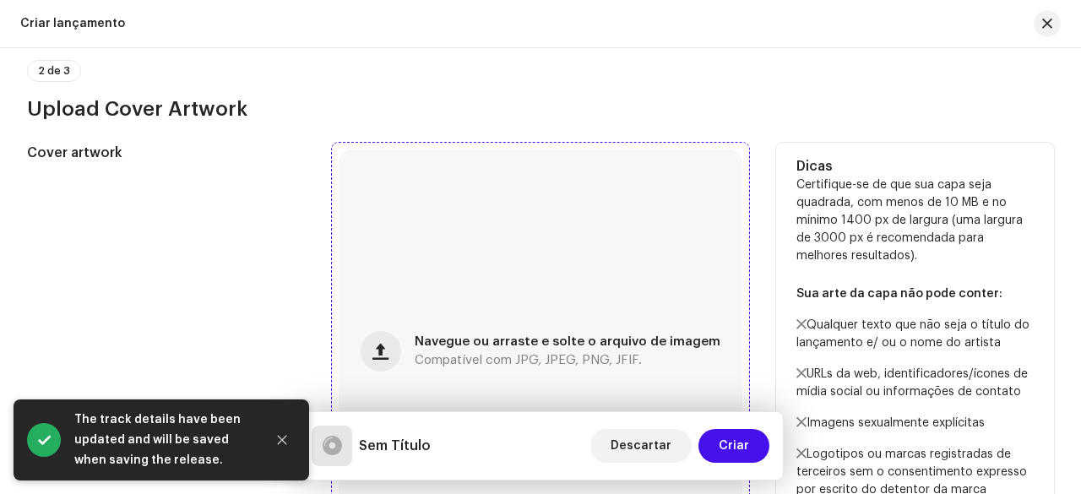
scroll to position [574, 0]
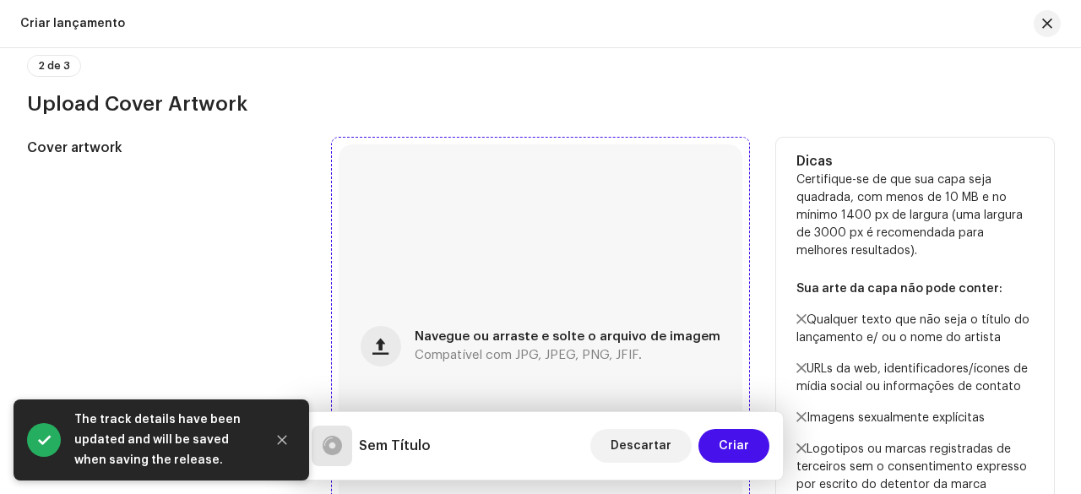
click at [449, 283] on div "Navegue ou arraste e solte o arquivo de imagem Compatível com JPG, JPEG, PNG, J…" at bounding box center [541, 346] width 404 height 404
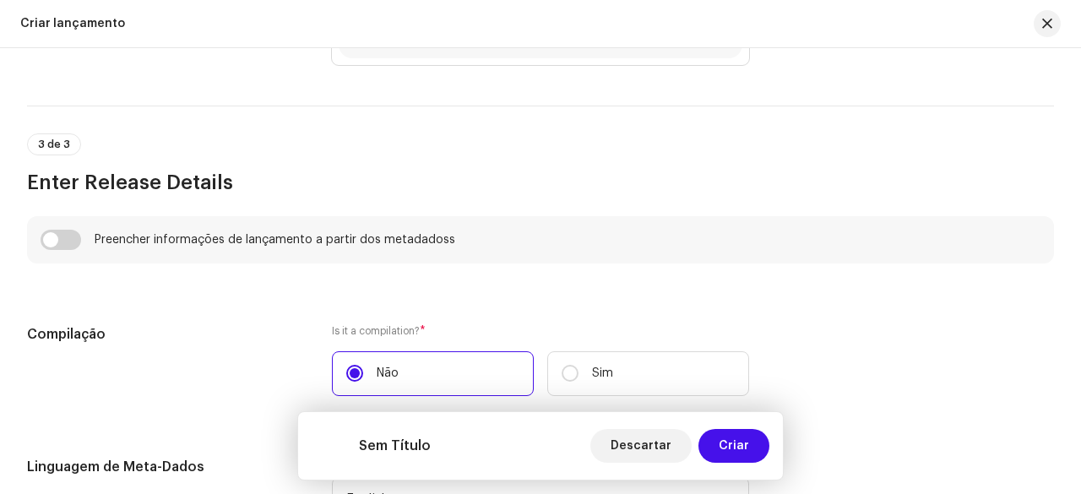
scroll to position [1166, 0]
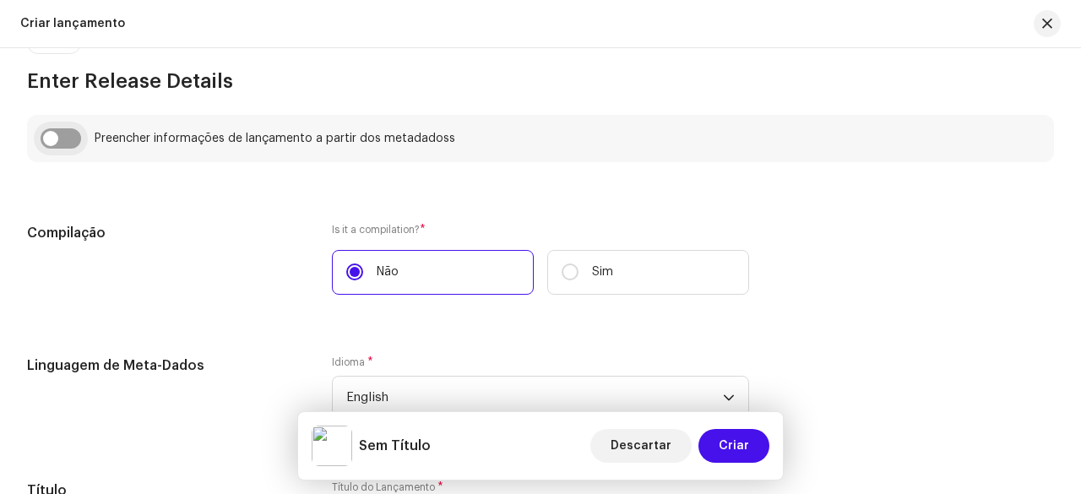
click at [63, 134] on input "checkbox" at bounding box center [61, 138] width 41 height 20
checkbox input "true"
type input "DEIXEI MAIS UMA DE BARRIGA"
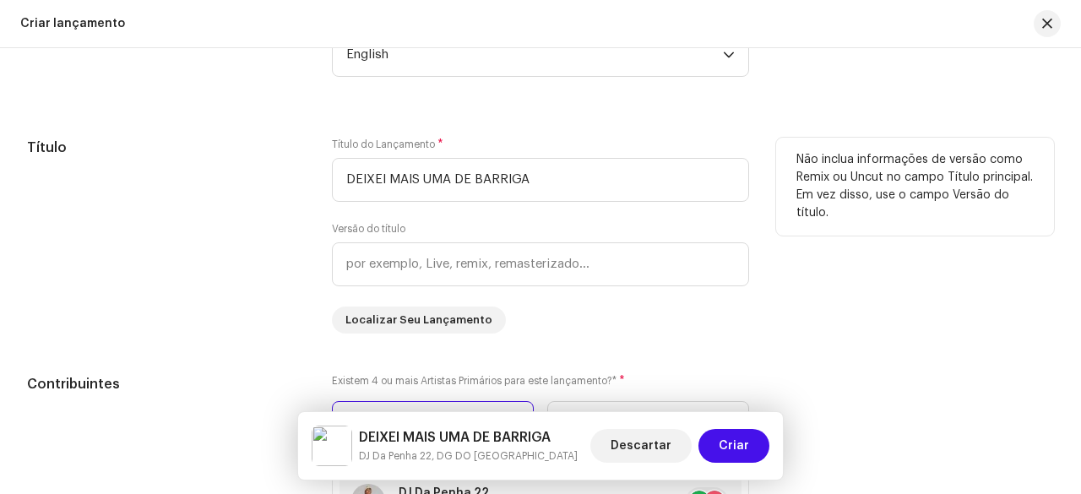
scroll to position [1504, 0]
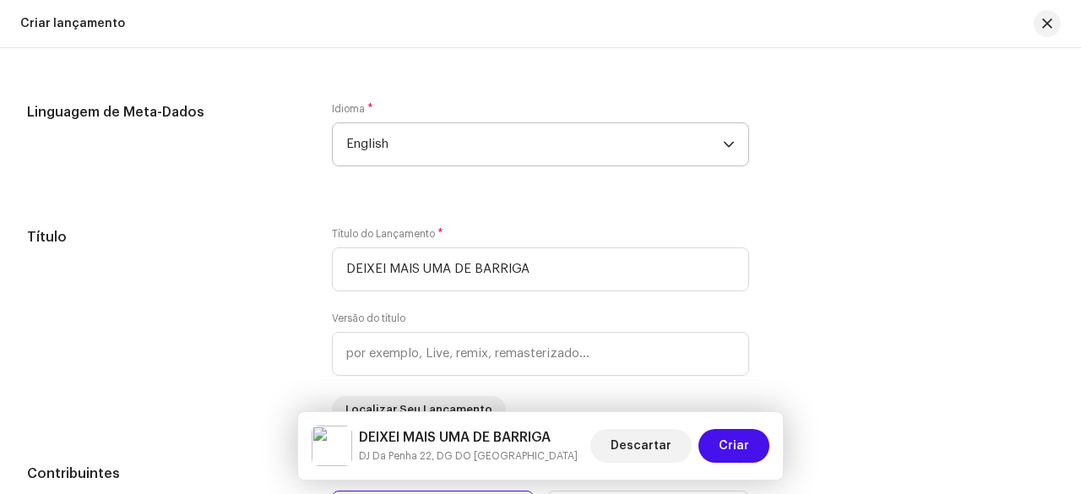
click at [389, 143] on span "English" at bounding box center [534, 144] width 377 height 42
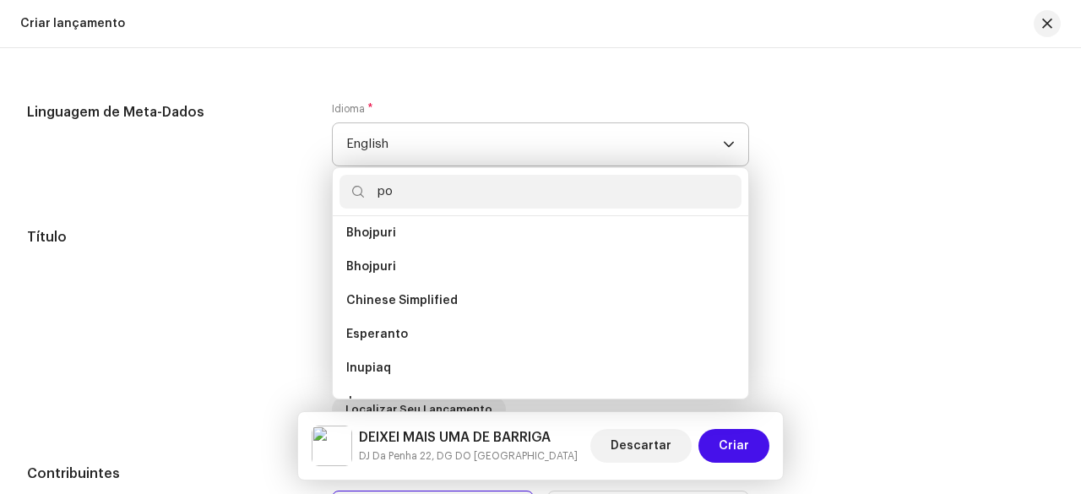
scroll to position [0, 0]
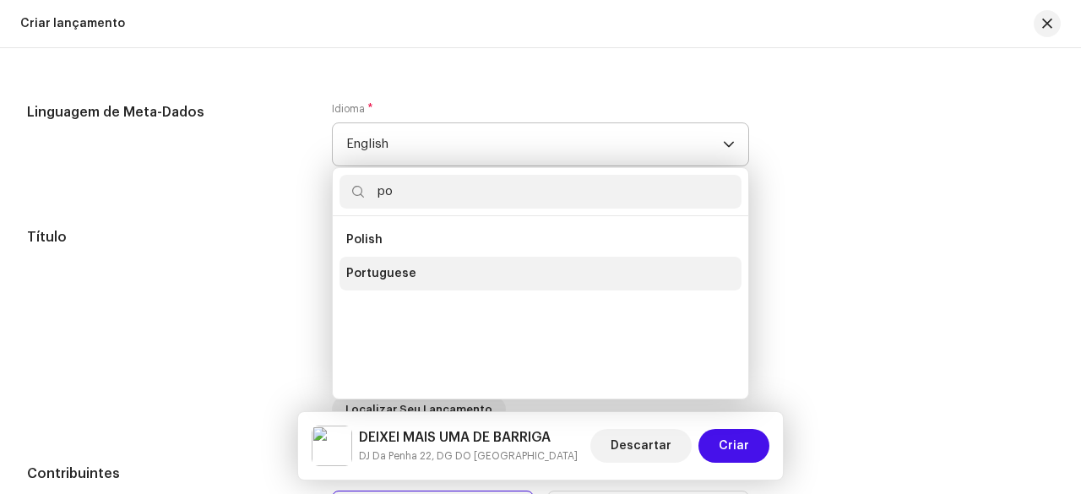
type input "po"
click at [392, 272] on span "Portuguese" at bounding box center [381, 273] width 70 height 17
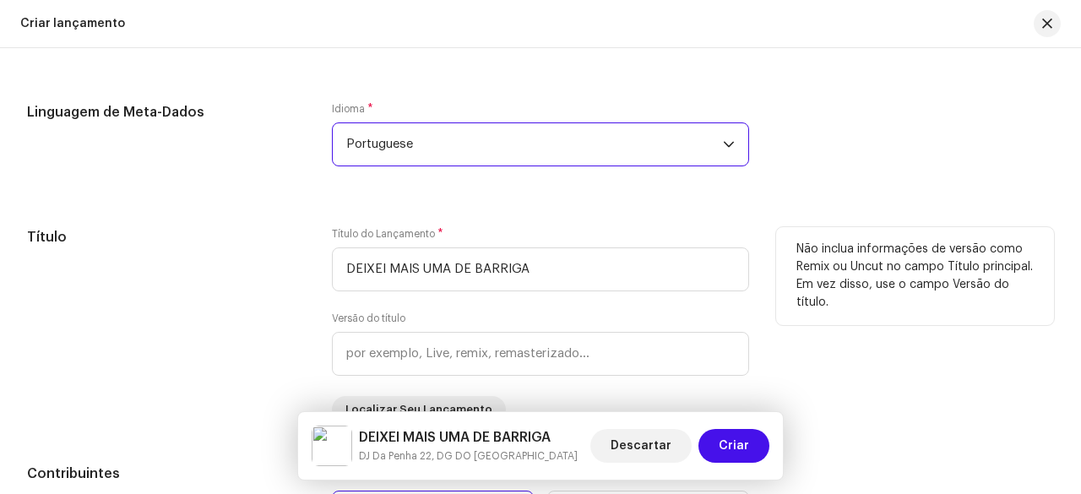
click at [214, 247] on h5 "Título" at bounding box center [166, 237] width 278 height 20
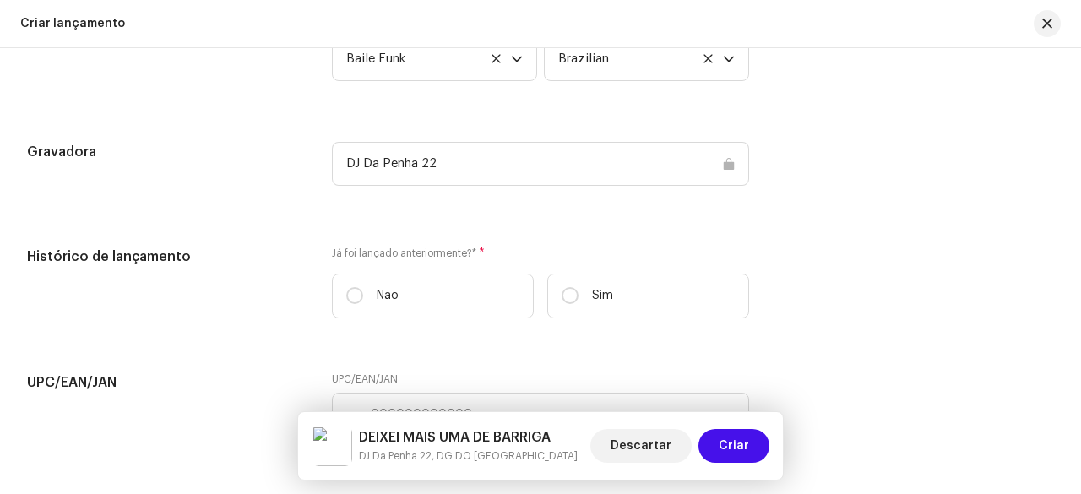
scroll to position [2602, 0]
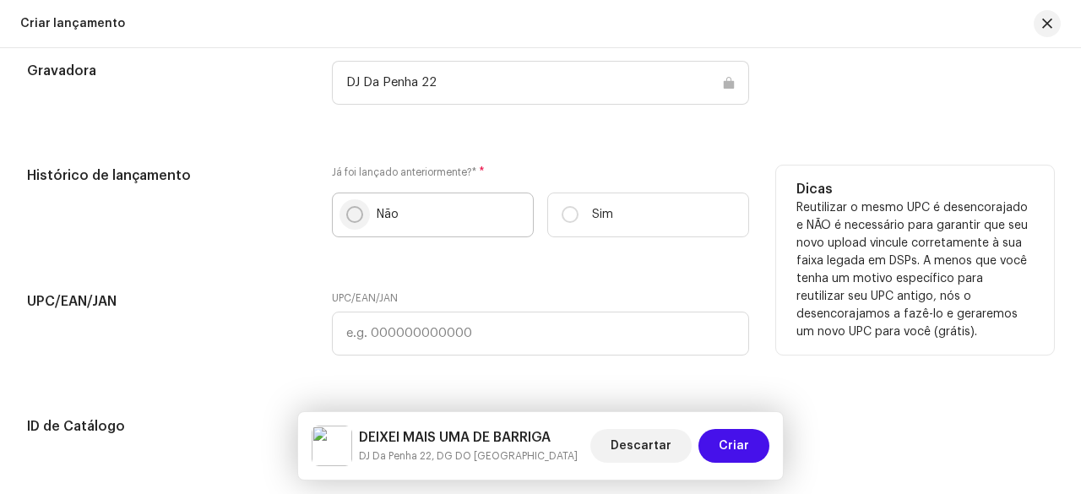
click at [348, 220] on p-radiobutton at bounding box center [354, 214] width 17 height 17
click at [348, 220] on input "Não" at bounding box center [354, 214] width 17 height 17
radio input "true"
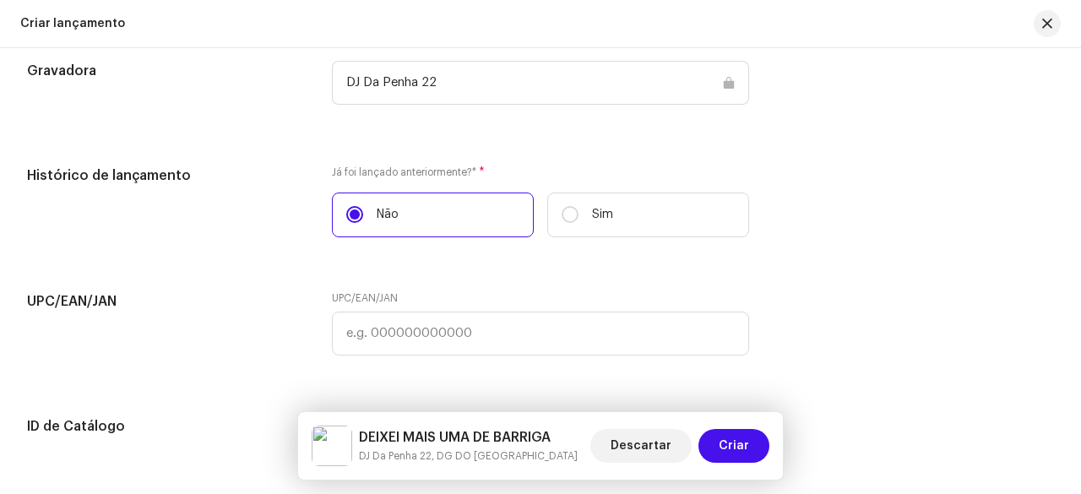
scroll to position [2771, 0]
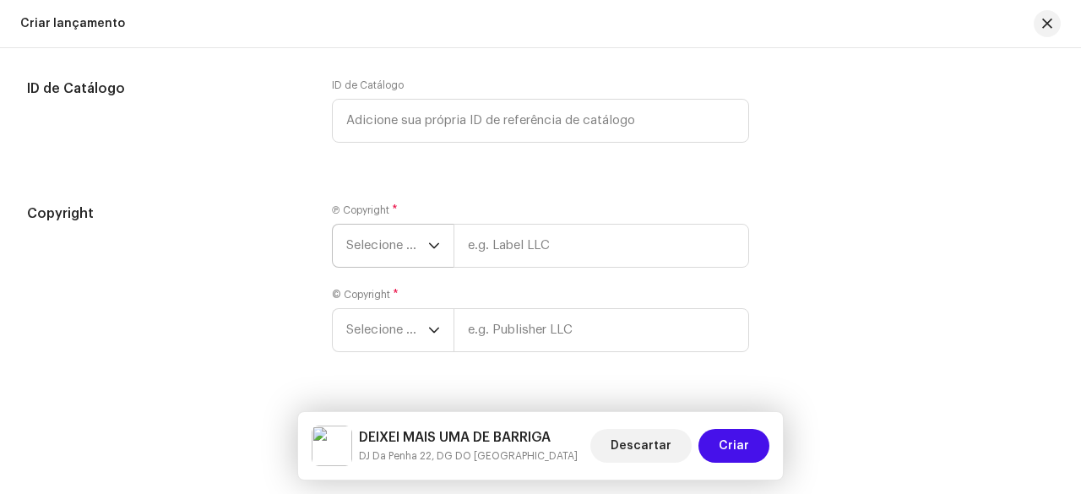
click at [381, 259] on span "Selecione o ano" at bounding box center [387, 246] width 82 height 42
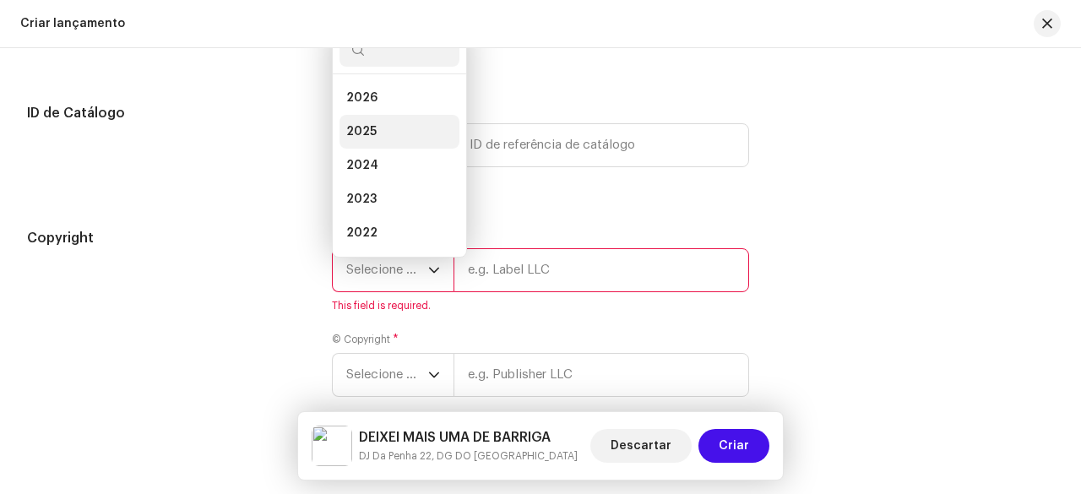
click at [367, 129] on span "2025" at bounding box center [361, 131] width 30 height 17
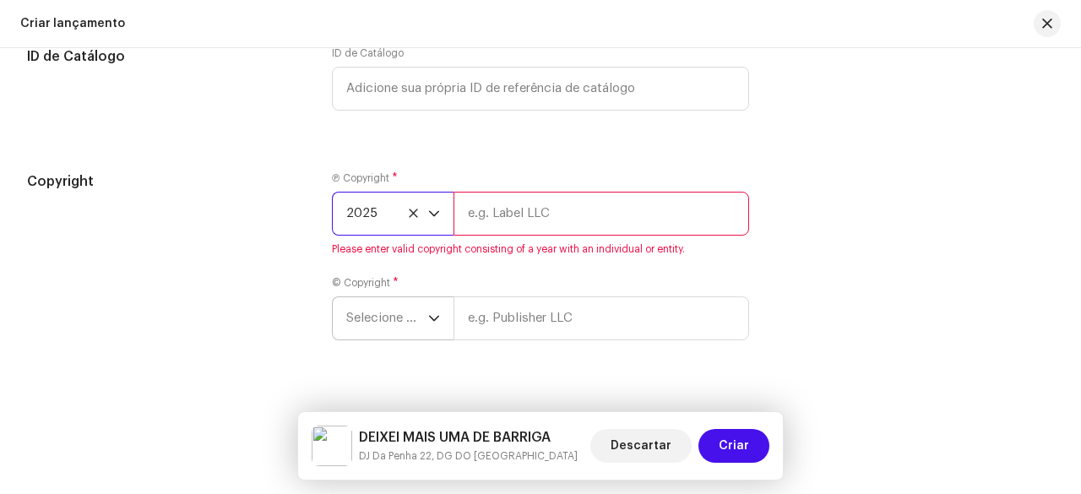
scroll to position [2998, 0]
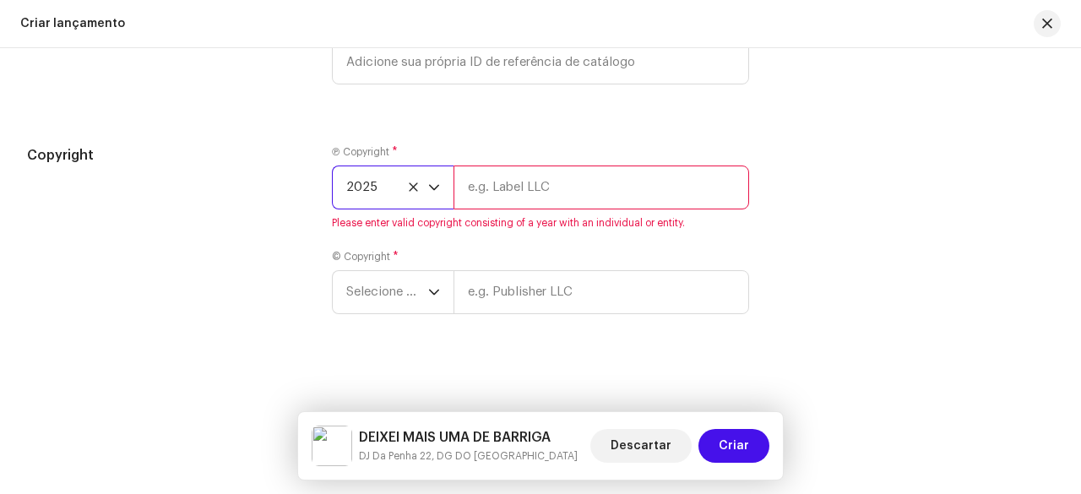
click at [555, 183] on input "text" at bounding box center [602, 188] width 296 height 44
paste input "DJ Da Penha 22"
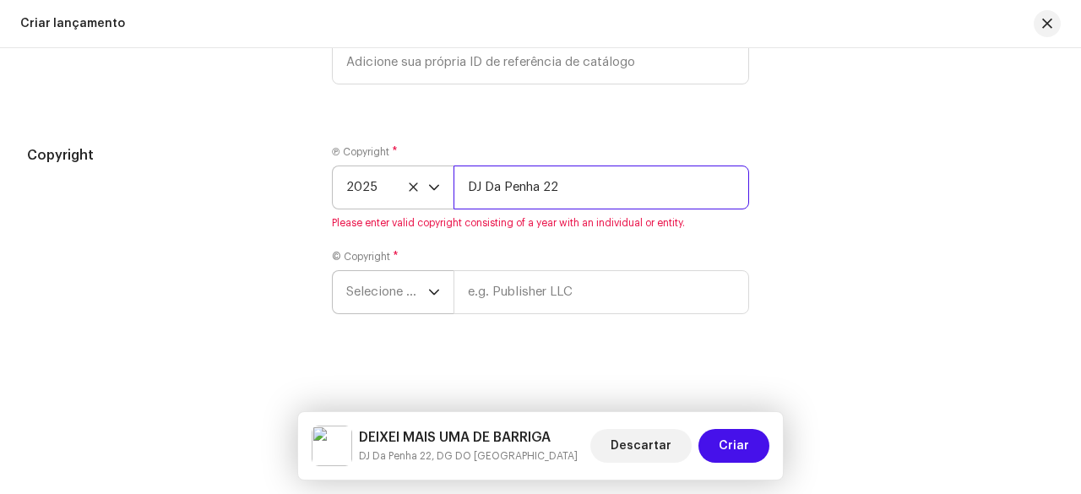
type input "DJ Da Penha 22"
click at [410, 306] on span "Selecione o ano" at bounding box center [387, 292] width 82 height 42
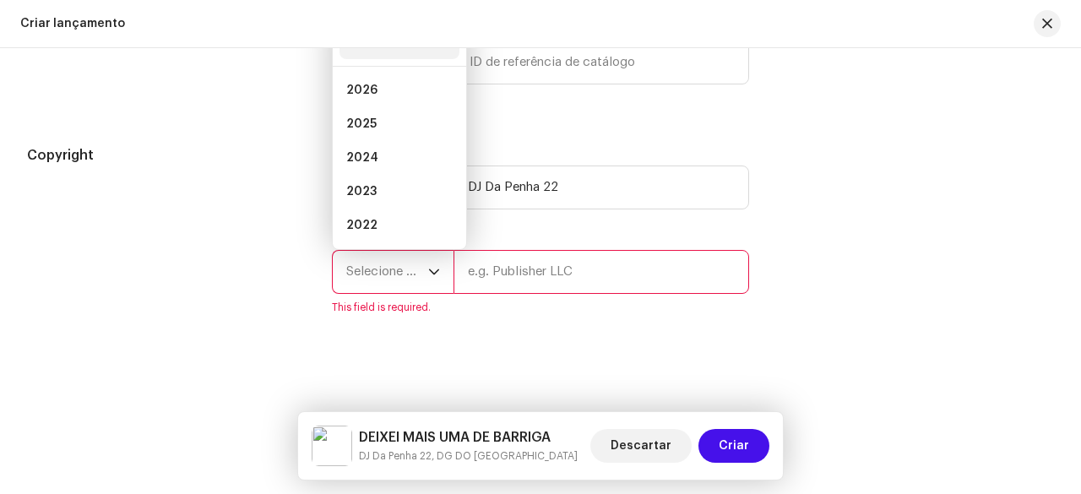
scroll to position [2978, 0]
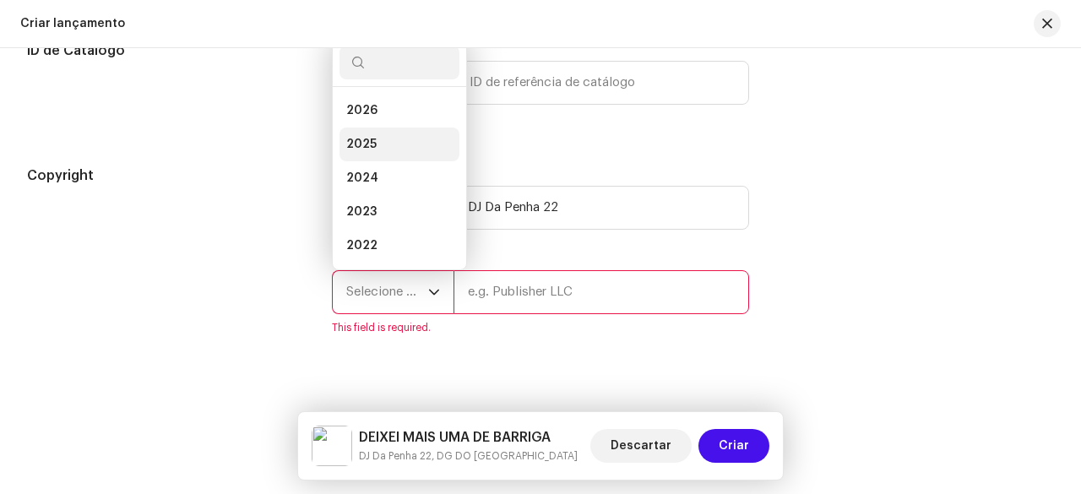
click at [371, 136] on span "2025" at bounding box center [361, 144] width 30 height 17
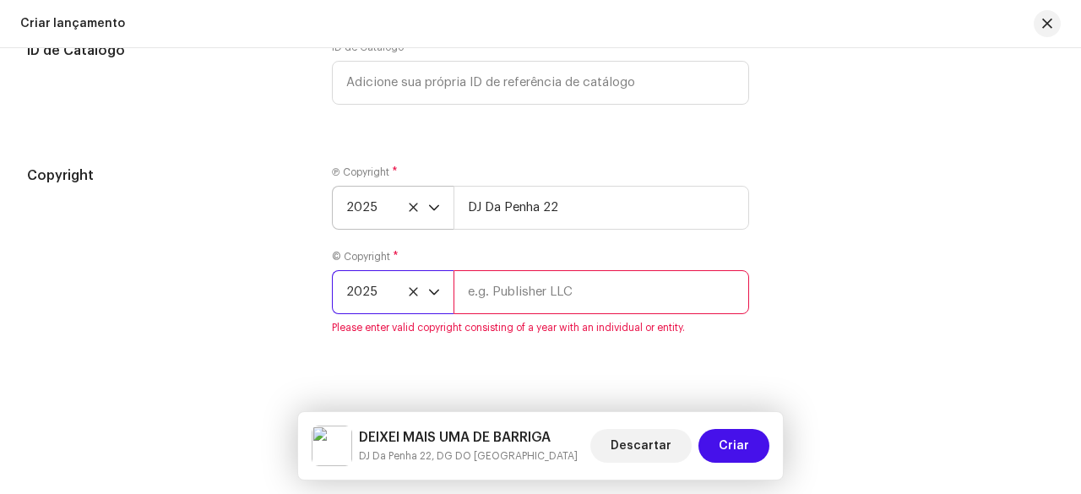
click at [506, 291] on input "text" at bounding box center [602, 292] width 296 height 44
paste input "DJ Da Penha 22"
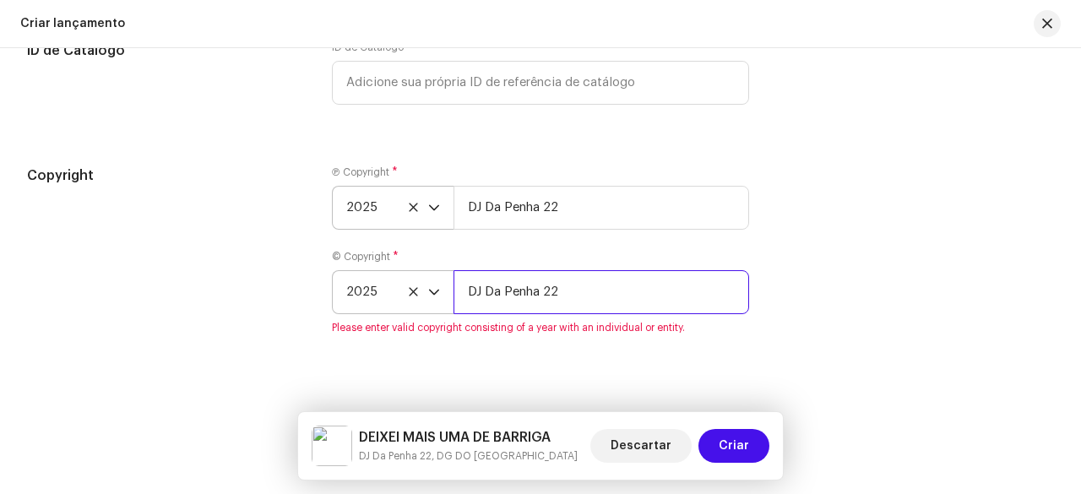
type input "DJ Da Penha 22"
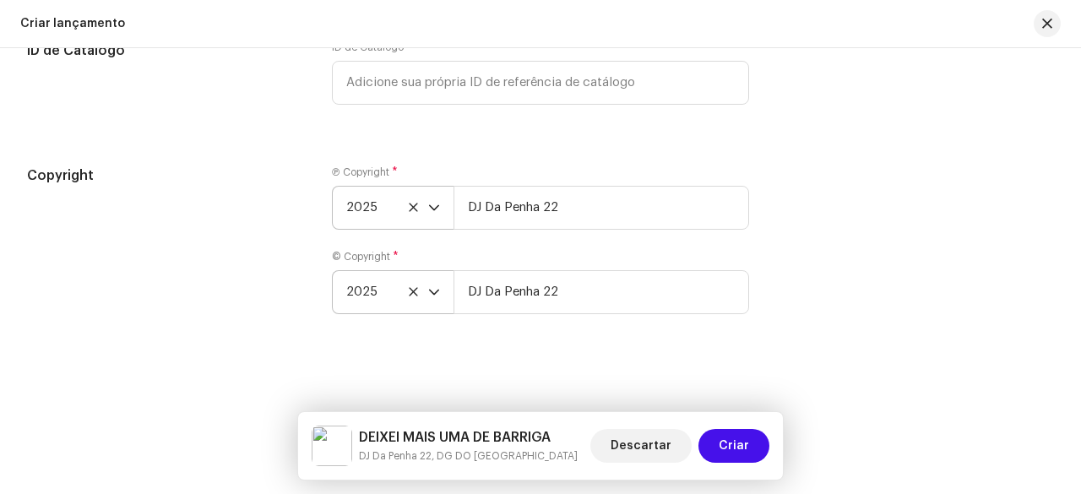
click at [244, 226] on div "Copyright" at bounding box center [166, 250] width 278 height 169
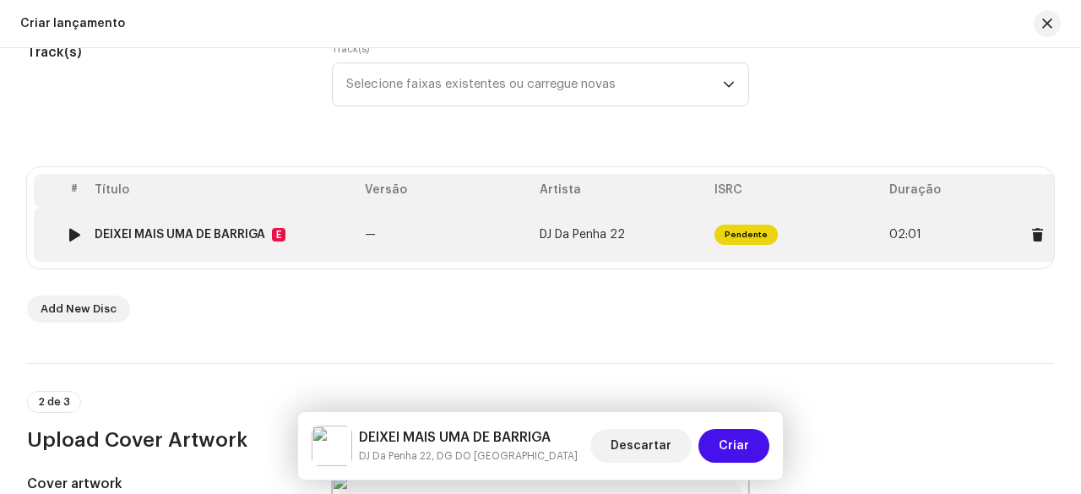
scroll to position [190, 0]
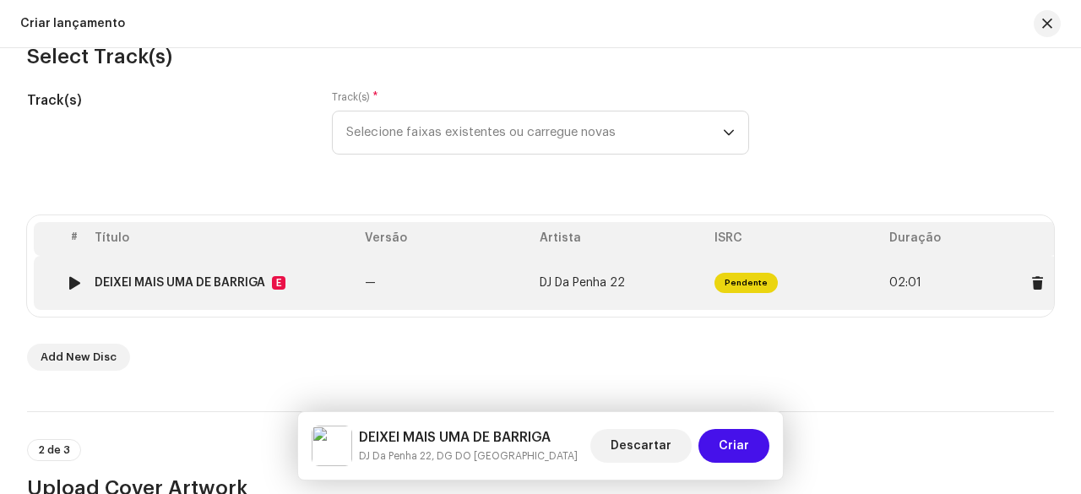
click at [388, 293] on td "—" at bounding box center [445, 283] width 175 height 54
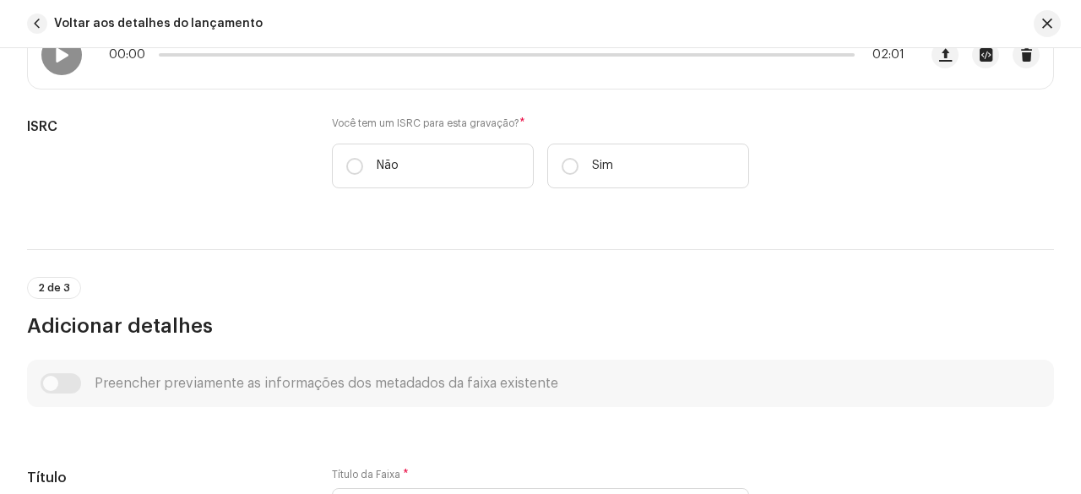
scroll to position [338, 0]
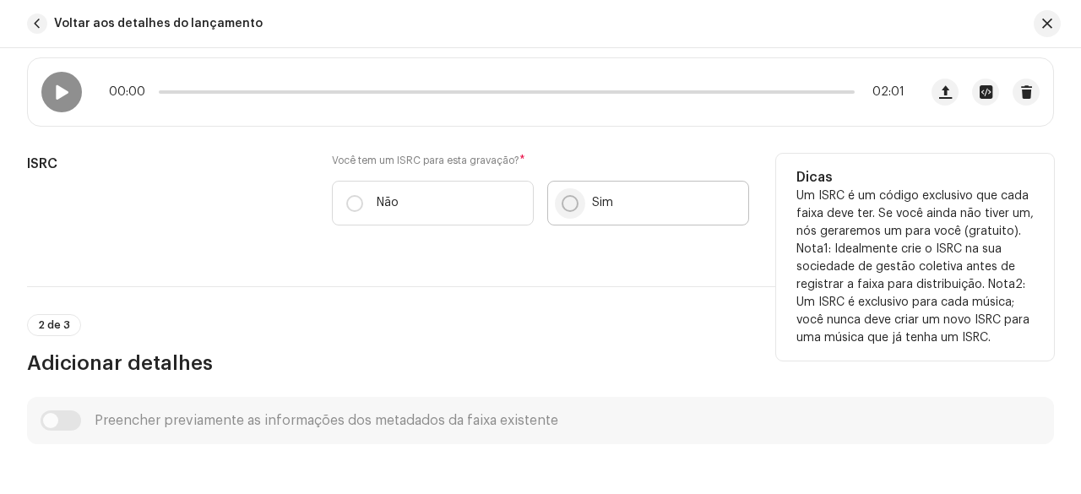
click at [562, 204] on input "Sim" at bounding box center [570, 203] width 17 height 17
radio input "true"
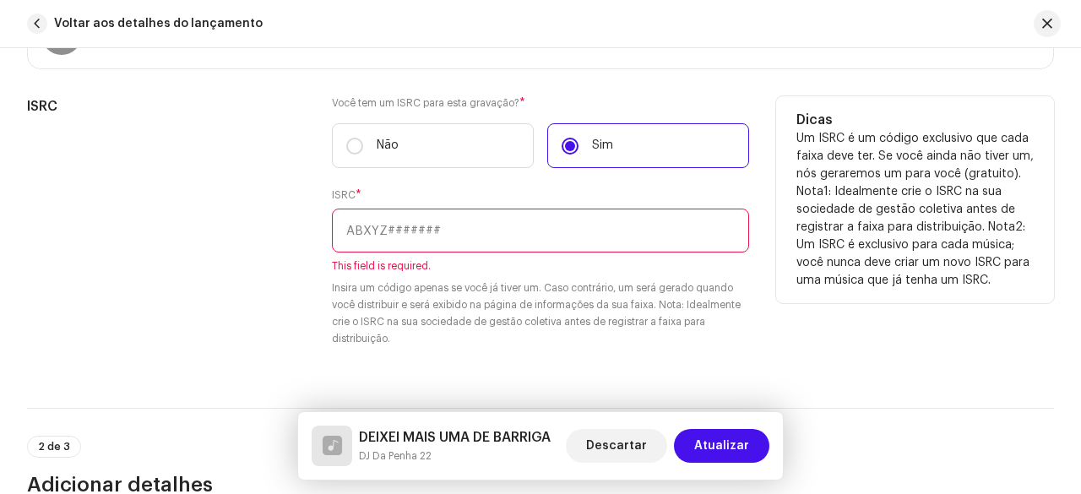
scroll to position [422, 0]
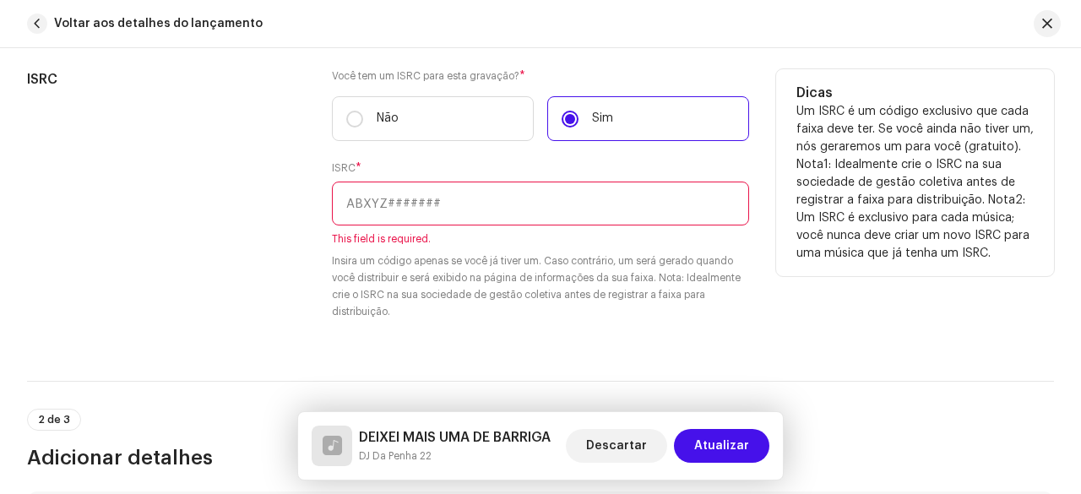
click at [426, 202] on input "text" at bounding box center [540, 204] width 417 height 44
paste input "BCCAK2500040"
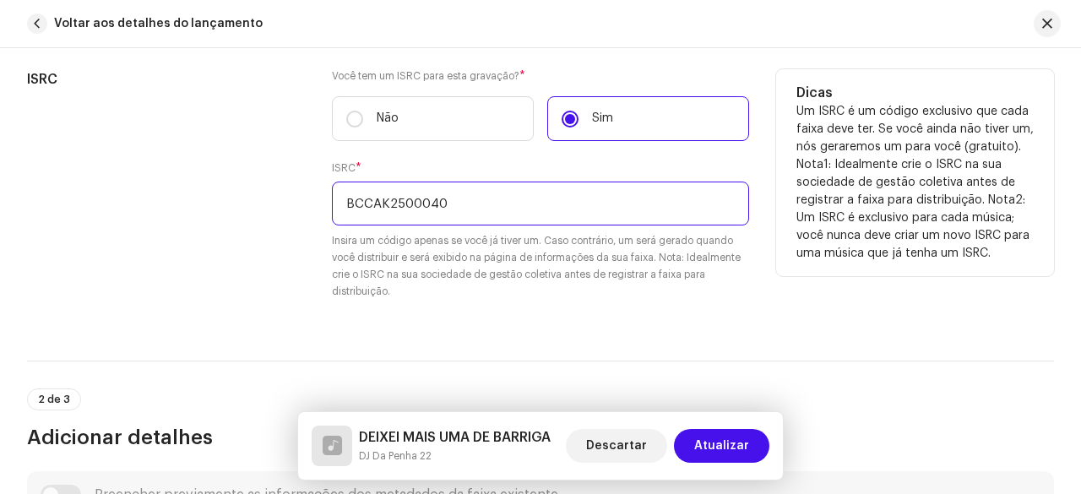
type input "BCCAK2500040"
click at [216, 185] on div "ISRC" at bounding box center [166, 194] width 278 height 251
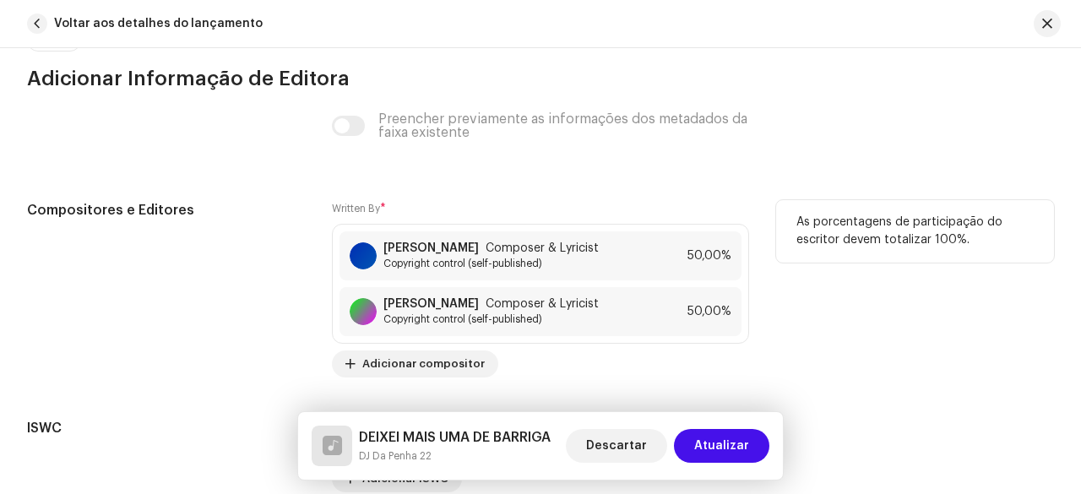
scroll to position [3717, 0]
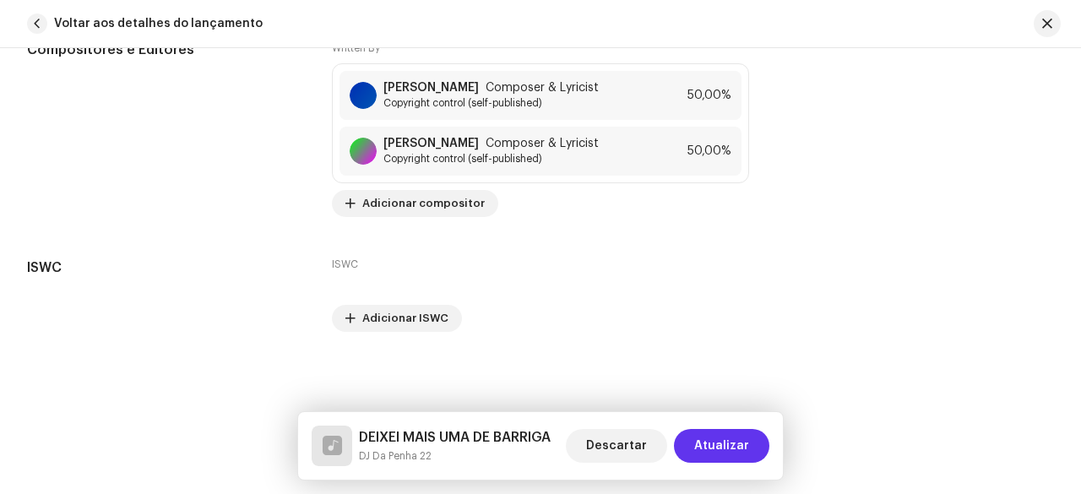
click at [722, 443] on span "Atualizar" at bounding box center [721, 446] width 55 height 34
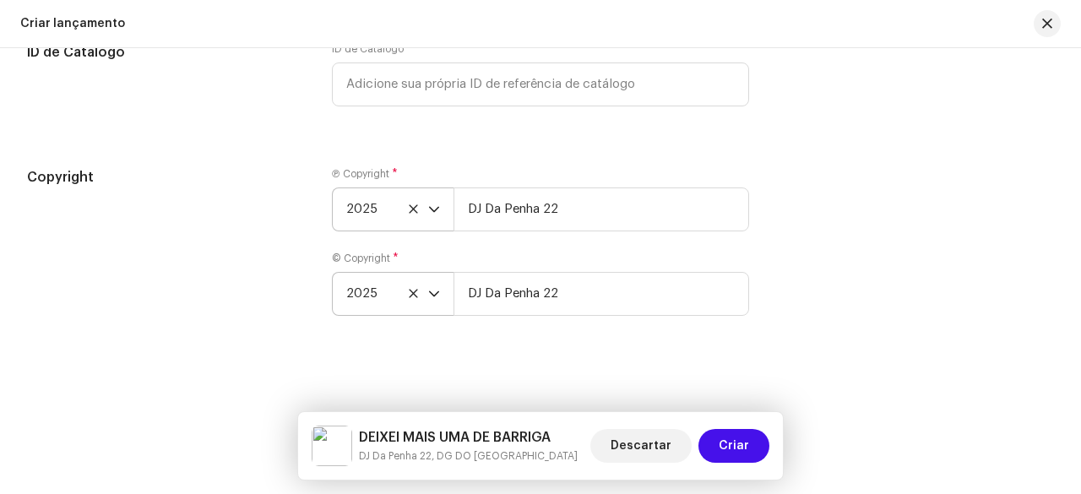
scroll to position [2978, 0]
click at [721, 439] on span "Criar" at bounding box center [734, 446] width 30 height 34
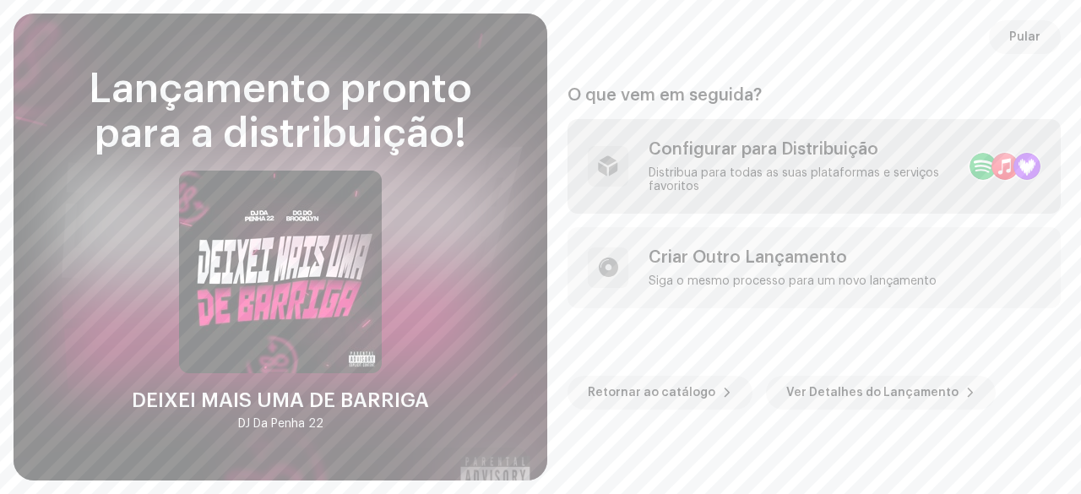
click at [791, 165] on div "Configurar para Distribuição Distribua para todas as suas plataformas e serviço…" at bounding box center [802, 166] width 307 height 54
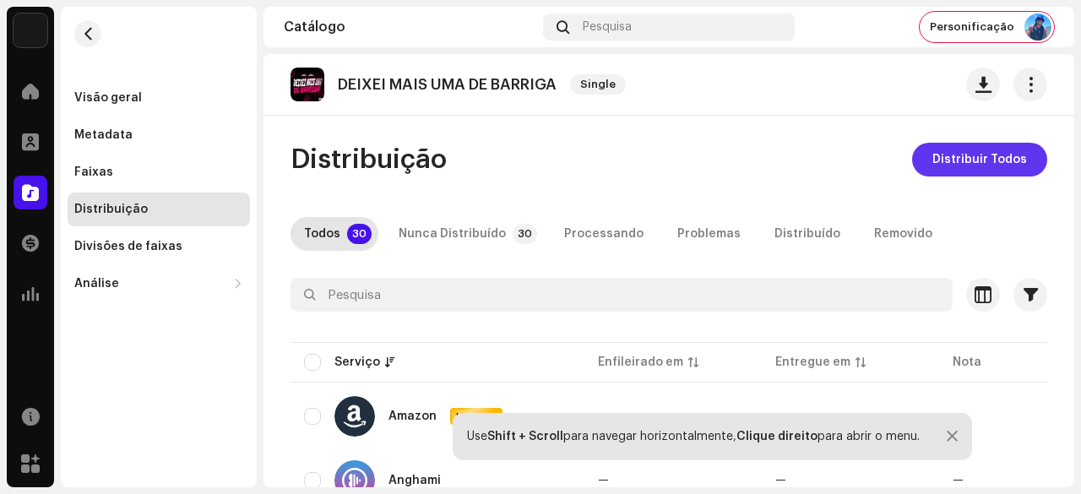
click at [936, 164] on span "Distribuir Todos" at bounding box center [980, 160] width 95 height 34
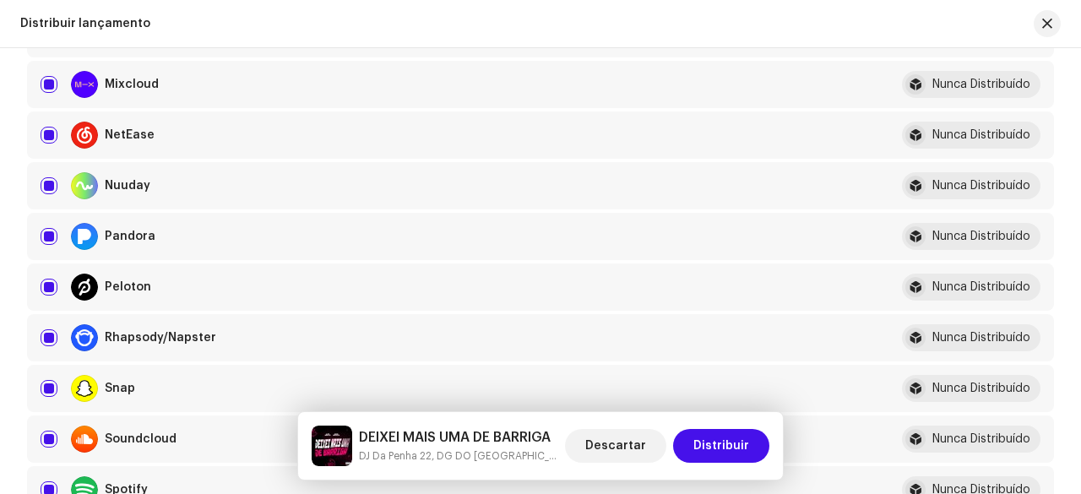
scroll to position [1183, 0]
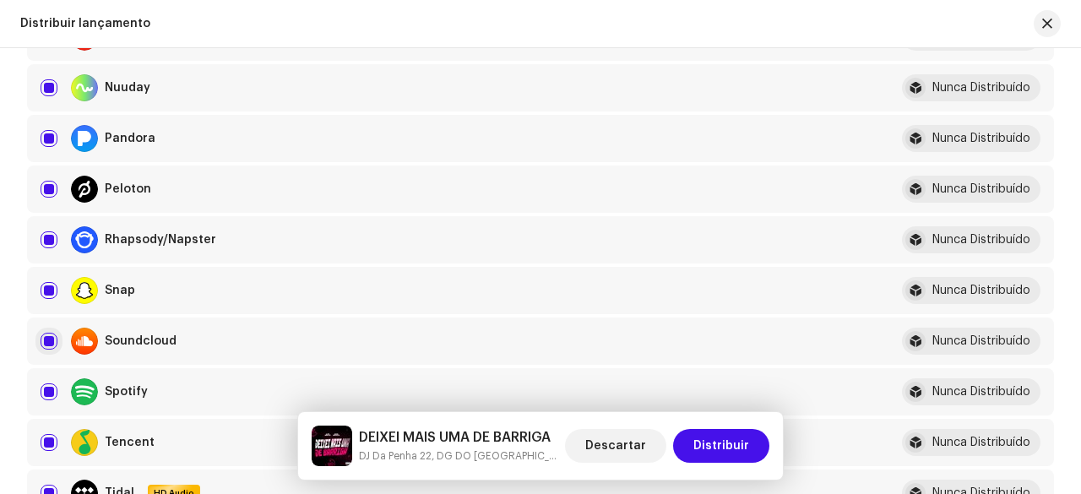
click at [45, 342] on input "checkbox" at bounding box center [49, 341] width 17 height 17
checkbox input "false"
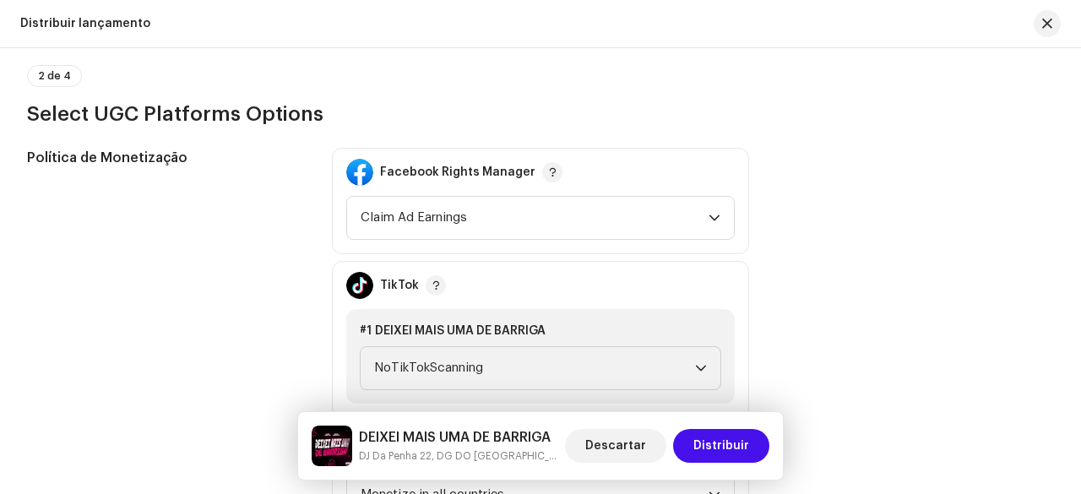
scroll to position [2027, 0]
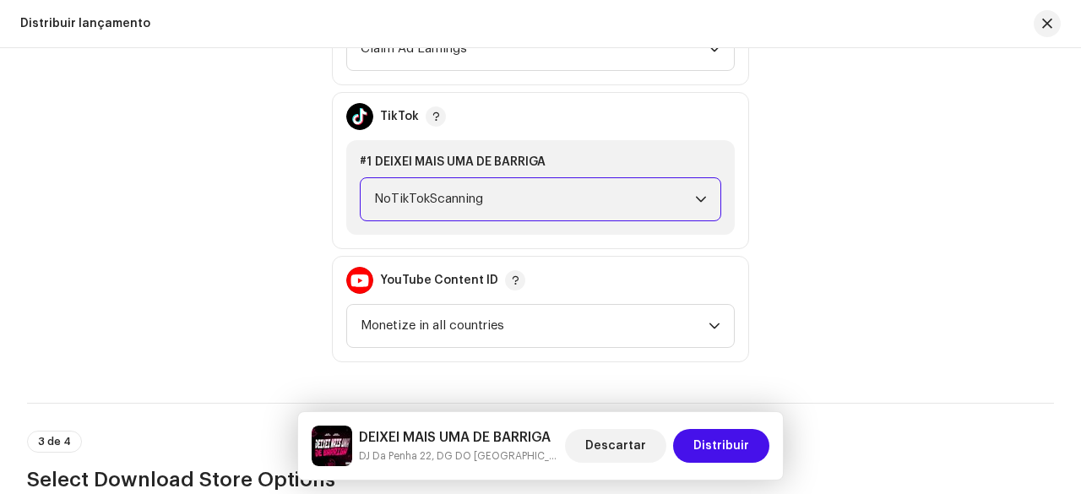
click at [446, 205] on span "NoTikTokScanning" at bounding box center [534, 199] width 321 height 42
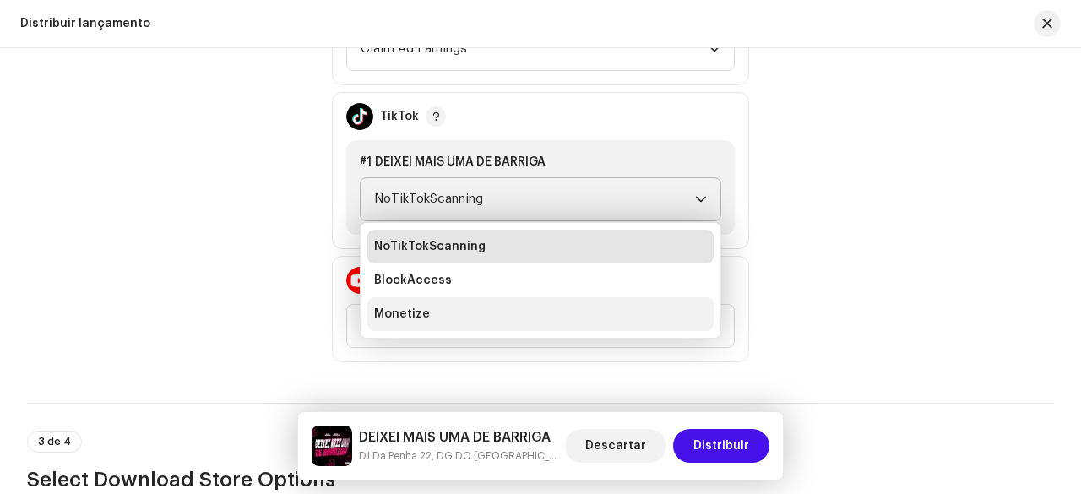
click at [405, 310] on span "Monetize" at bounding box center [402, 314] width 56 height 17
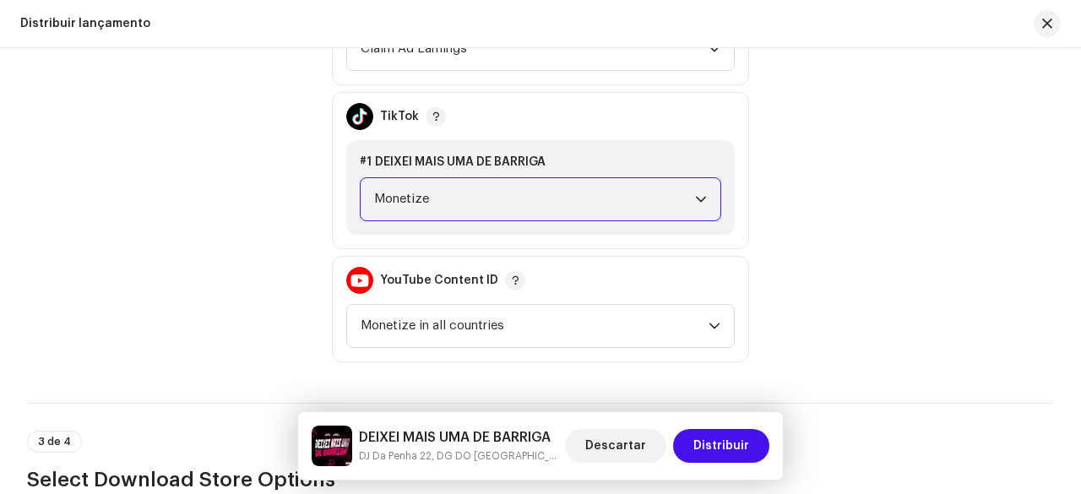
click at [245, 284] on div "Política de Monetização" at bounding box center [166, 170] width 278 height 383
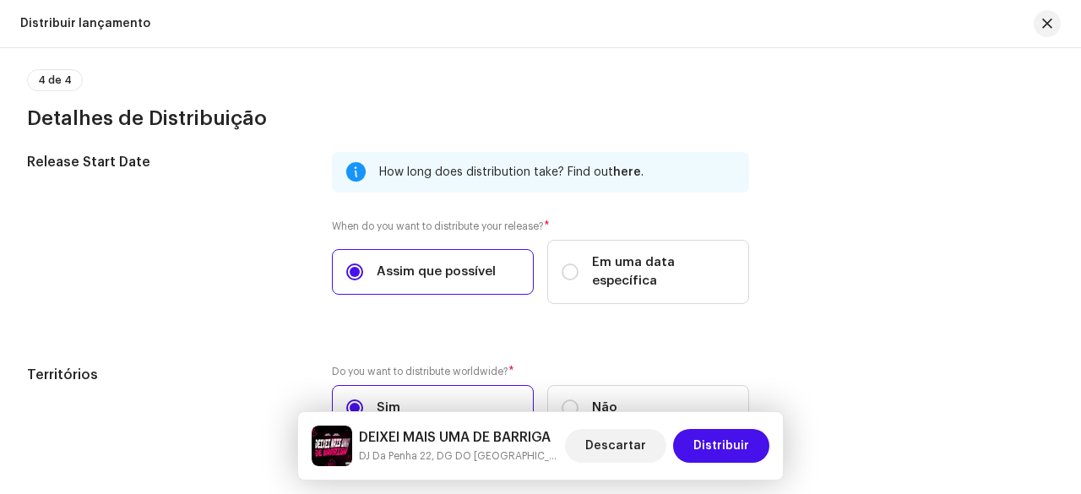
scroll to position [2912, 0]
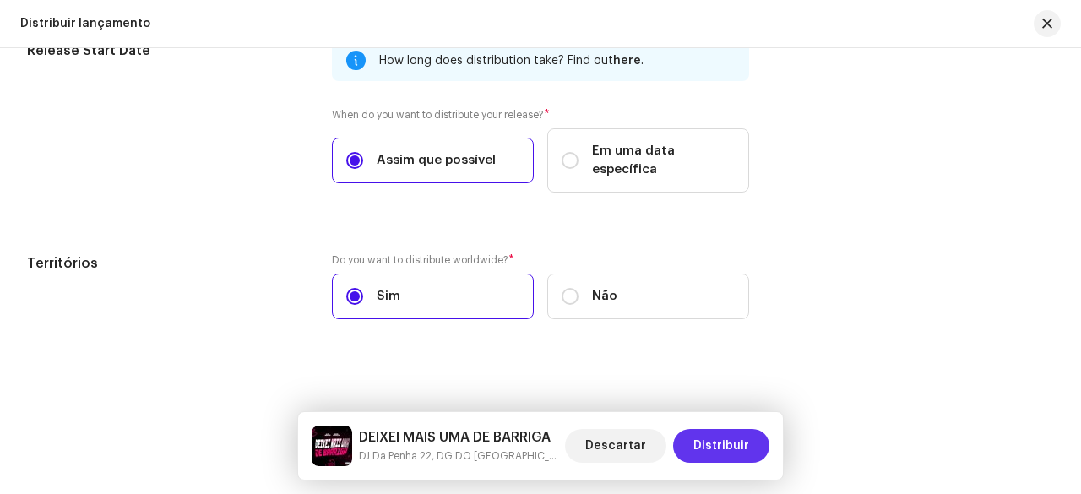
click at [702, 438] on span "Distribuir" at bounding box center [721, 446] width 56 height 34
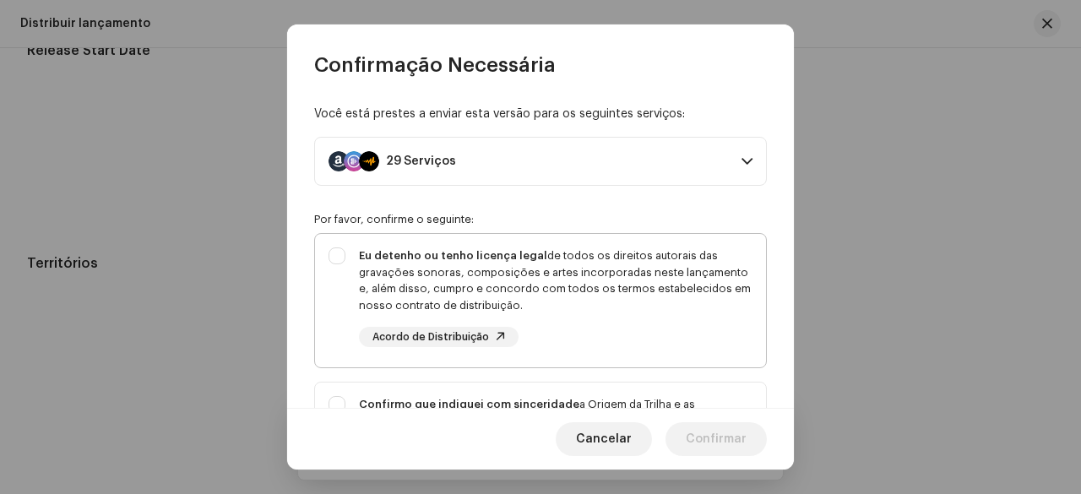
click at [448, 276] on div "Eu detenho ou tenho licença legal de todos os direitos autorais das gravações s…" at bounding box center [556, 280] width 394 height 66
checkbox input "true"
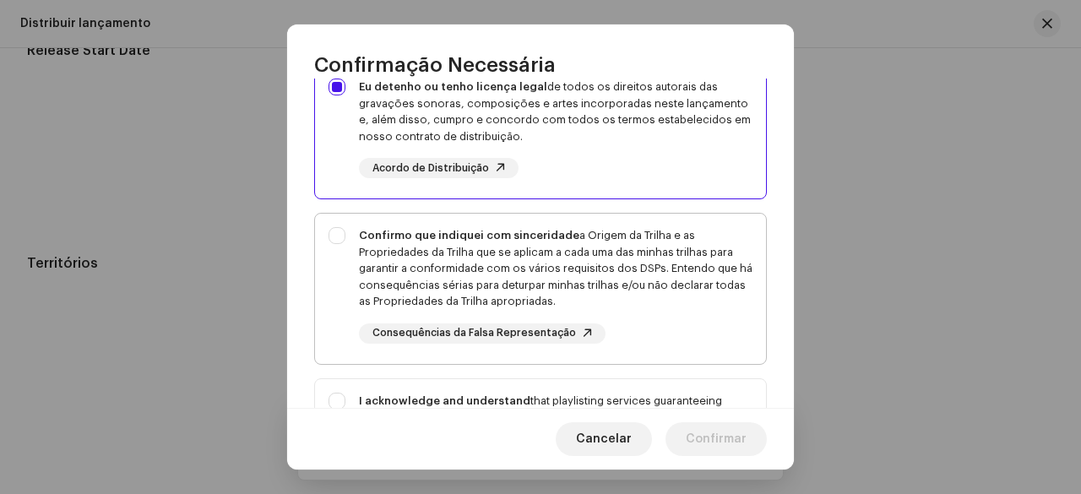
click at [366, 249] on div "Confirmo que indiquei com sinceridade a Origem da Trilha e as Propriedades da T…" at bounding box center [556, 268] width 394 height 83
checkbox input "true"
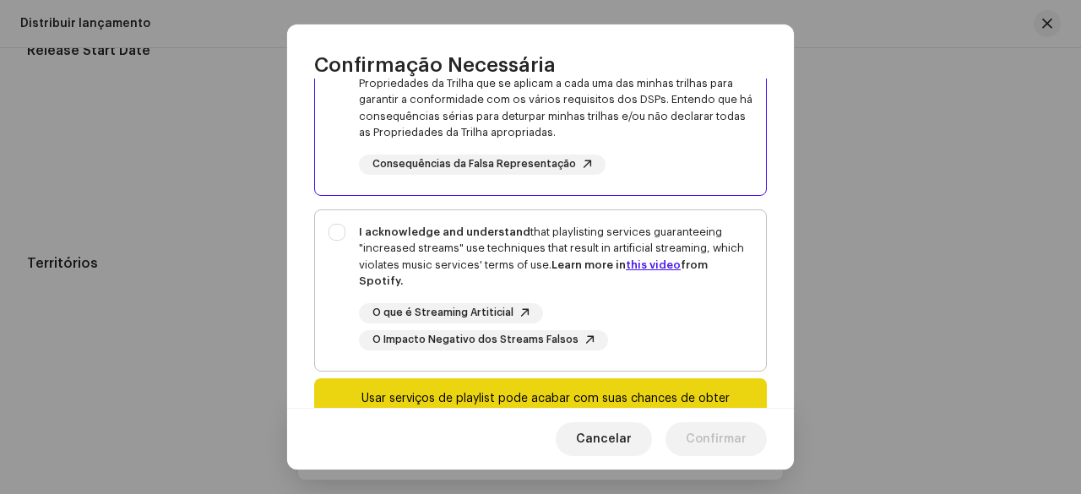
click at [333, 232] on div "I acknowledge and understand that playlisting services guaranteeing "increased …" at bounding box center [540, 287] width 451 height 154
checkbox input "true"
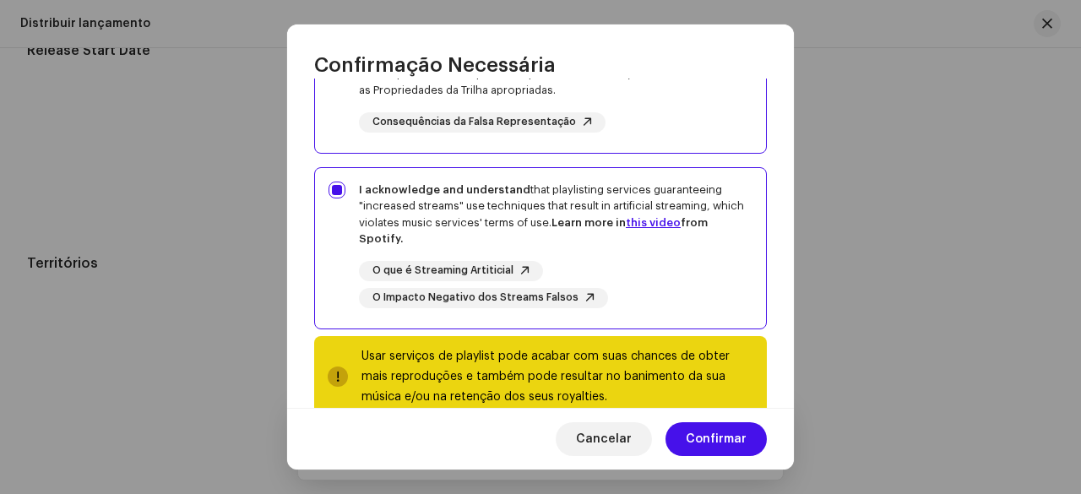
scroll to position [416, 0]
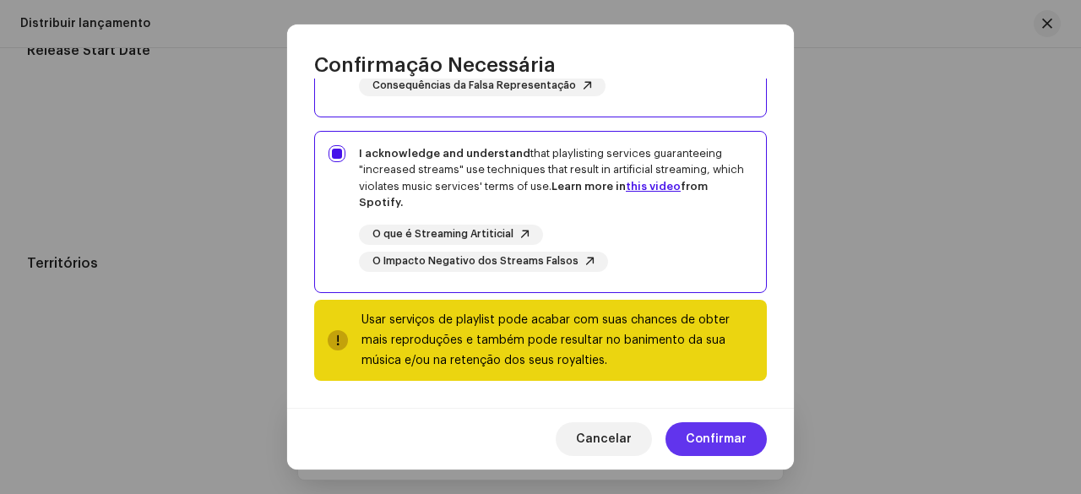
click at [737, 428] on span "Confirmar" at bounding box center [716, 439] width 61 height 34
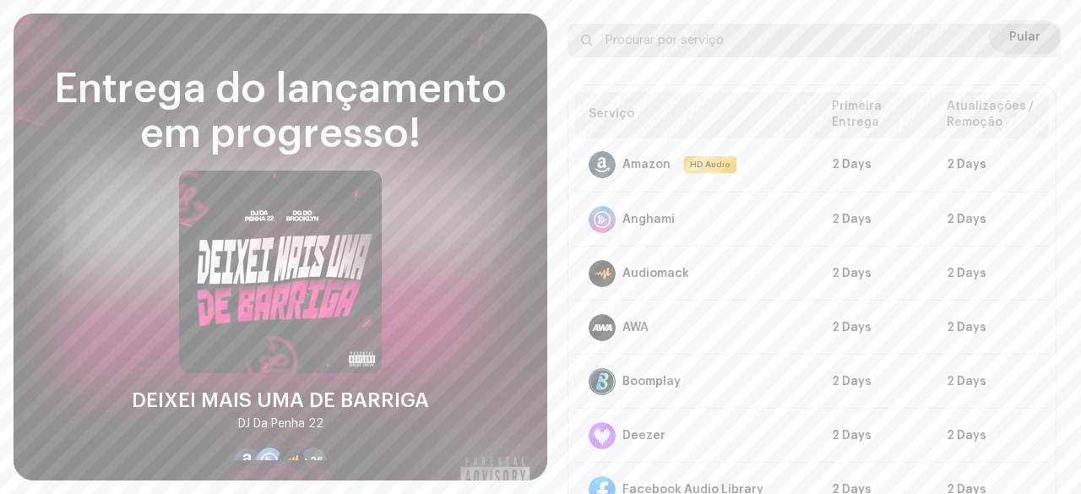
click at [1007, 24] on input "text" at bounding box center [814, 41] width 493 height 34
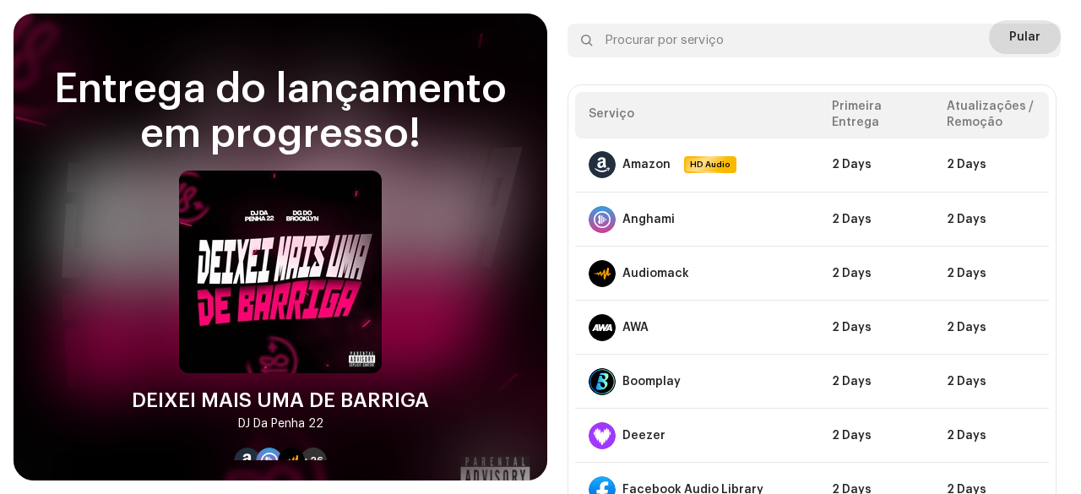
click at [1034, 20] on button "Pular" at bounding box center [1025, 37] width 72 height 34
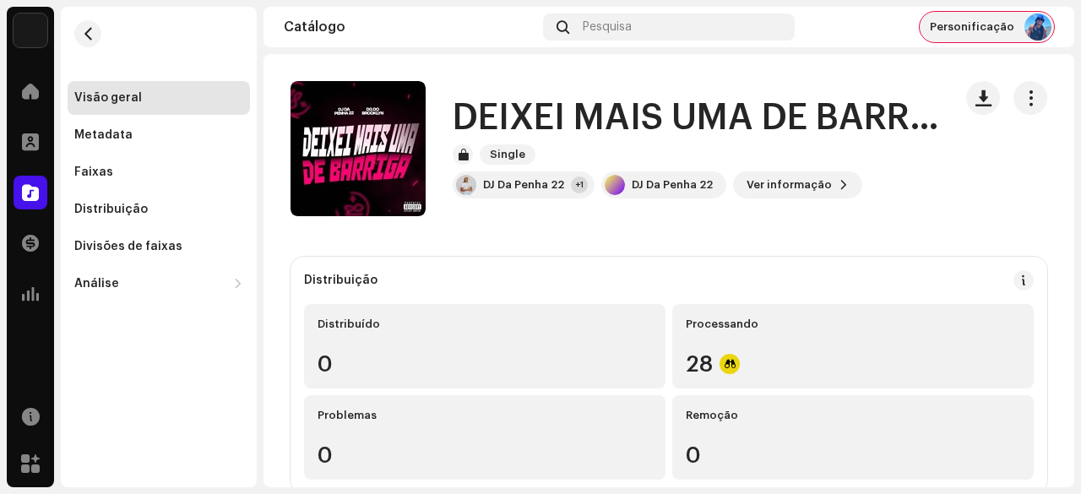
click at [999, 28] on span "Personificação" at bounding box center [972, 27] width 84 height 14
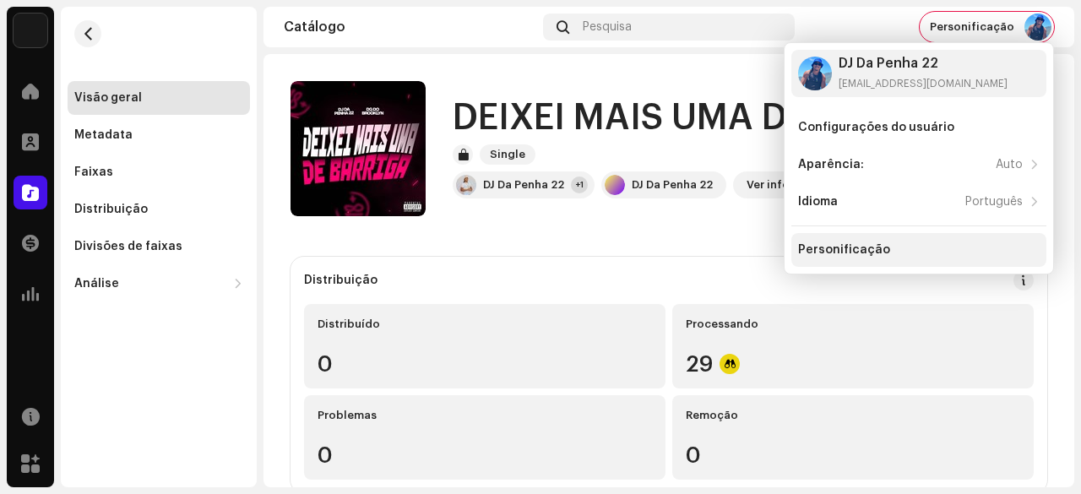
click at [857, 254] on div "Personificação" at bounding box center [844, 250] width 92 height 14
